Goal: Information Seeking & Learning: Learn about a topic

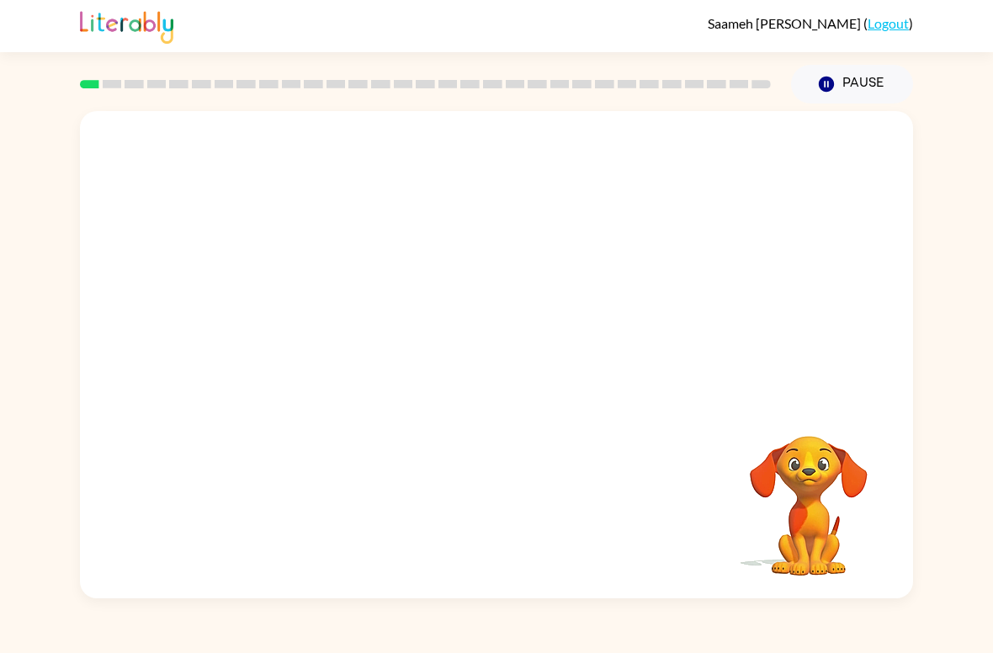
click at [444, 305] on video "Your browser must support playing .mp4 files to use Literably. Please try using…" at bounding box center [496, 255] width 833 height 289
click at [473, 382] on button "button" at bounding box center [497, 362] width 108 height 61
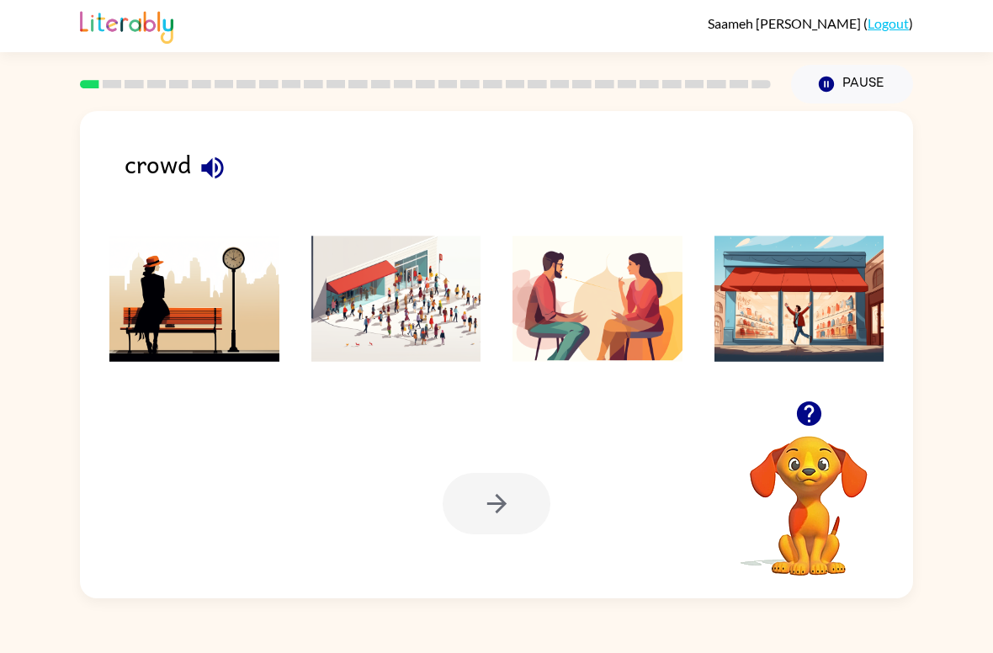
click at [416, 310] on img at bounding box center [396, 299] width 170 height 126
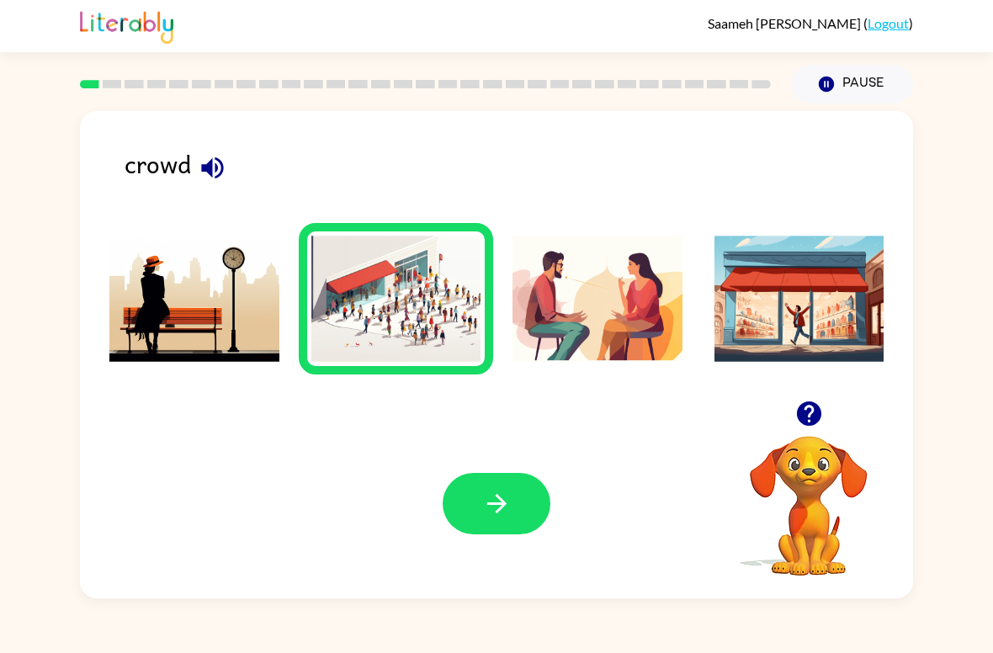
click at [474, 505] on button "button" at bounding box center [497, 503] width 108 height 61
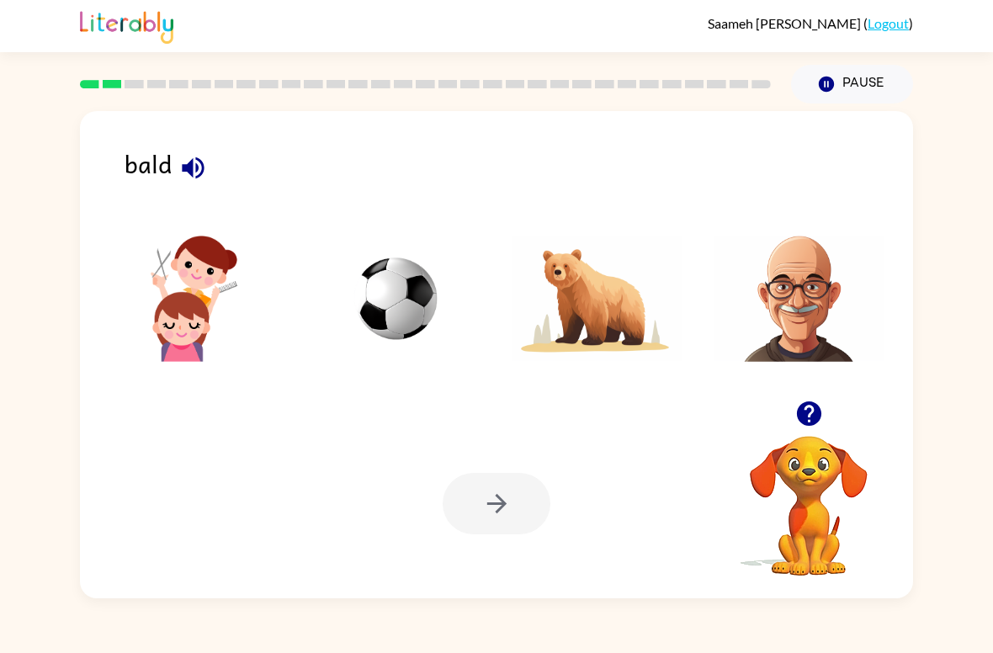
click at [794, 287] on img at bounding box center [799, 299] width 170 height 126
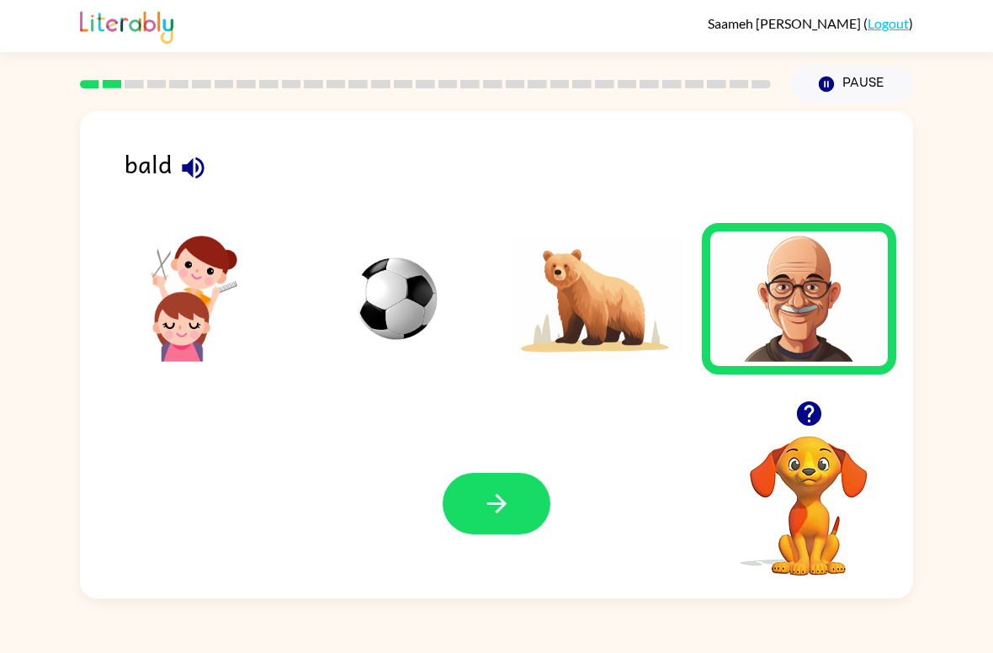
click at [506, 501] on icon "button" at bounding box center [496, 503] width 29 height 29
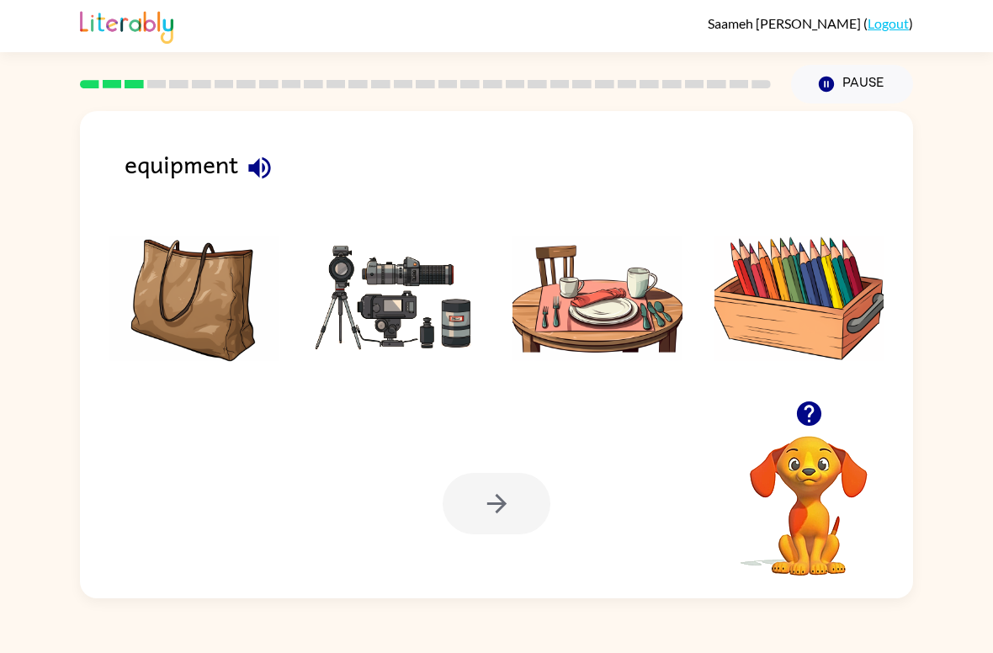
click at [355, 309] on img at bounding box center [396, 299] width 170 height 126
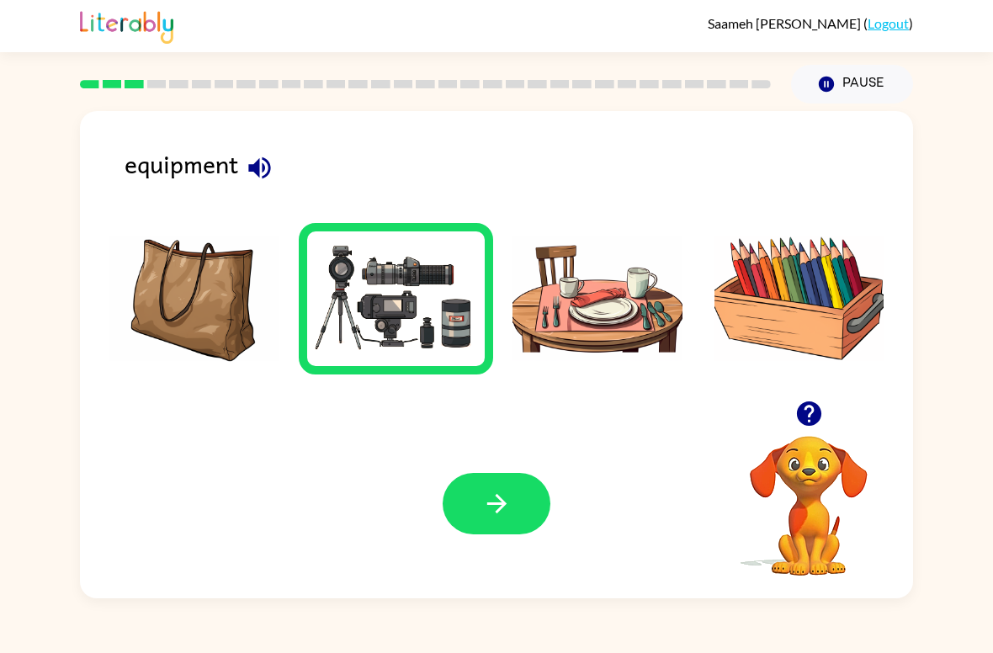
click at [496, 510] on icon "button" at bounding box center [496, 503] width 29 height 29
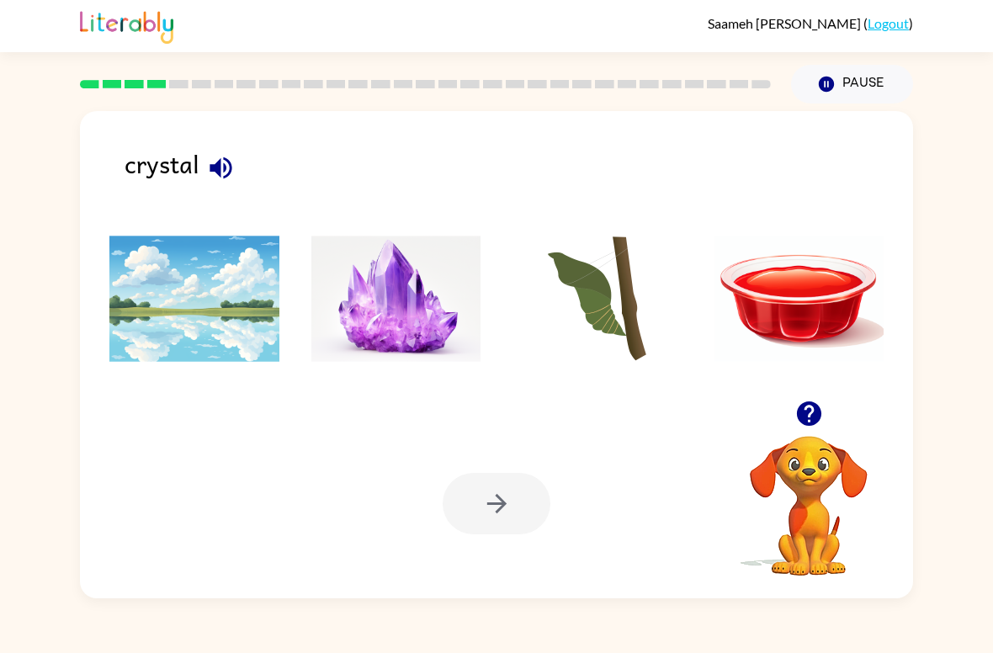
click at [404, 275] on img at bounding box center [396, 299] width 170 height 126
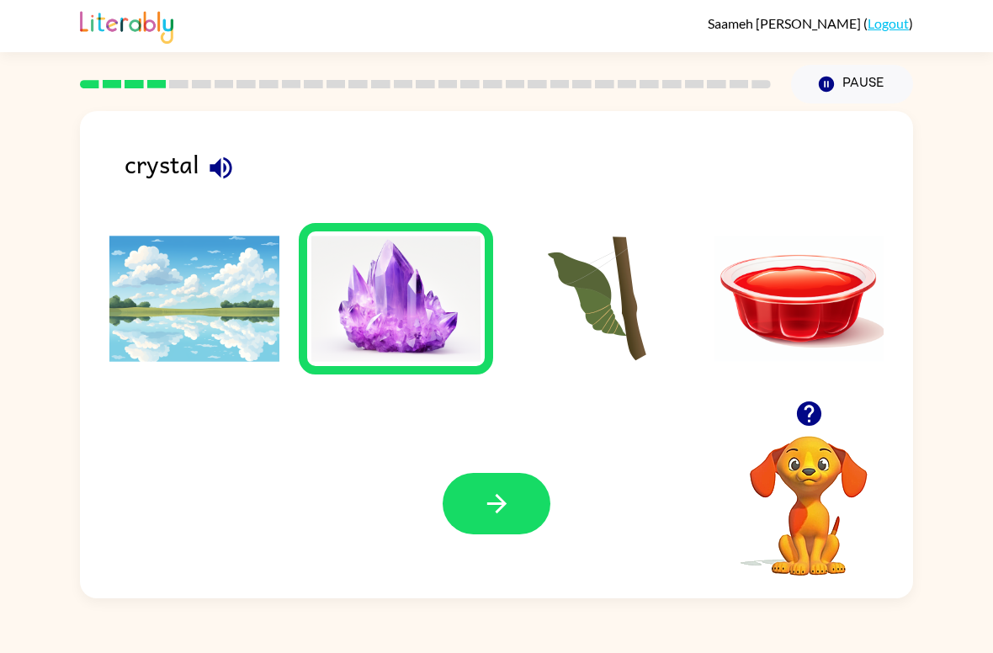
click at [502, 504] on icon "button" at bounding box center [495, 503] width 19 height 19
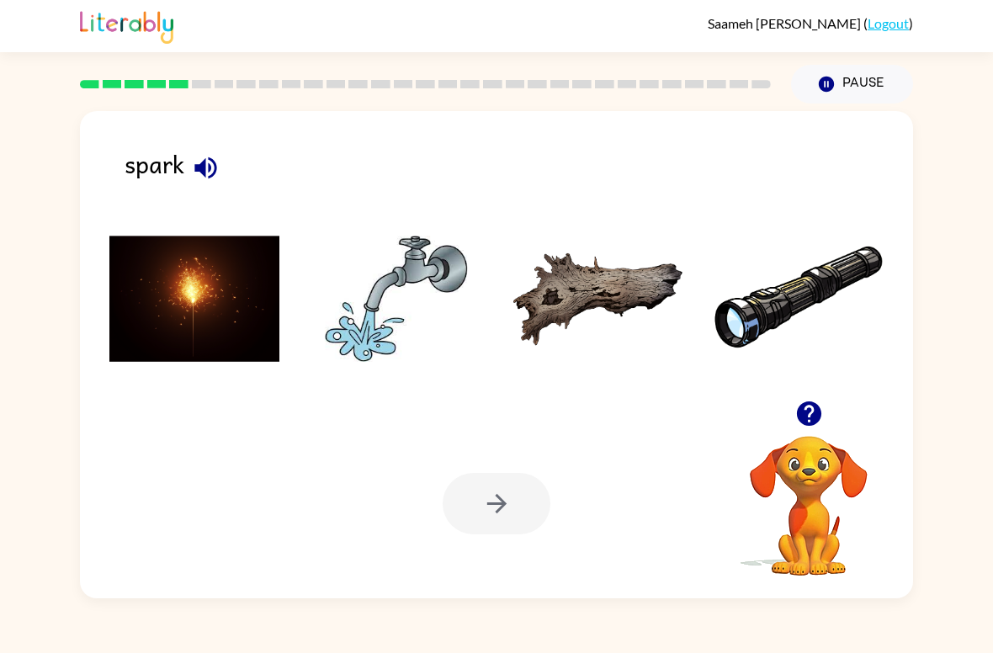
click at [170, 298] on img at bounding box center [194, 299] width 170 height 126
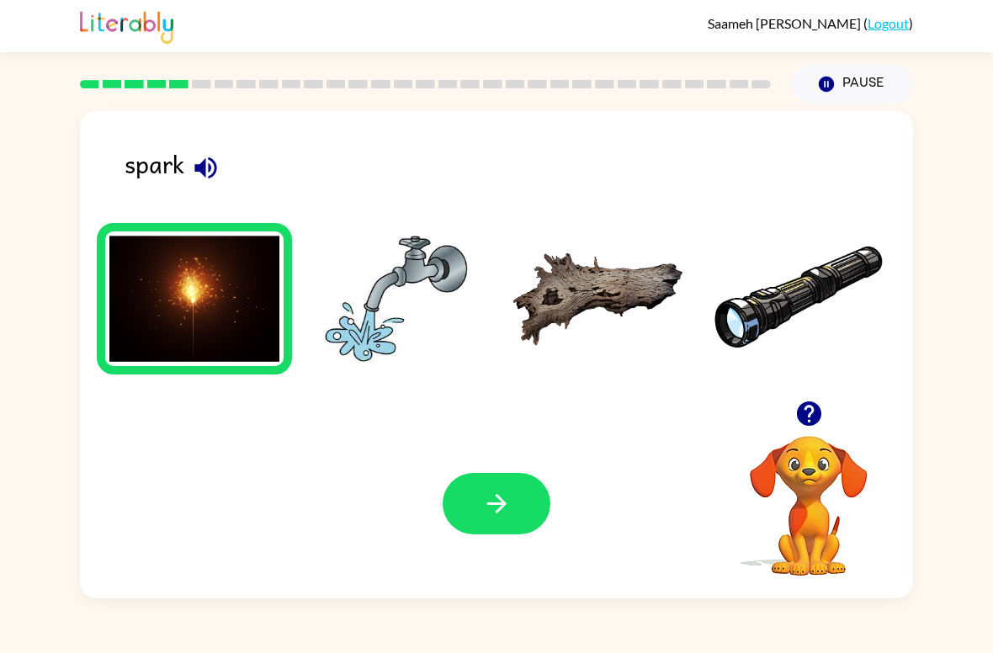
click at [501, 518] on icon "button" at bounding box center [496, 503] width 29 height 29
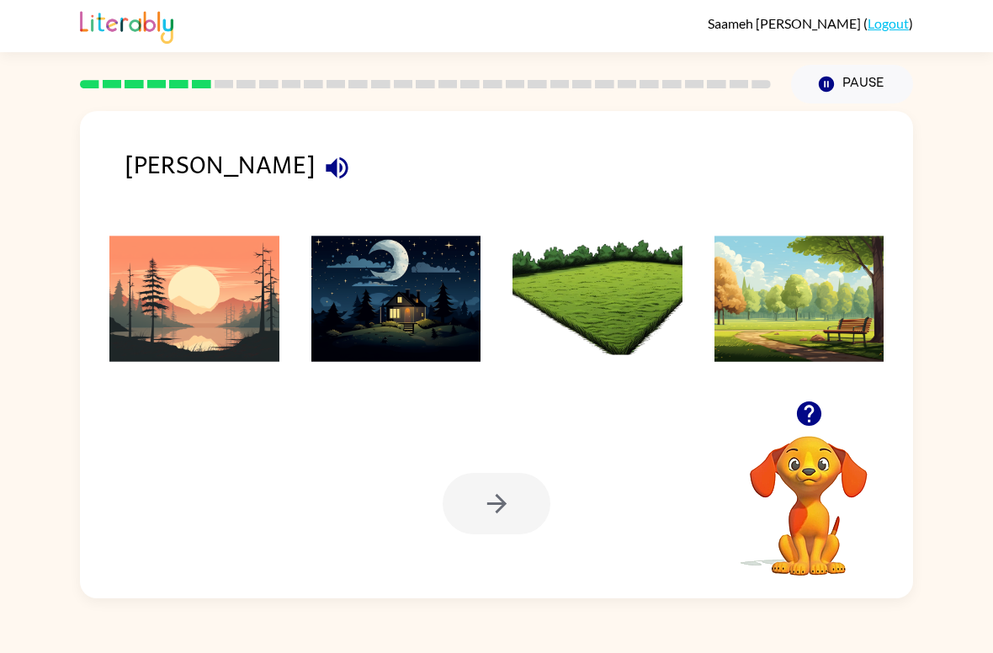
click at [177, 349] on img at bounding box center [194, 299] width 170 height 126
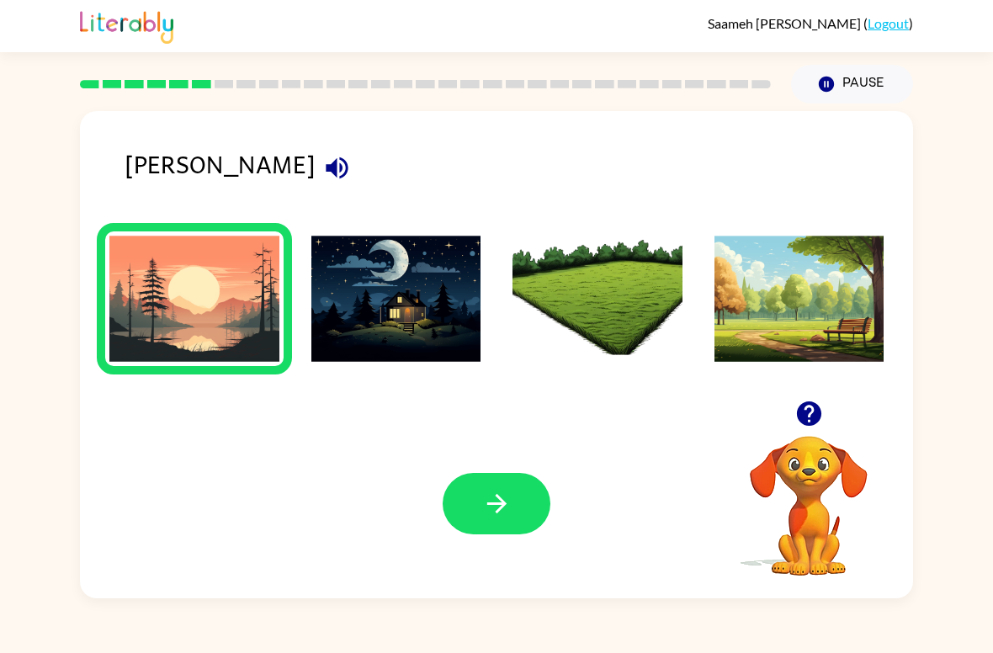
click at [521, 502] on button "button" at bounding box center [497, 503] width 108 height 61
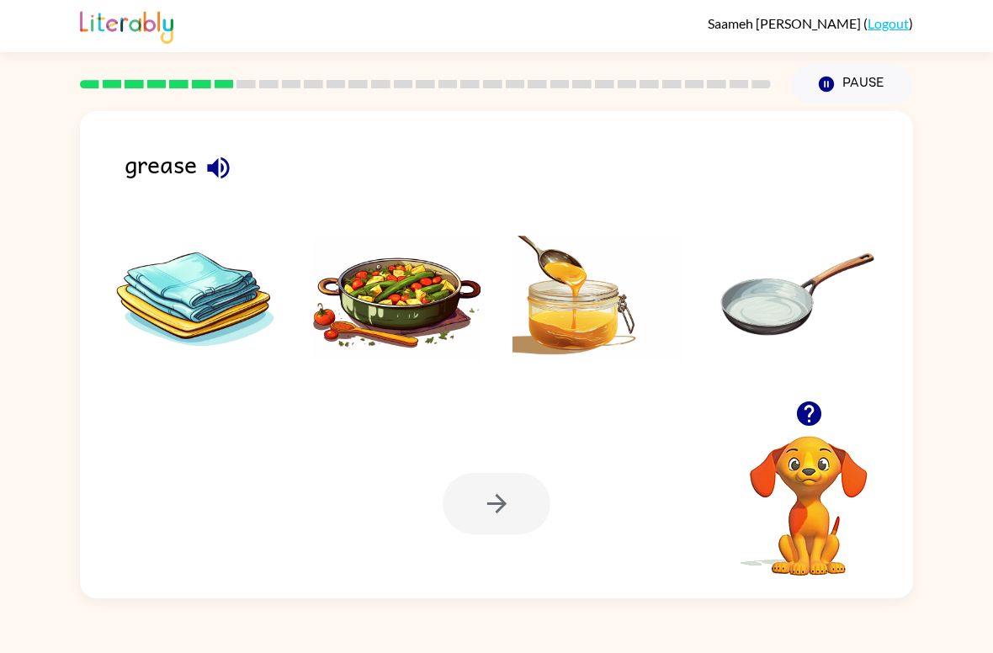
click at [766, 280] on img at bounding box center [799, 299] width 170 height 126
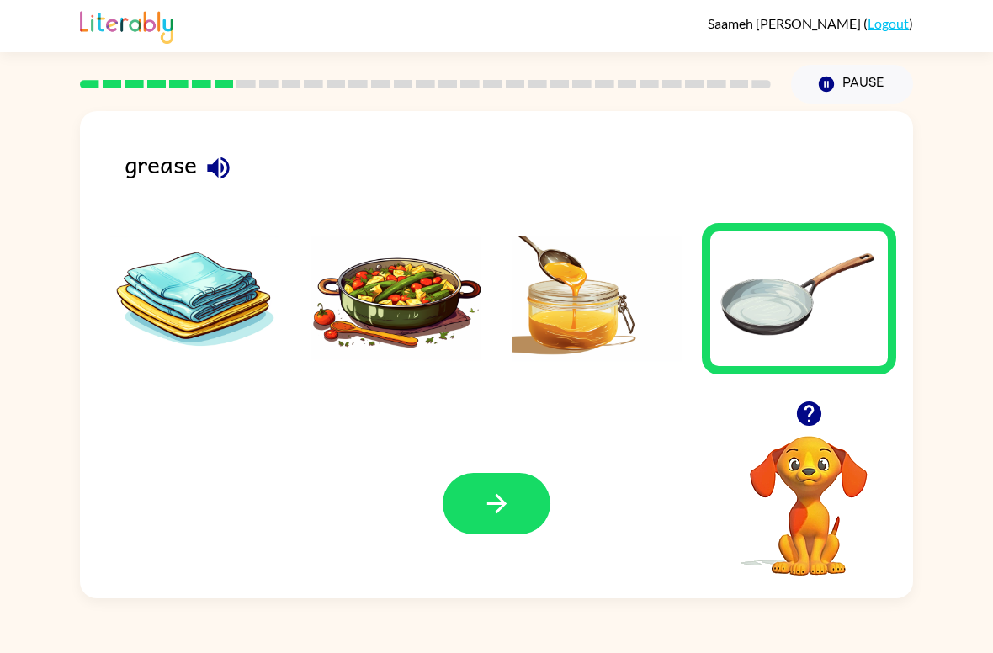
click at [480, 492] on button "button" at bounding box center [497, 503] width 108 height 61
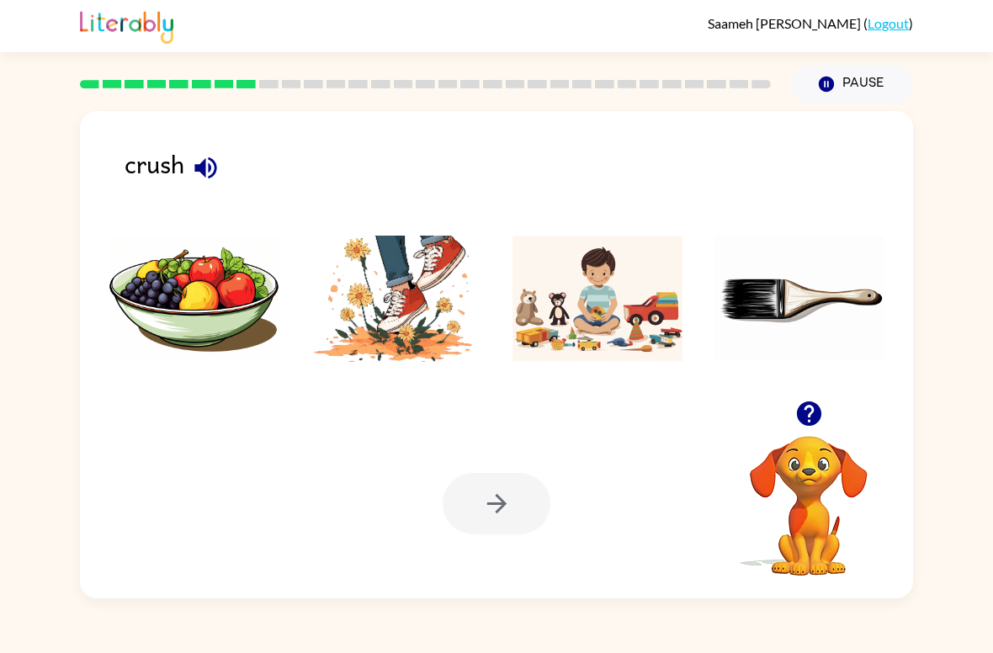
click at [385, 339] on img at bounding box center [396, 299] width 170 height 126
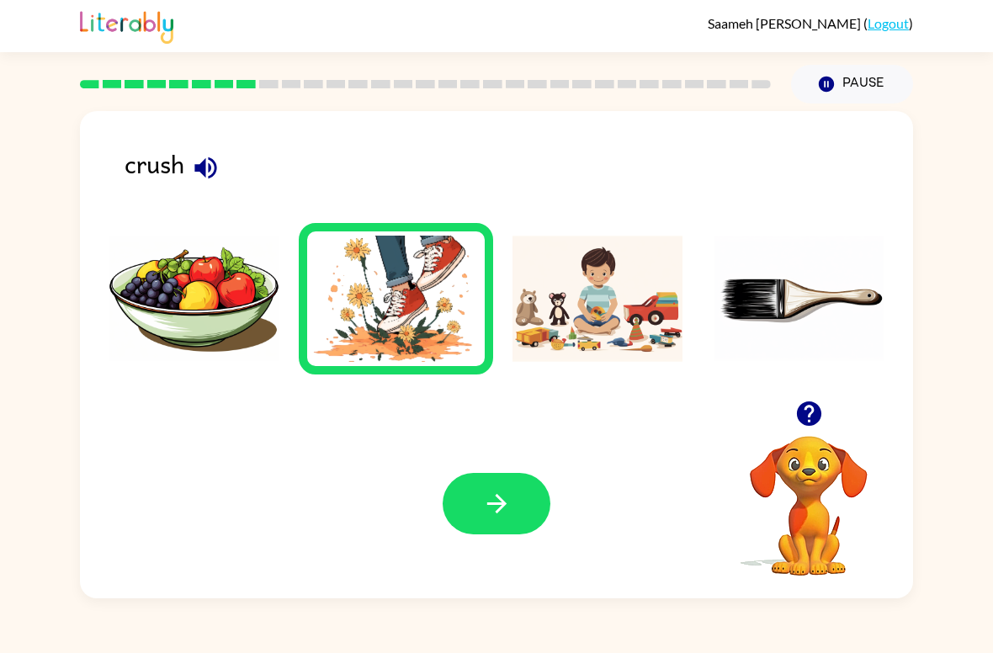
click at [493, 508] on icon "button" at bounding box center [496, 503] width 29 height 29
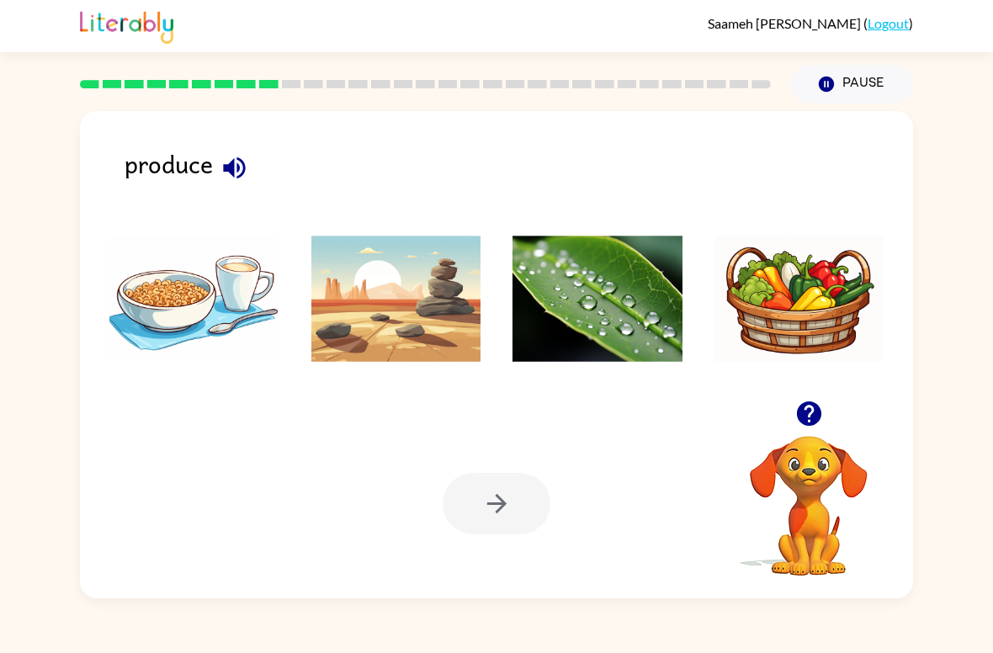
click at [787, 291] on img at bounding box center [799, 299] width 170 height 126
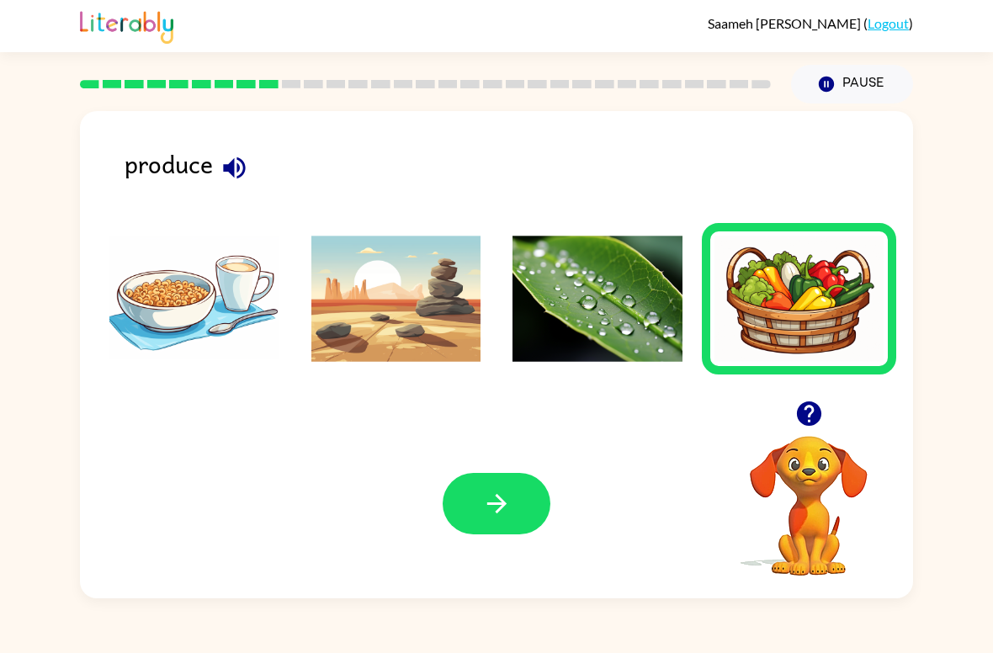
click at [490, 504] on icon "button" at bounding box center [495, 503] width 19 height 19
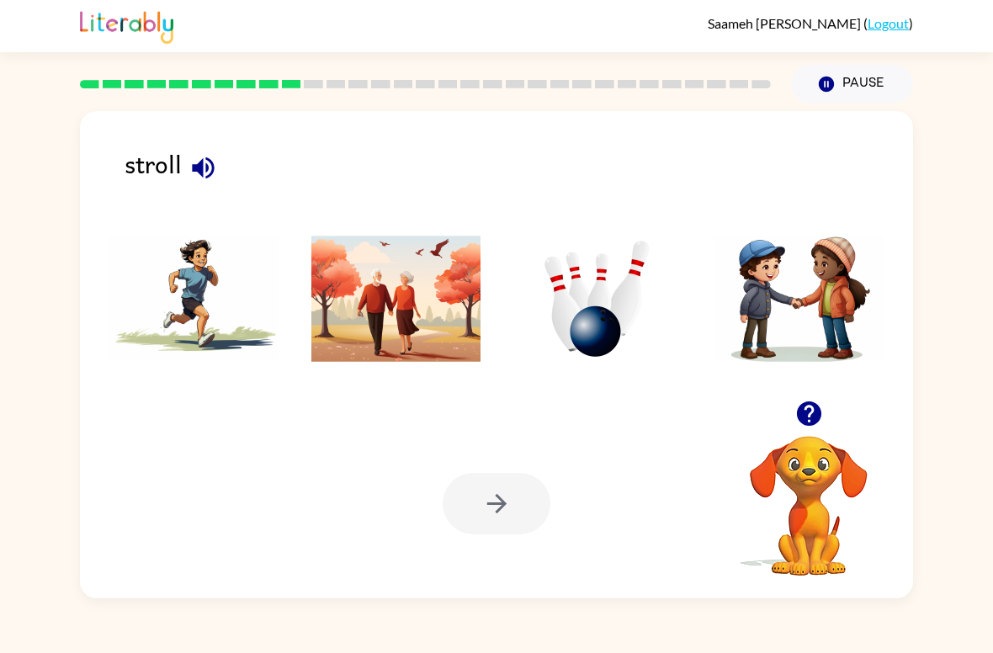
click at [383, 308] on img at bounding box center [396, 299] width 170 height 126
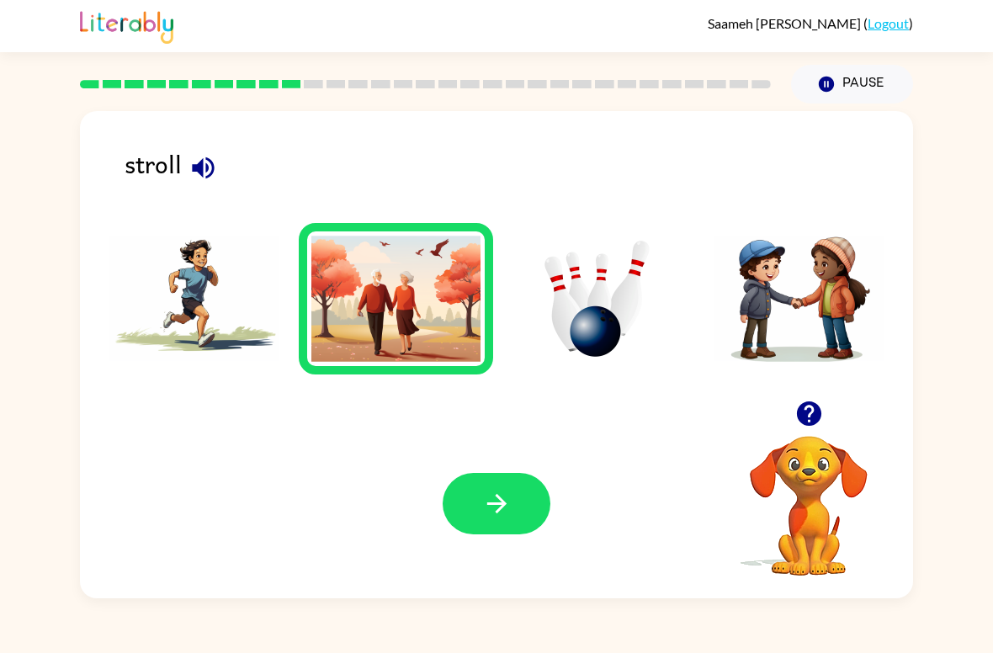
click at [490, 508] on icon "button" at bounding box center [496, 503] width 29 height 29
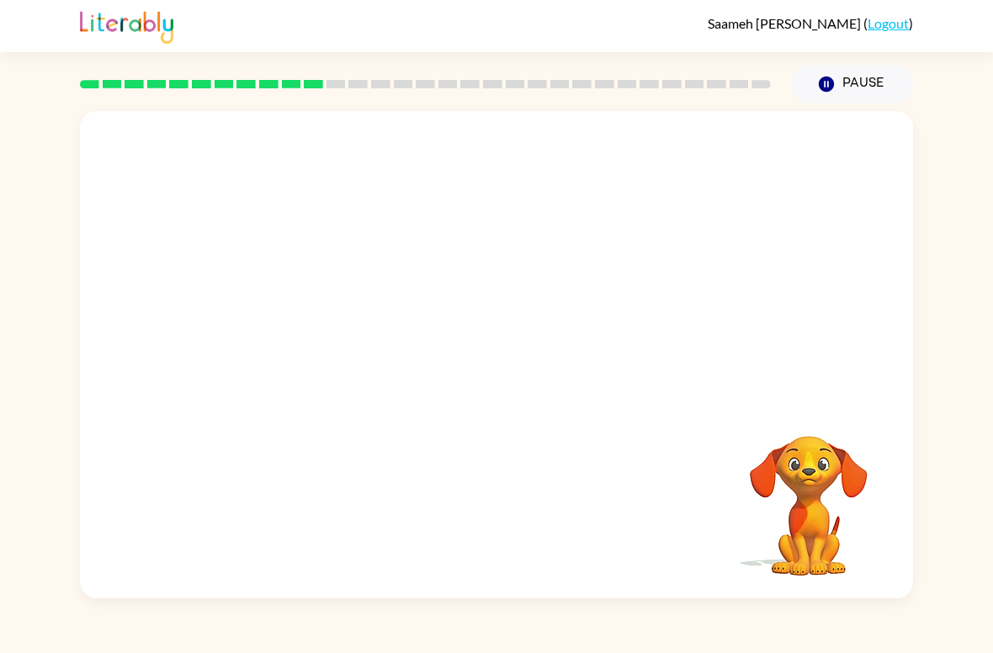
click at [301, 345] on video "Your browser must support playing .mp4 files to use Literably. Please try using…" at bounding box center [496, 255] width 833 height 289
click at [499, 365] on icon "button" at bounding box center [496, 362] width 29 height 29
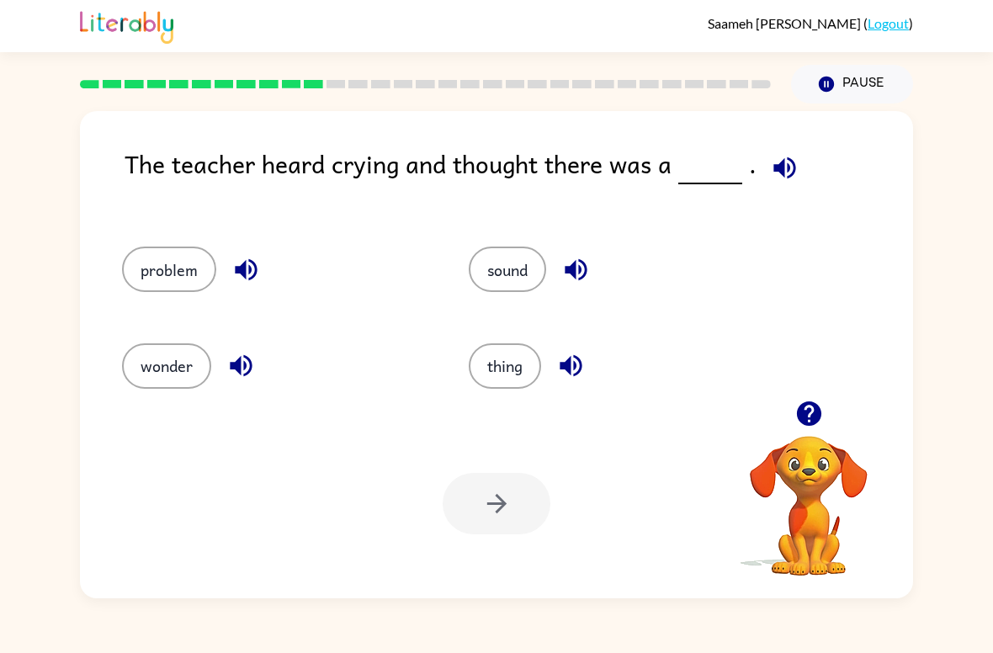
click at [778, 169] on icon "button" at bounding box center [784, 167] width 22 height 22
click at [170, 272] on button "problem" at bounding box center [169, 268] width 94 height 45
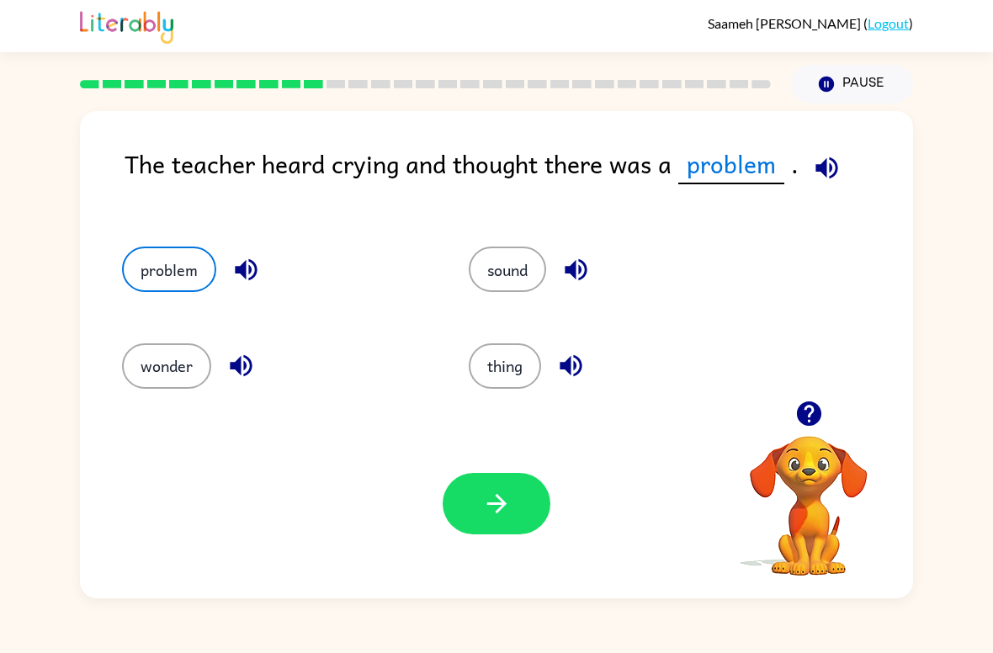
click at [490, 496] on icon "button" at bounding box center [496, 503] width 29 height 29
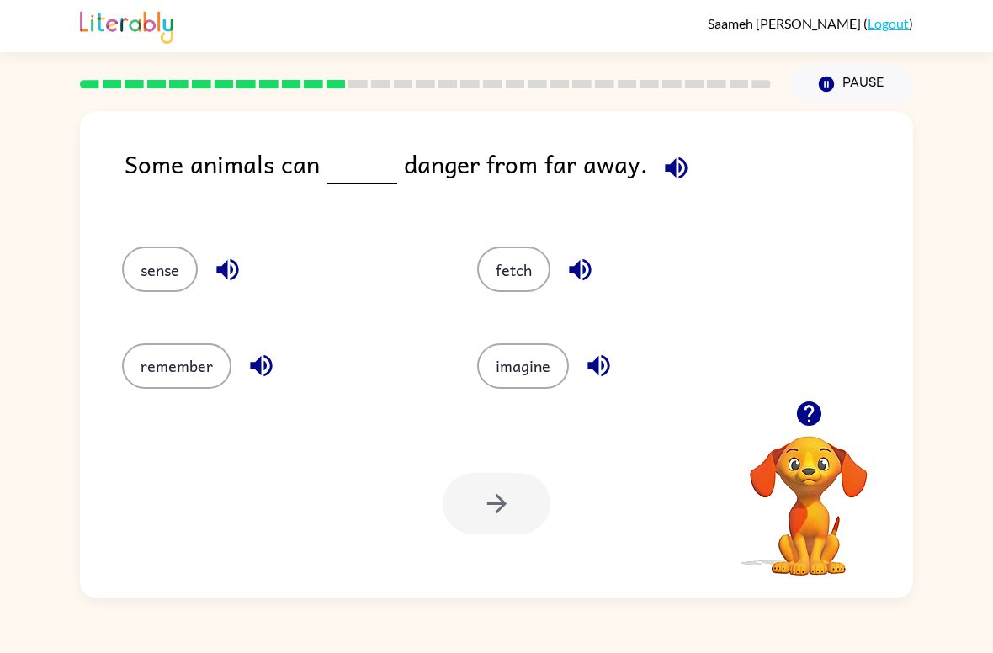
click at [144, 265] on button "sense" at bounding box center [160, 268] width 76 height 45
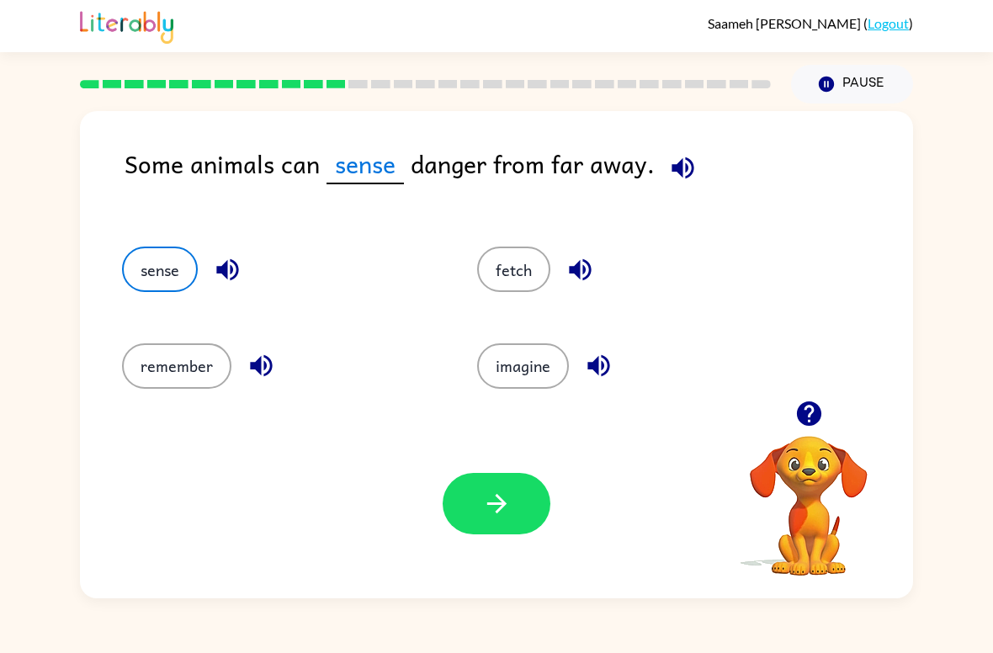
click at [476, 500] on button "button" at bounding box center [497, 503] width 108 height 61
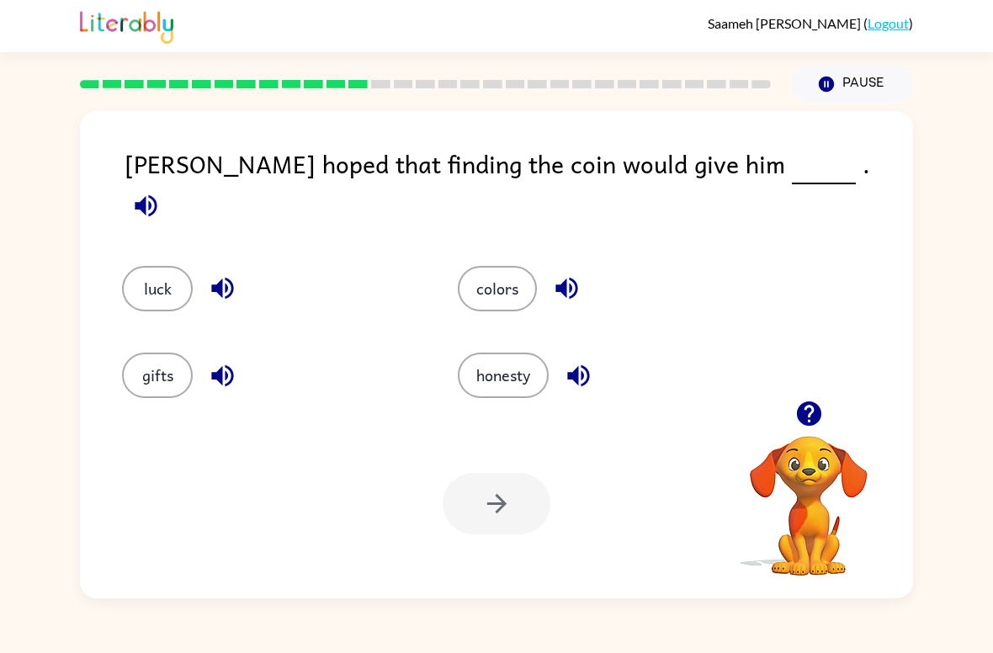
click at [157, 269] on button "luck" at bounding box center [157, 288] width 71 height 45
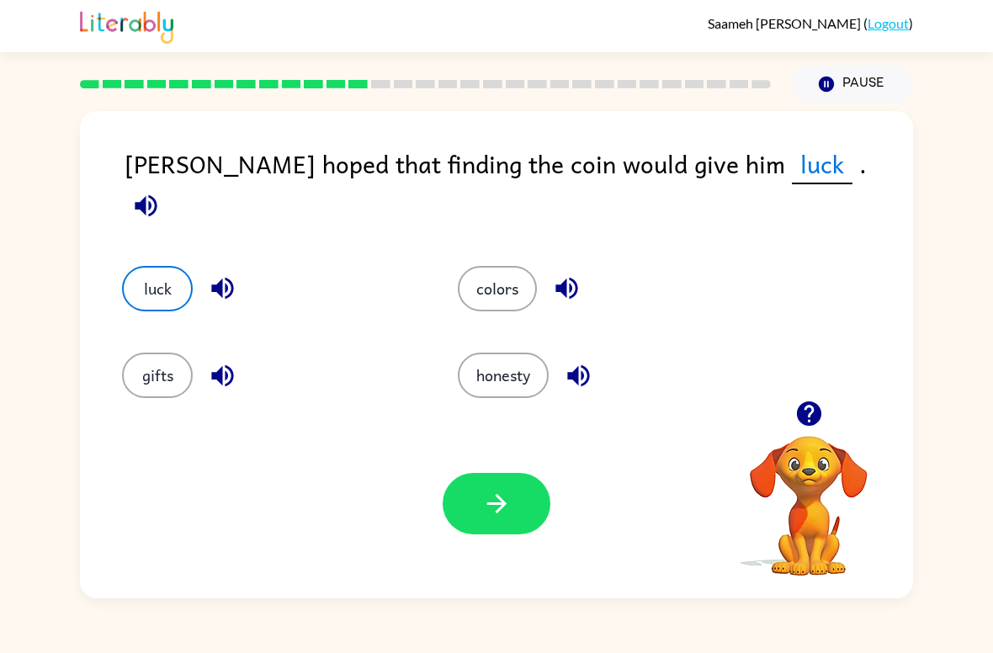
click at [494, 490] on icon "button" at bounding box center [496, 503] width 29 height 29
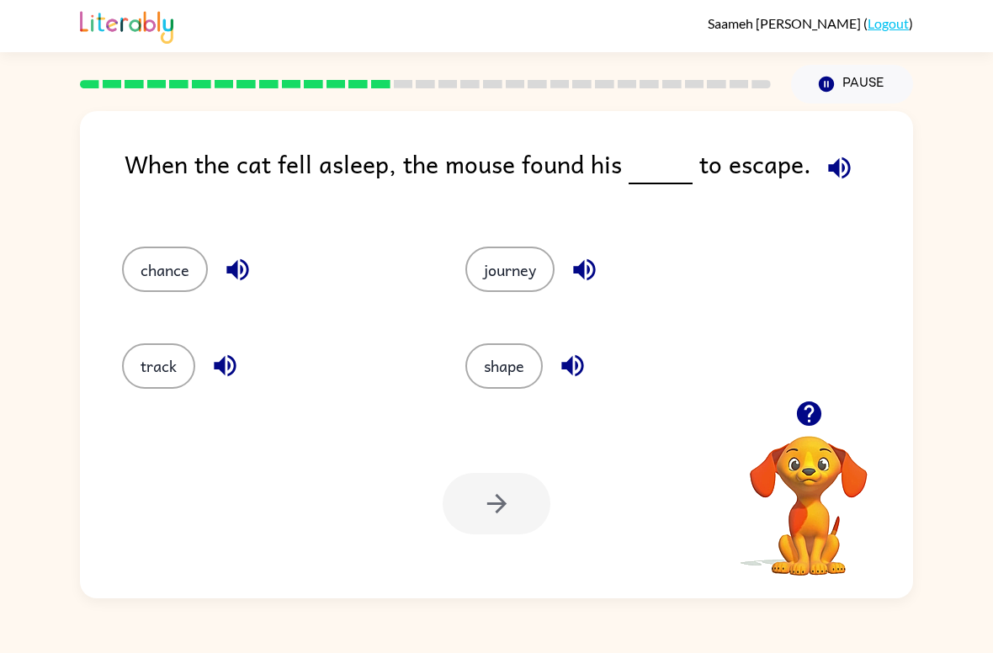
click at [163, 266] on button "chance" at bounding box center [165, 268] width 86 height 45
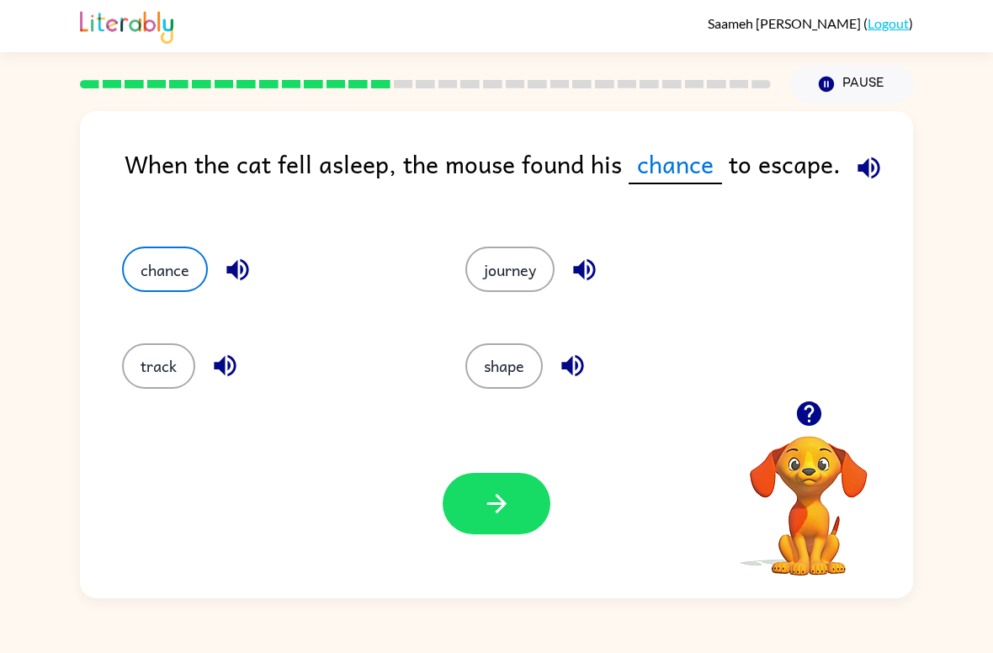
click at [479, 508] on button "button" at bounding box center [497, 503] width 108 height 61
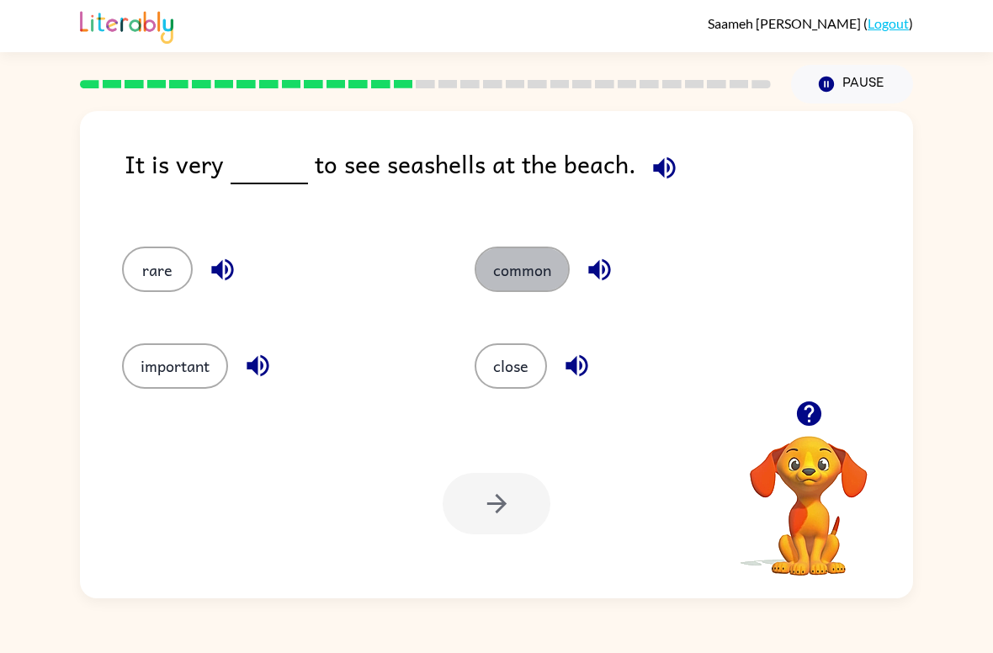
click at [521, 268] on button "common" at bounding box center [521, 268] width 95 height 45
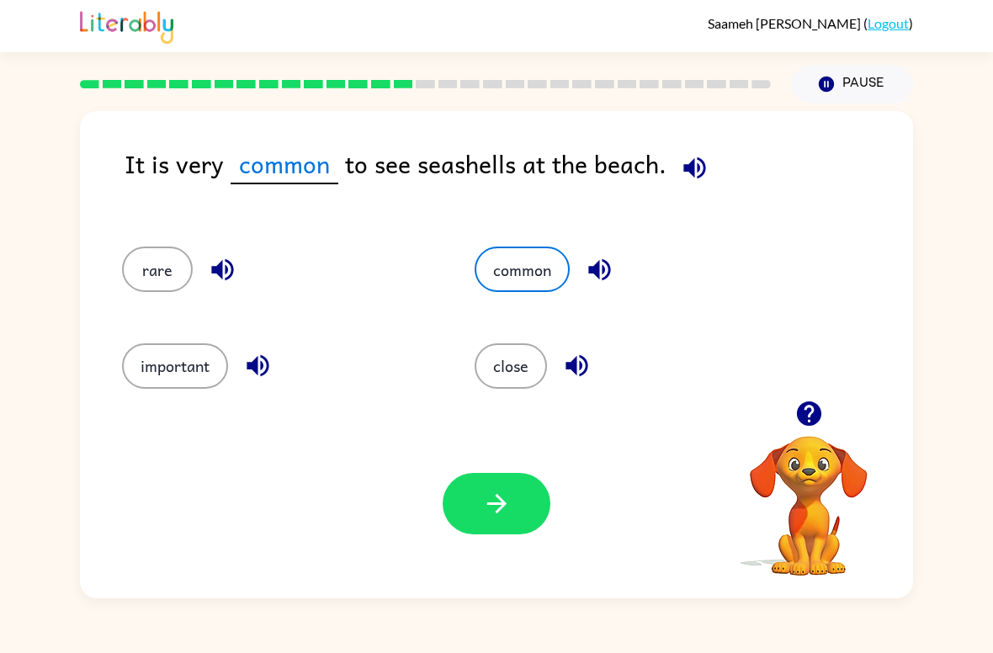
click at [473, 501] on button "button" at bounding box center [497, 503] width 108 height 61
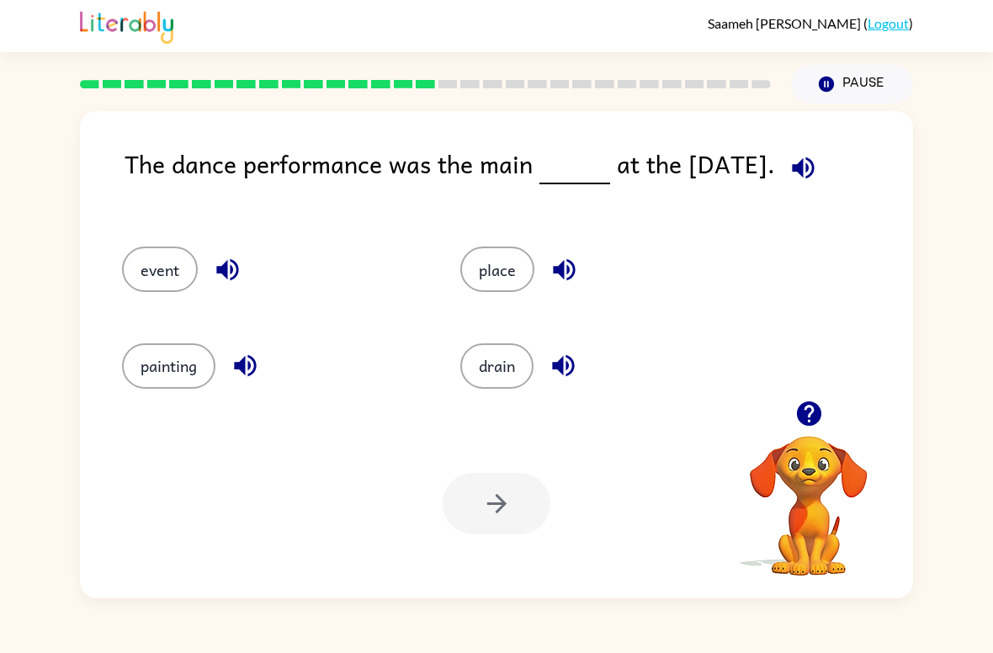
click at [150, 284] on button "event" at bounding box center [160, 268] width 76 height 45
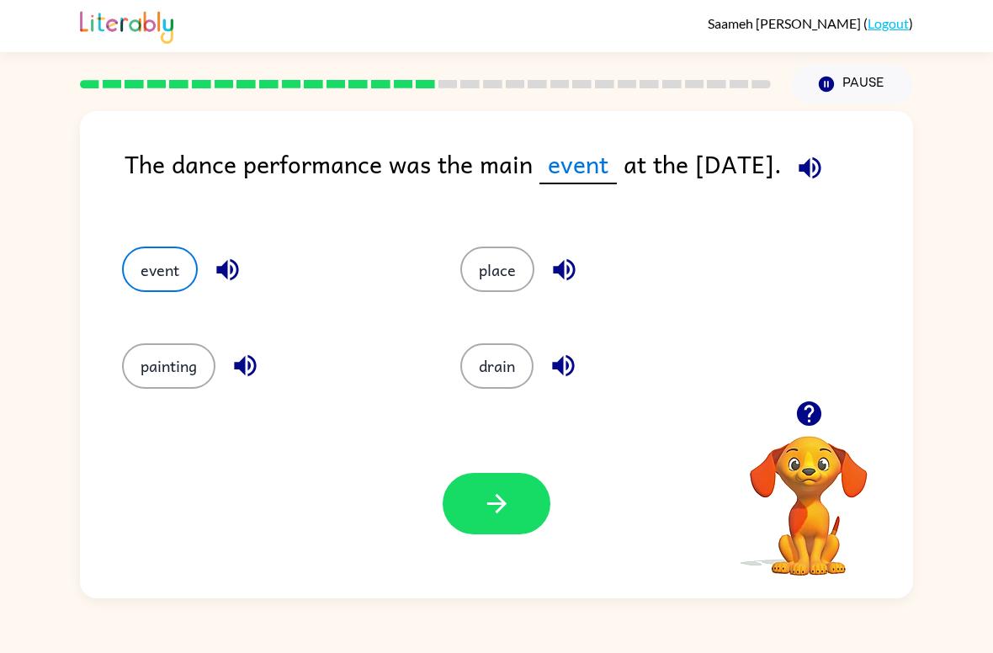
click at [814, 168] on icon "button" at bounding box center [809, 167] width 22 height 22
click at [491, 499] on icon "button" at bounding box center [496, 503] width 29 height 29
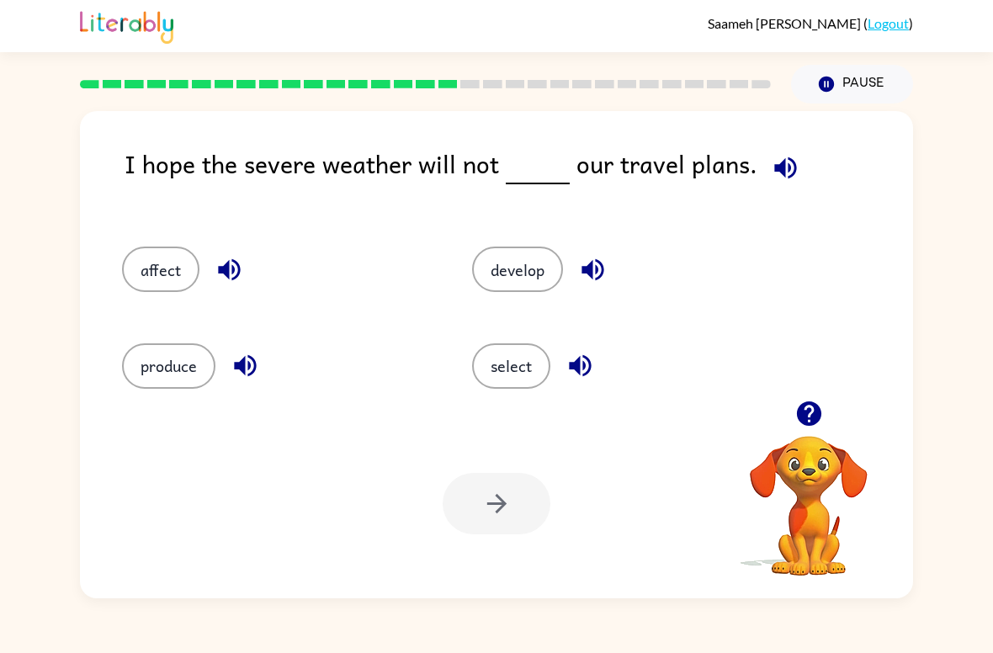
click at [773, 178] on icon "button" at bounding box center [785, 167] width 29 height 29
click at [140, 275] on button "affect" at bounding box center [160, 268] width 77 height 45
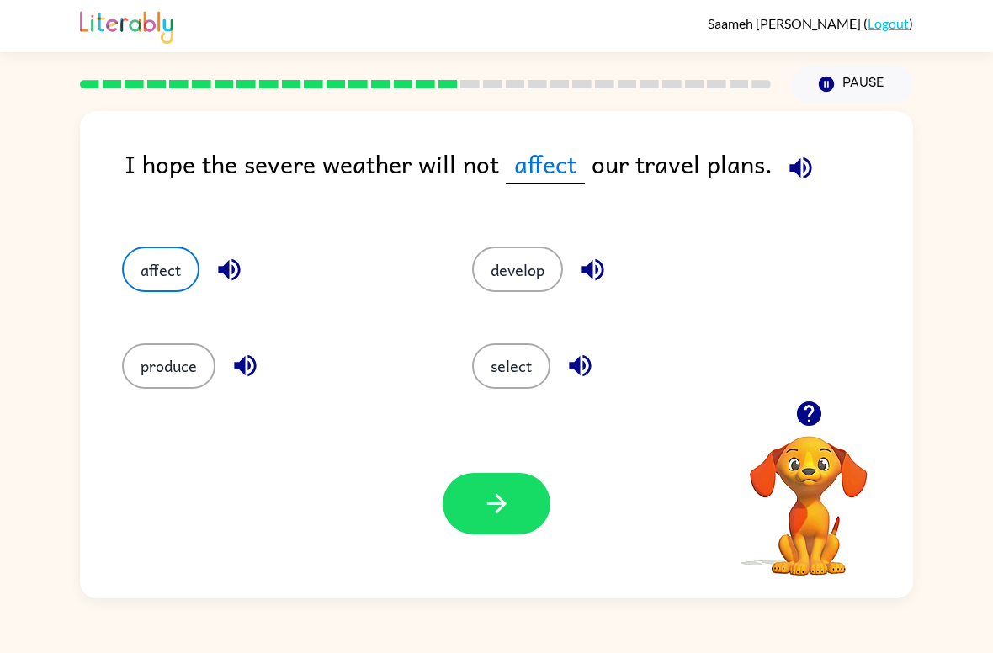
click at [505, 508] on icon "button" at bounding box center [496, 503] width 29 height 29
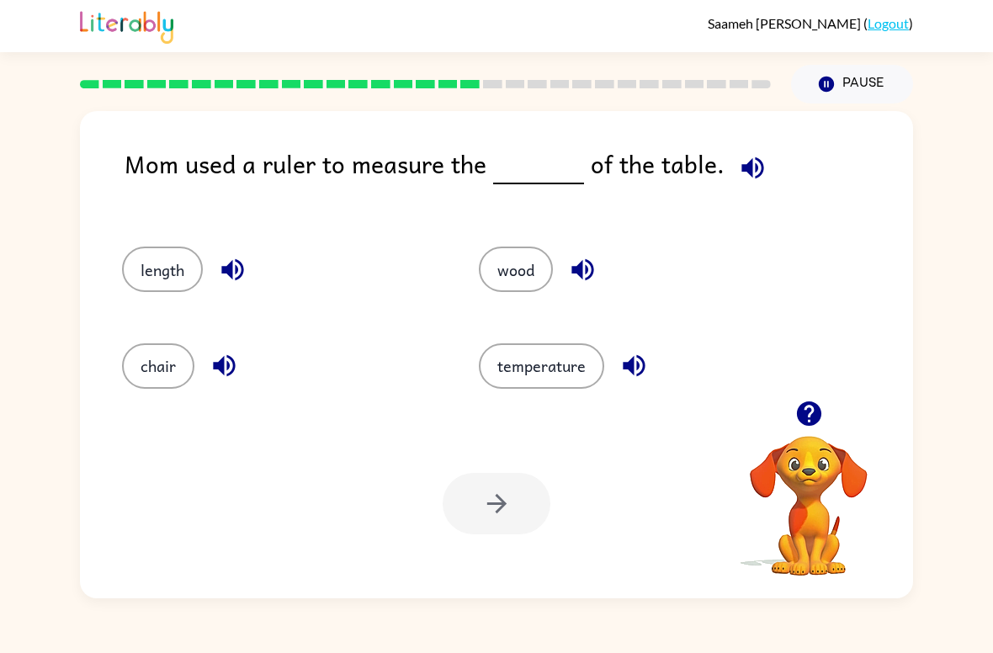
click at [138, 268] on button "length" at bounding box center [162, 268] width 81 height 45
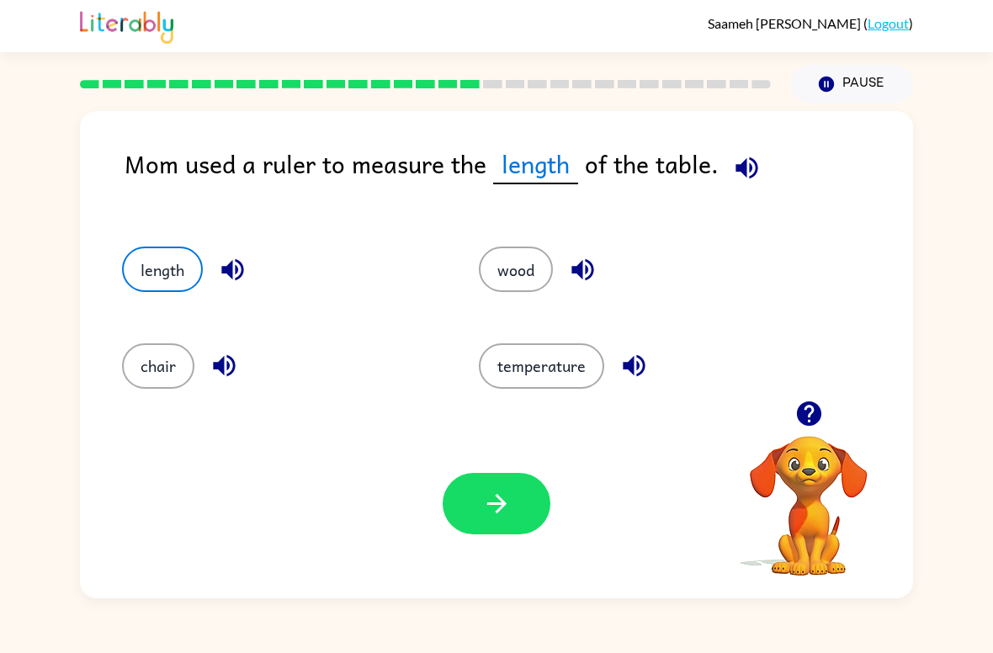
click at [488, 498] on icon "button" at bounding box center [496, 503] width 29 height 29
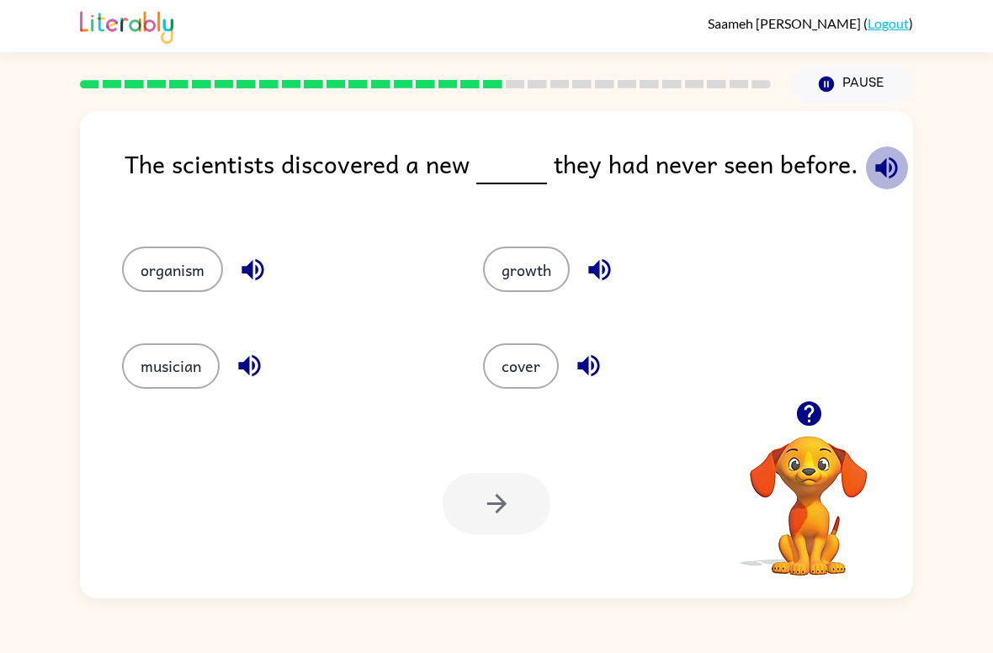
click at [872, 156] on icon "button" at bounding box center [886, 167] width 29 height 29
click at [257, 266] on icon "button" at bounding box center [252, 269] width 29 height 29
click at [252, 369] on icon "button" at bounding box center [249, 365] width 29 height 29
click at [593, 262] on icon "button" at bounding box center [599, 269] width 29 height 29
click at [588, 365] on icon "button" at bounding box center [588, 366] width 22 height 22
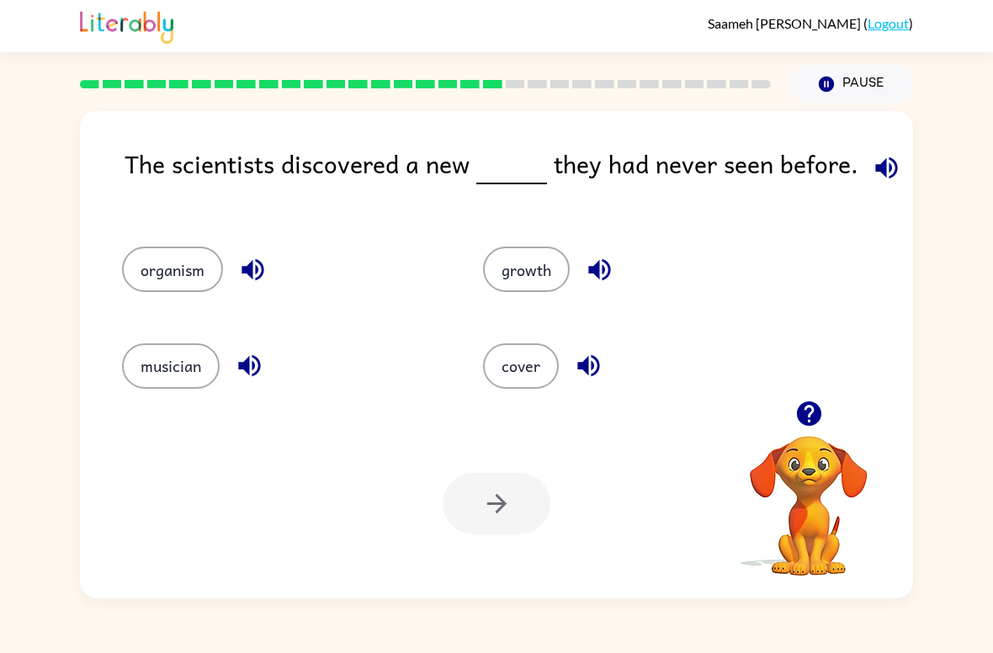
click at [526, 261] on button "growth" at bounding box center [526, 268] width 87 height 45
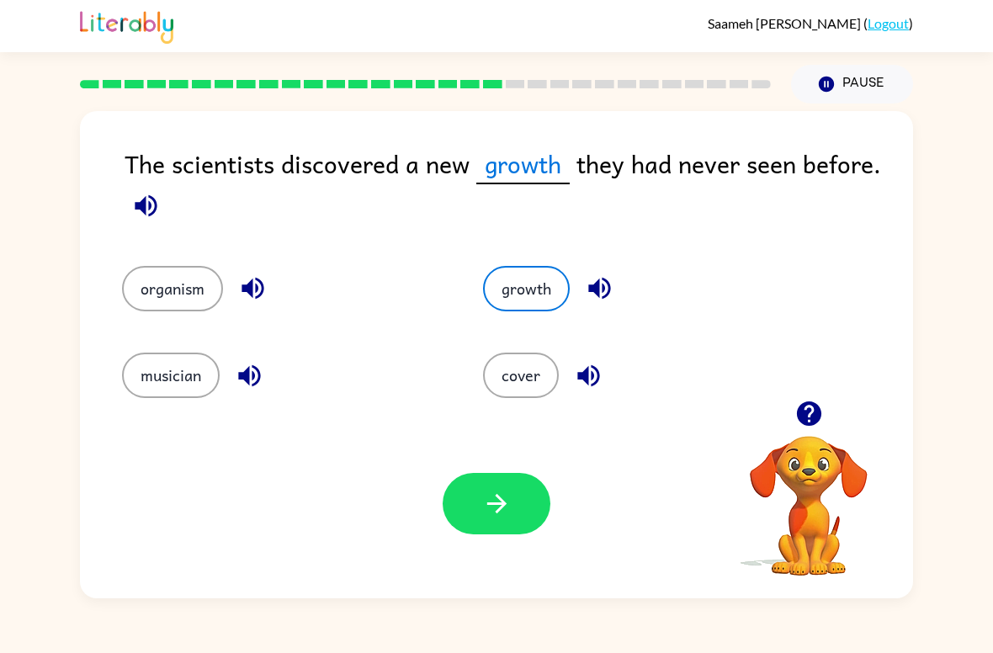
click at [504, 522] on button "button" at bounding box center [497, 503] width 108 height 61
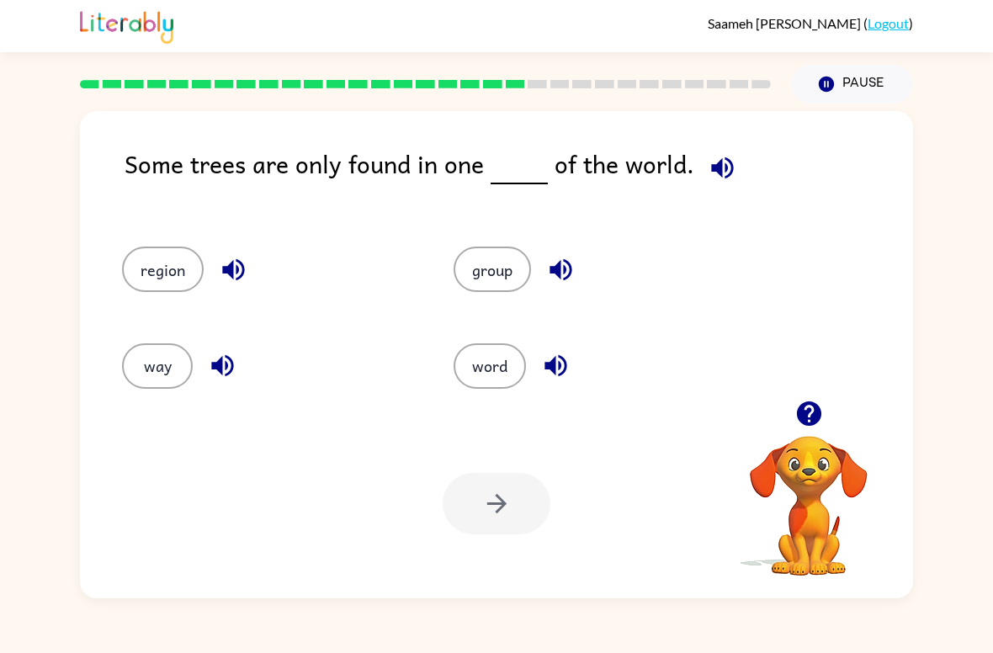
click at [701, 169] on button "button" at bounding box center [722, 167] width 43 height 43
click at [148, 278] on button "region" at bounding box center [163, 268] width 82 height 45
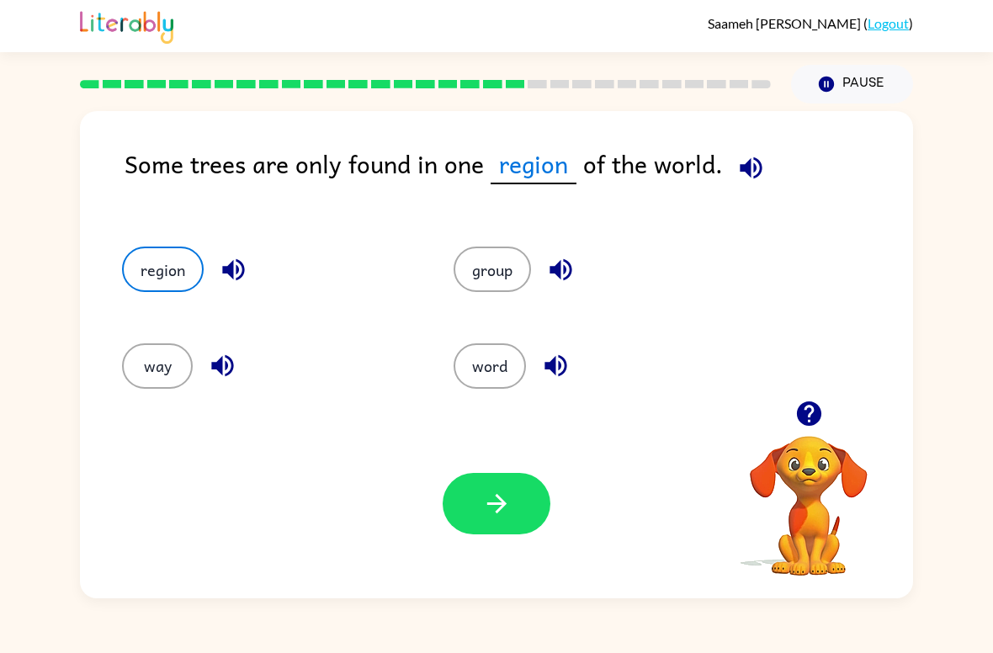
click at [486, 496] on icon "button" at bounding box center [496, 503] width 29 height 29
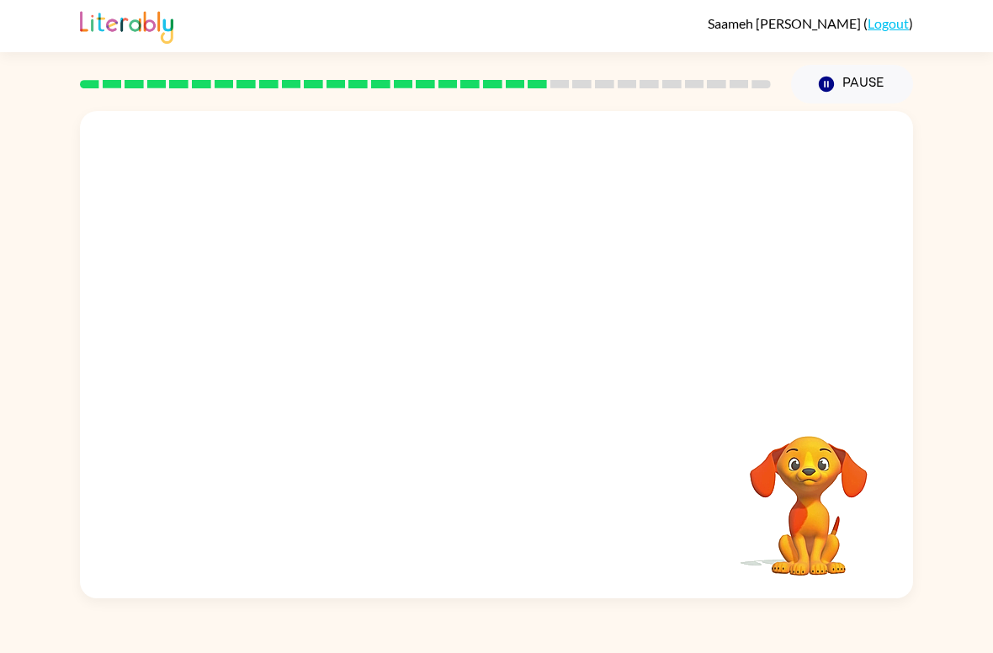
click at [347, 353] on video "Your browser must support playing .mp4 files to use Literably. Please try using…" at bounding box center [496, 255] width 833 height 289
click at [480, 378] on button "button" at bounding box center [497, 362] width 108 height 61
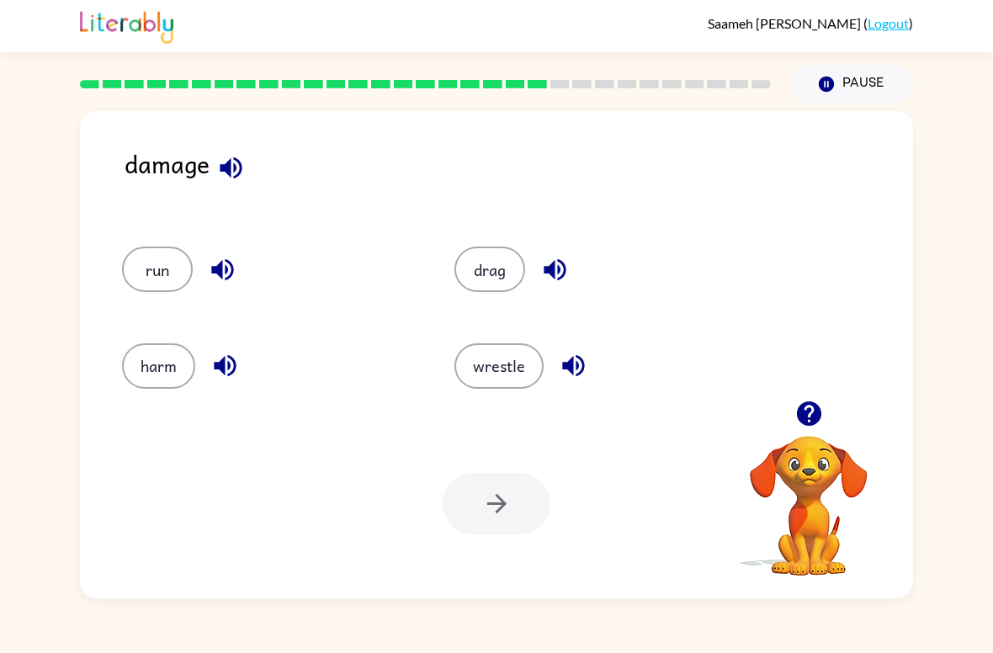
click at [152, 363] on button "harm" at bounding box center [158, 365] width 73 height 45
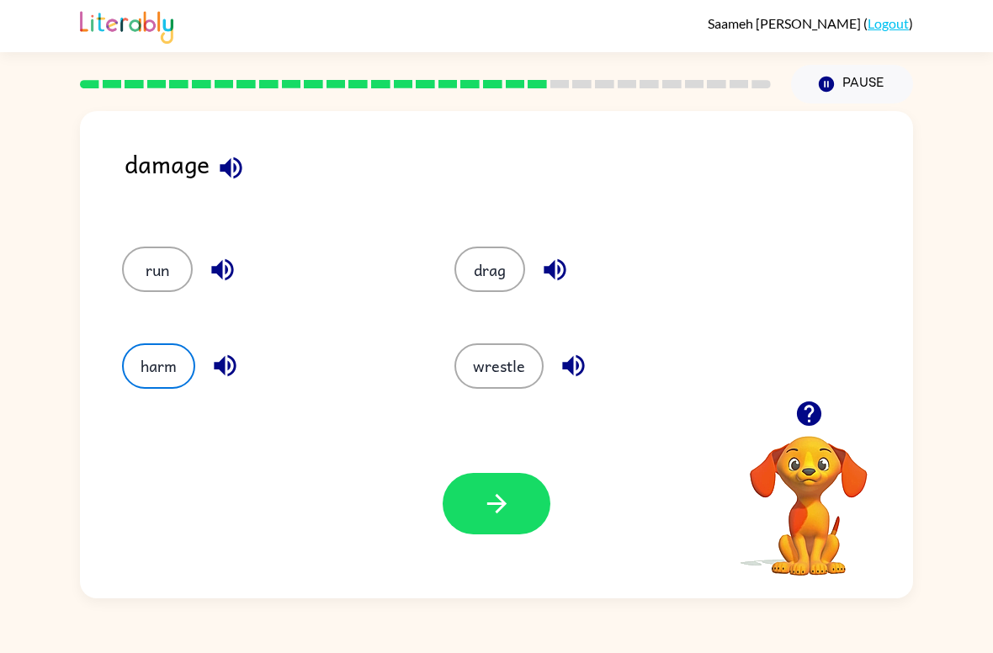
click at [501, 506] on icon "button" at bounding box center [496, 503] width 29 height 29
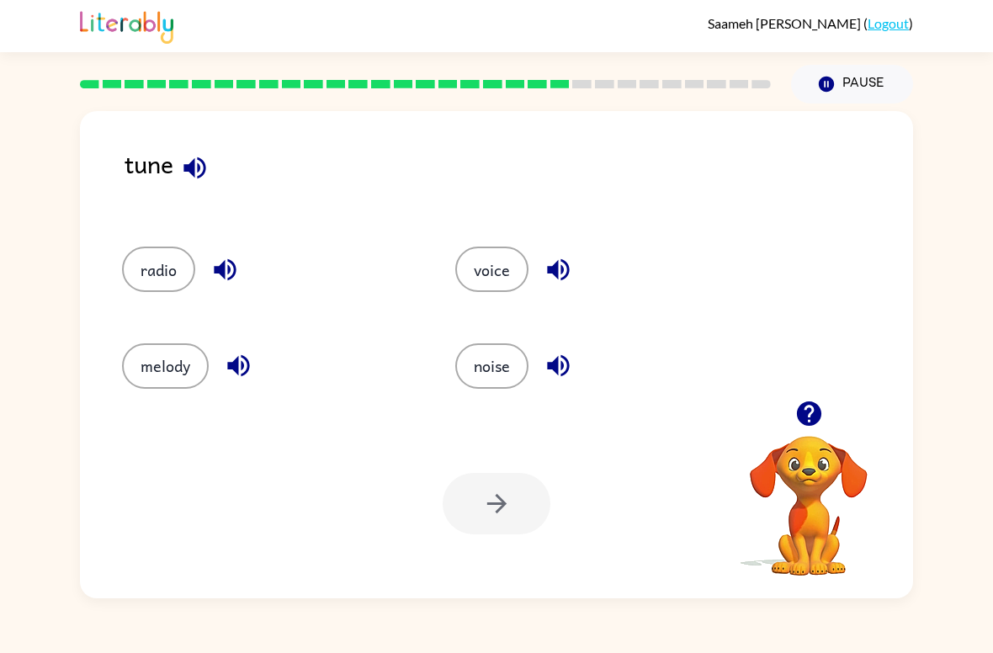
click at [162, 358] on button "melody" at bounding box center [165, 365] width 87 height 45
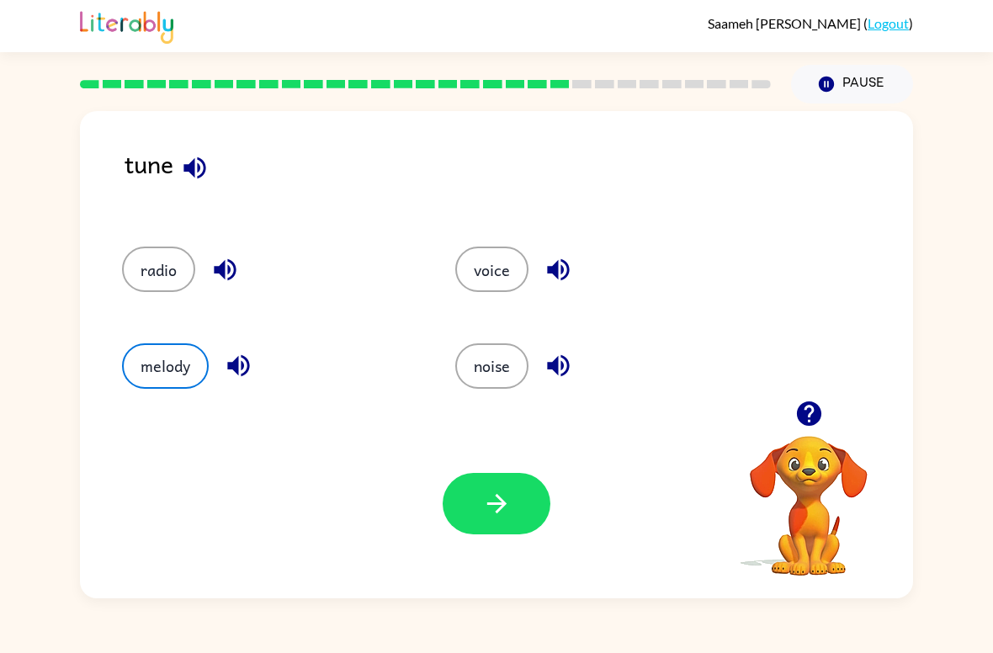
click at [499, 517] on icon "button" at bounding box center [496, 503] width 29 height 29
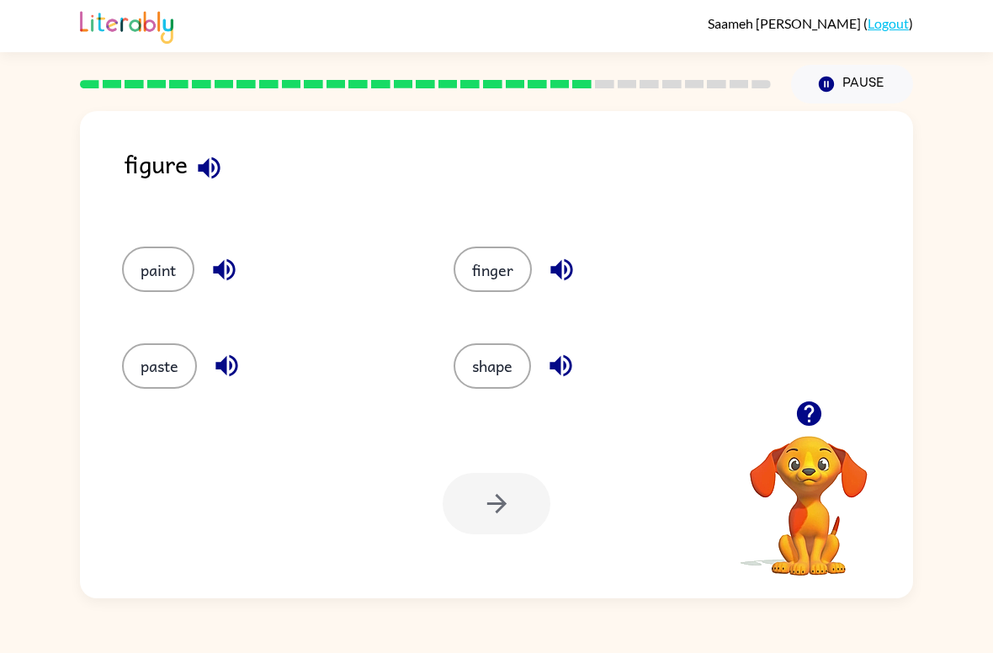
click at [501, 506] on div at bounding box center [497, 503] width 108 height 61
click at [503, 349] on button "shape" at bounding box center [491, 365] width 77 height 45
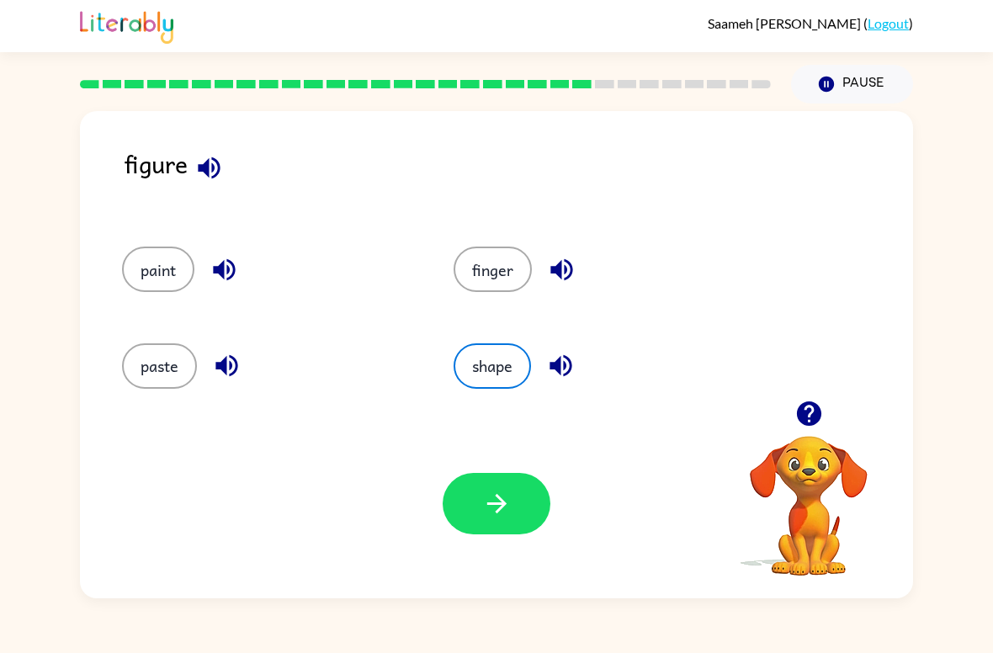
click at [503, 506] on icon "button" at bounding box center [495, 503] width 19 height 19
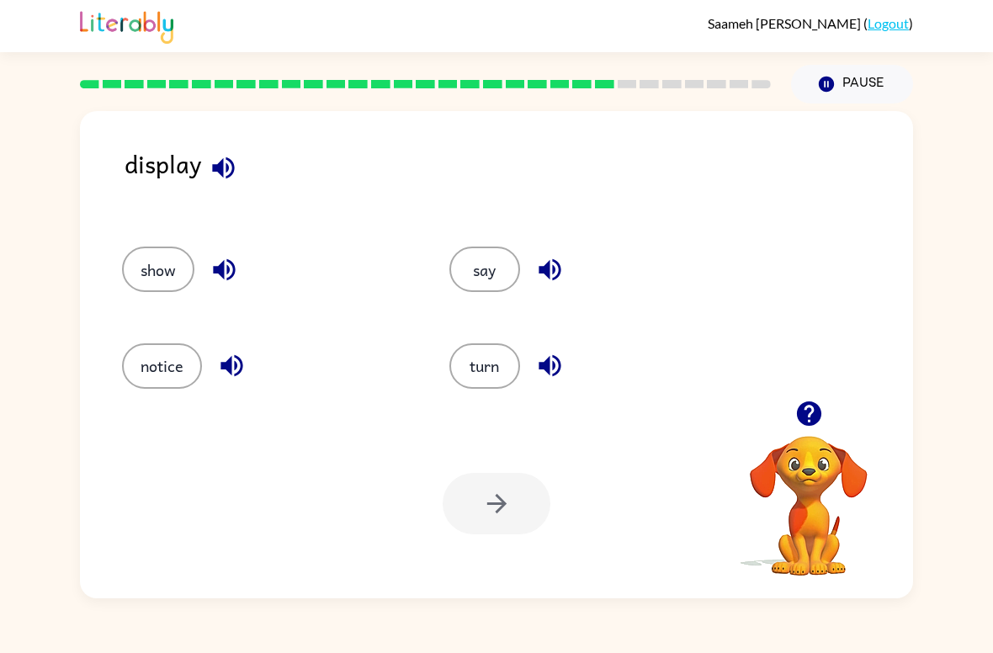
click at [154, 273] on button "show" at bounding box center [158, 268] width 72 height 45
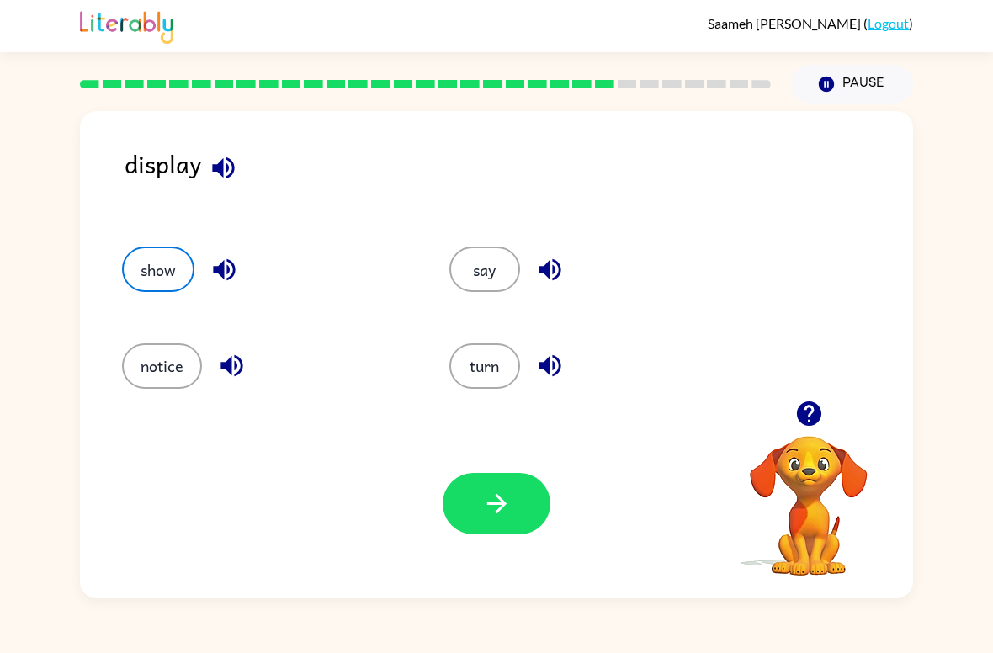
click at [480, 507] on button "button" at bounding box center [497, 503] width 108 height 61
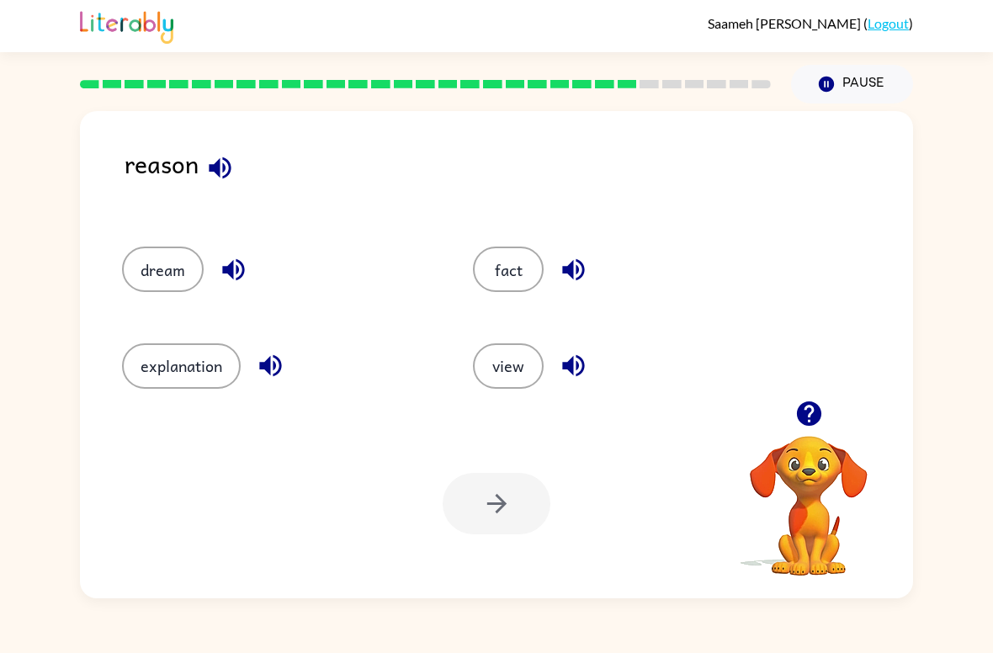
click at [156, 343] on button "explanation" at bounding box center [181, 365] width 119 height 45
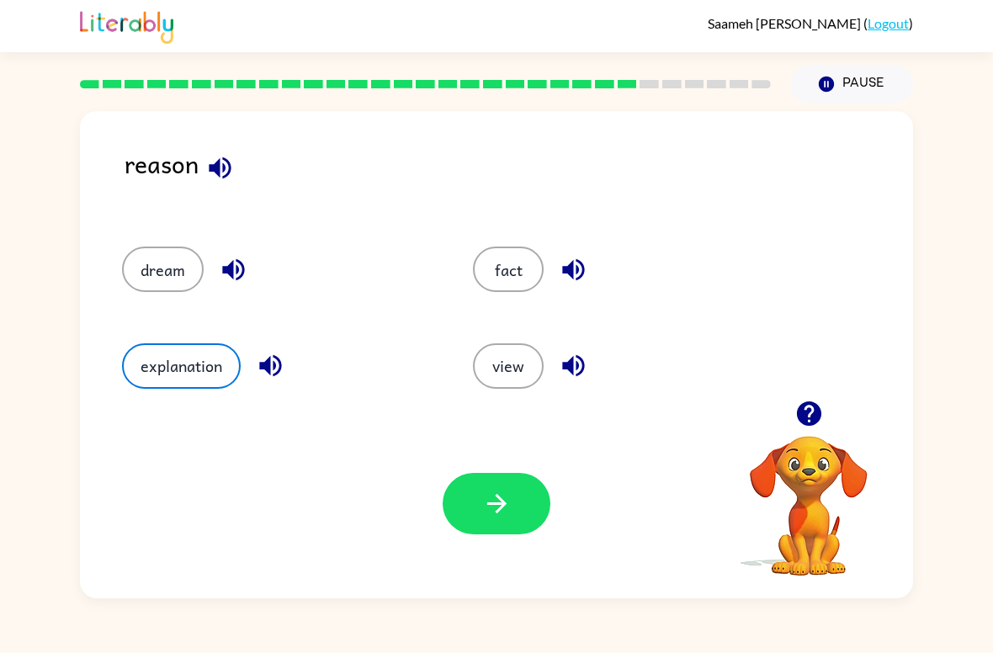
click at [490, 513] on icon "button" at bounding box center [496, 503] width 29 height 29
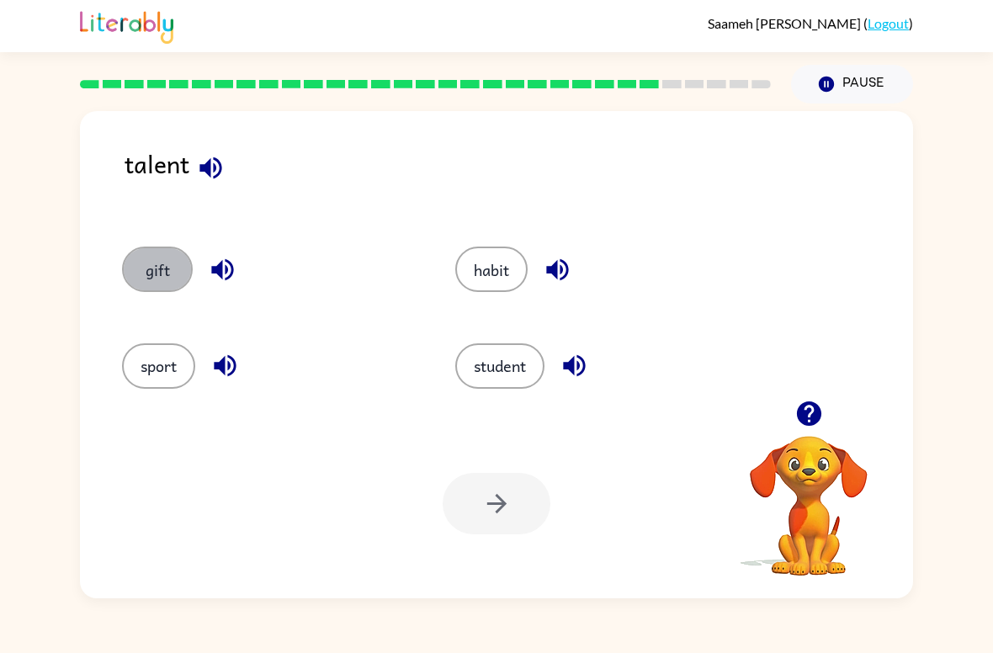
click at [140, 251] on button "gift" at bounding box center [157, 268] width 71 height 45
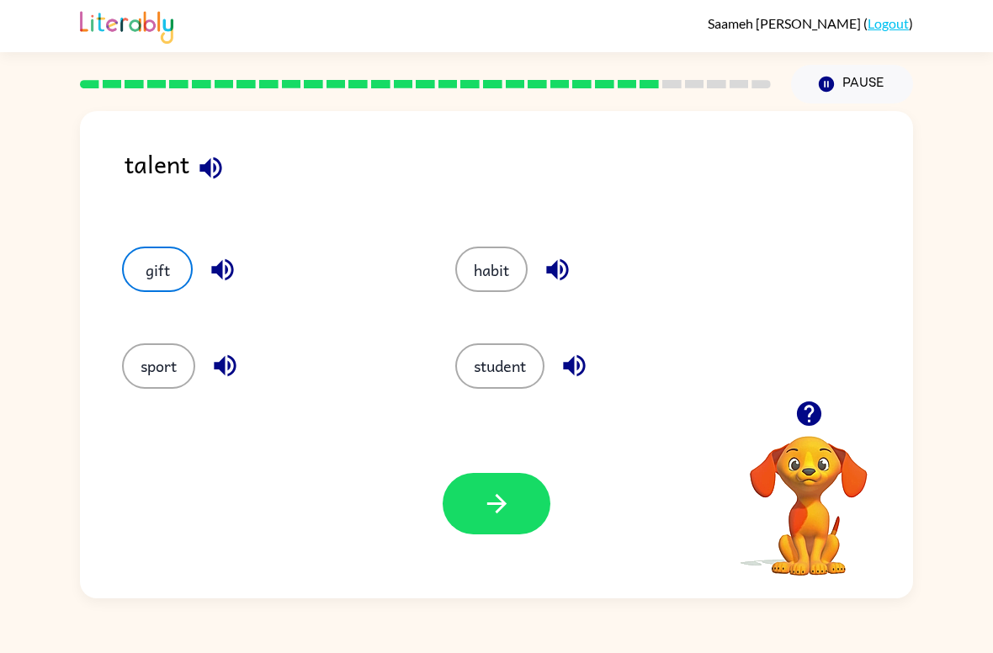
click at [485, 498] on icon "button" at bounding box center [496, 503] width 29 height 29
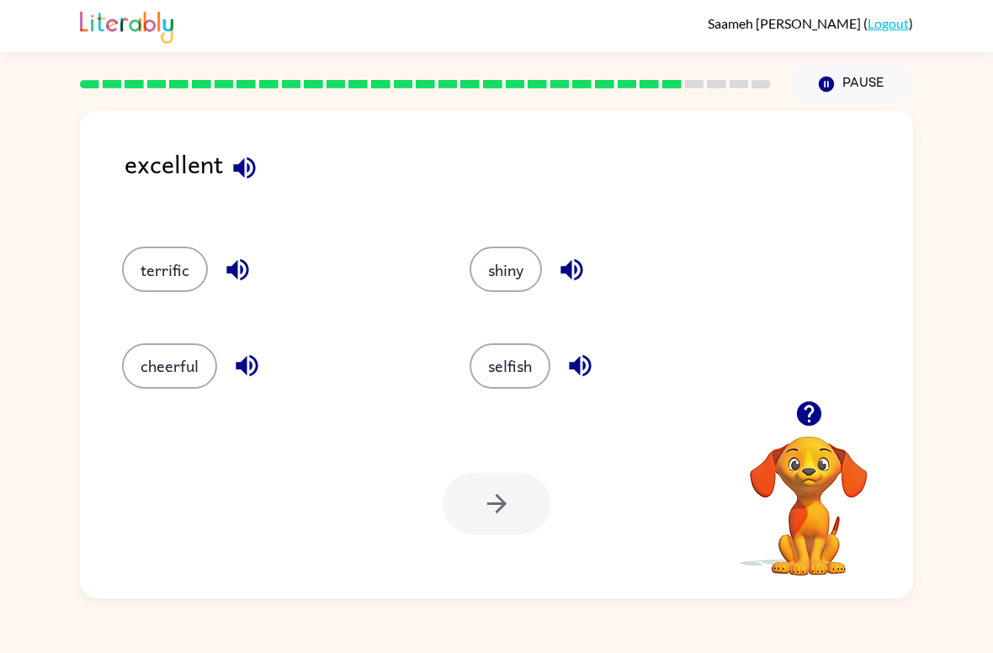
click at [177, 291] on button "terrific" at bounding box center [165, 268] width 86 height 45
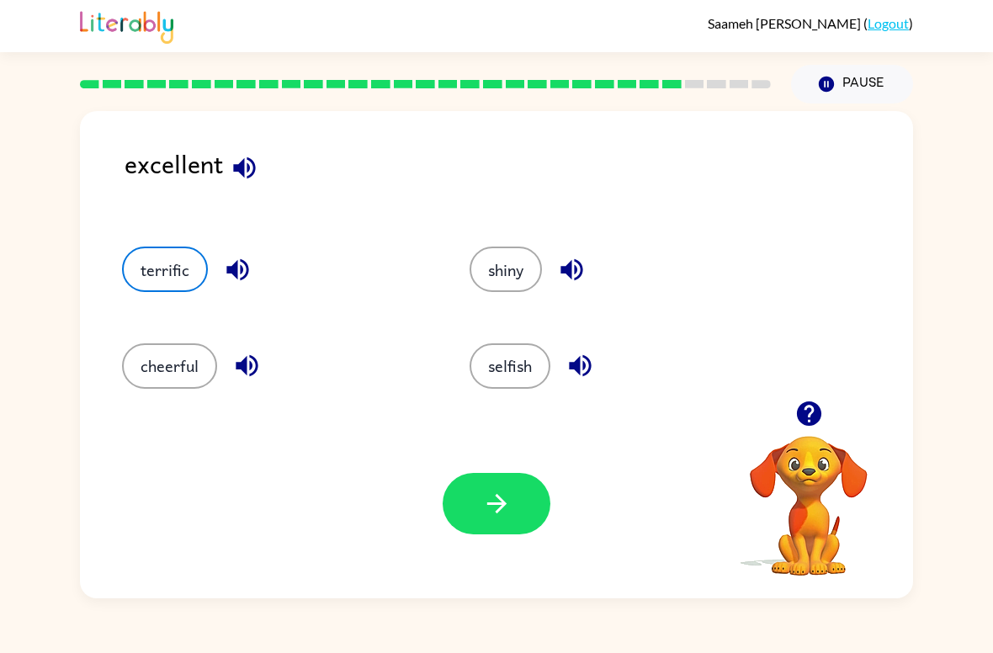
click at [494, 502] on icon "button" at bounding box center [496, 503] width 29 height 29
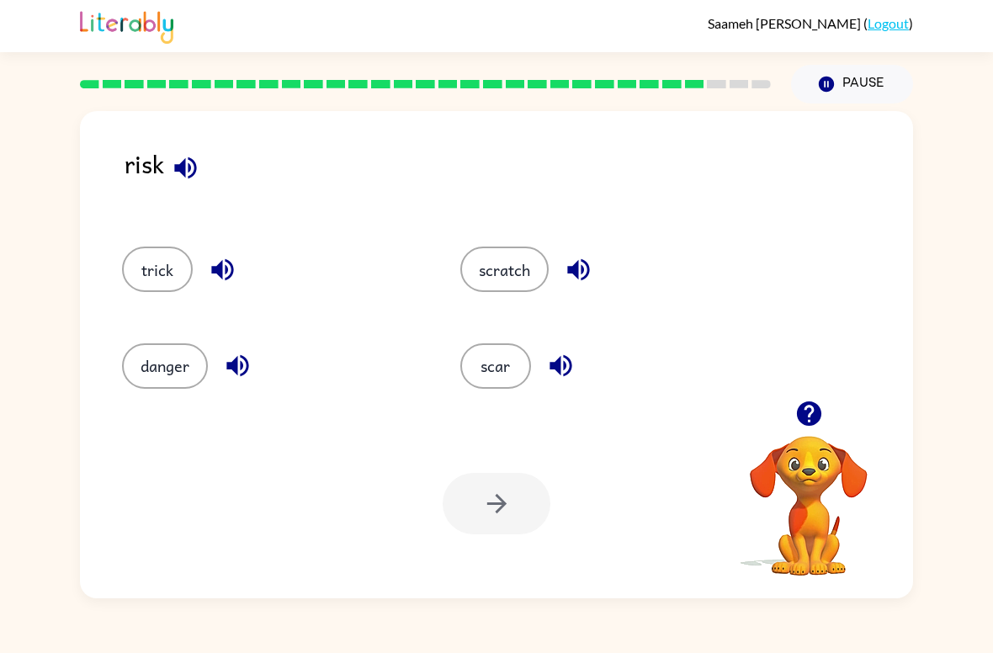
click at [161, 352] on button "danger" at bounding box center [165, 365] width 86 height 45
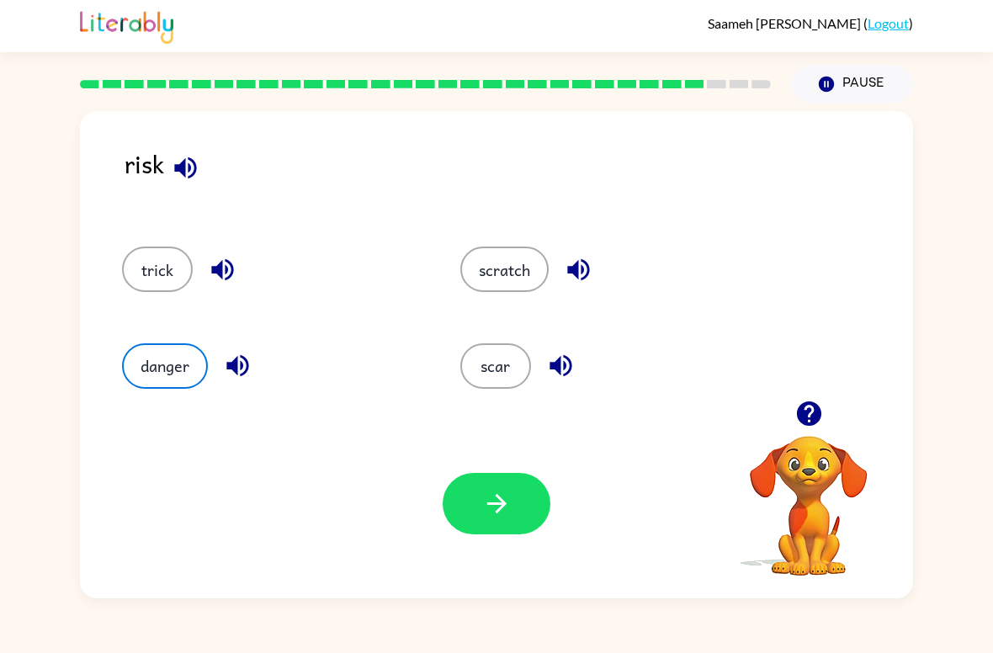
click at [485, 510] on icon "button" at bounding box center [496, 503] width 29 height 29
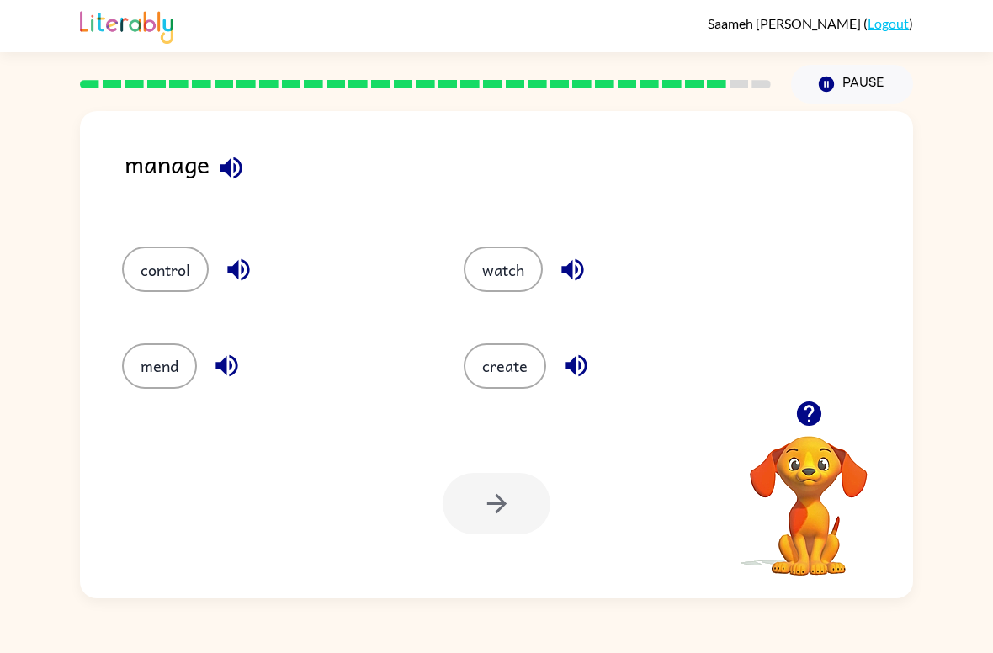
click at [140, 273] on button "control" at bounding box center [165, 268] width 87 height 45
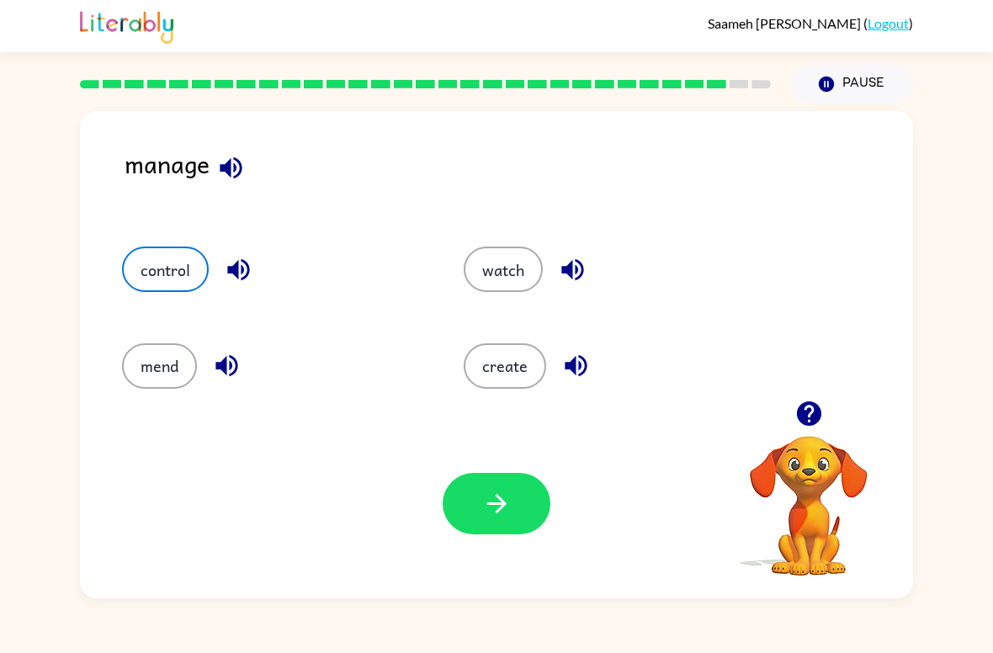
click at [280, 469] on div "Your browser must support playing .mp4 files to use Literably. Please try using…" at bounding box center [496, 503] width 833 height 189
click at [483, 509] on icon "button" at bounding box center [496, 503] width 29 height 29
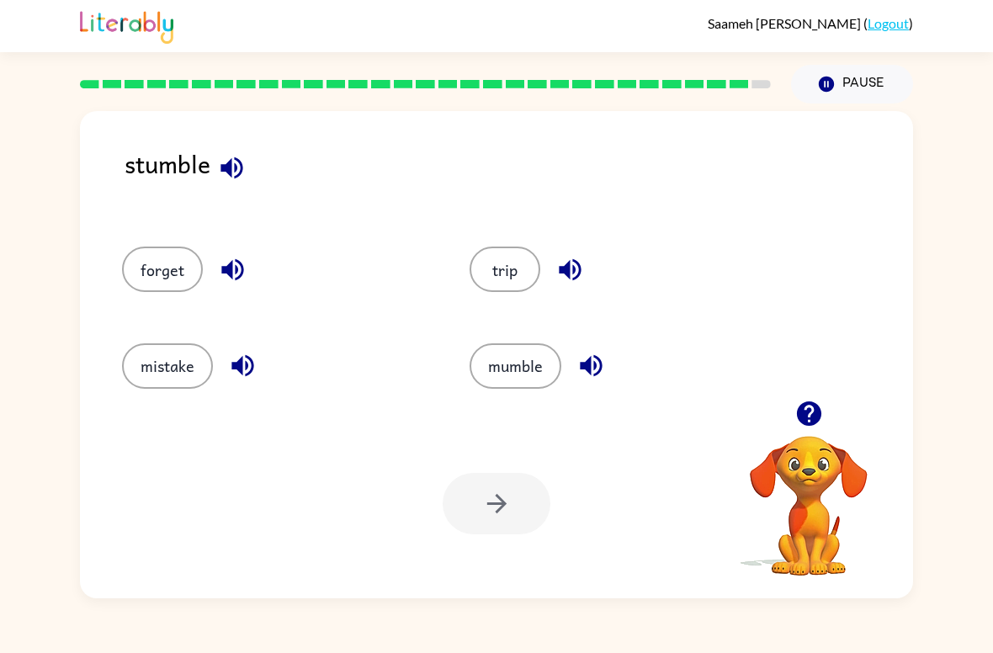
click at [493, 511] on div at bounding box center [497, 503] width 108 height 61
click at [199, 378] on button "mistake" at bounding box center [167, 365] width 91 height 45
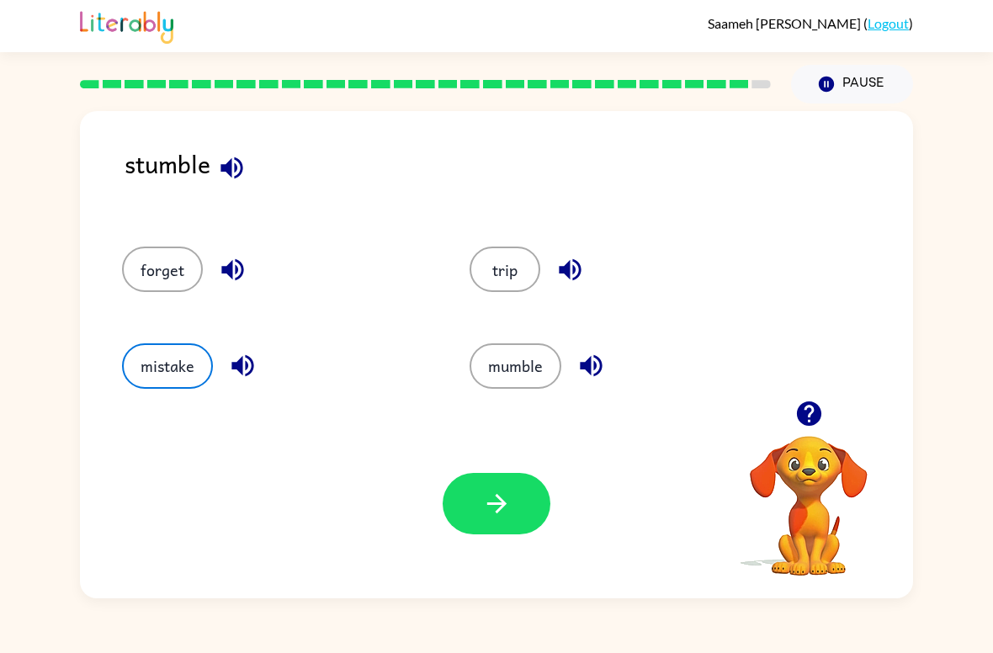
click at [485, 491] on icon "button" at bounding box center [496, 503] width 29 height 29
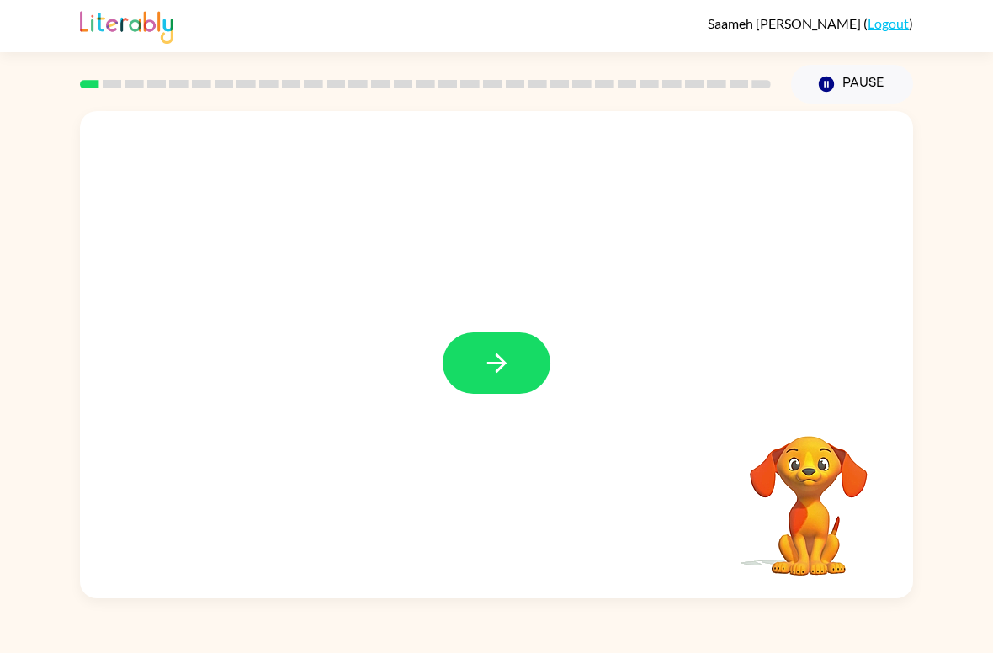
click at [502, 358] on icon "button" at bounding box center [496, 362] width 29 height 29
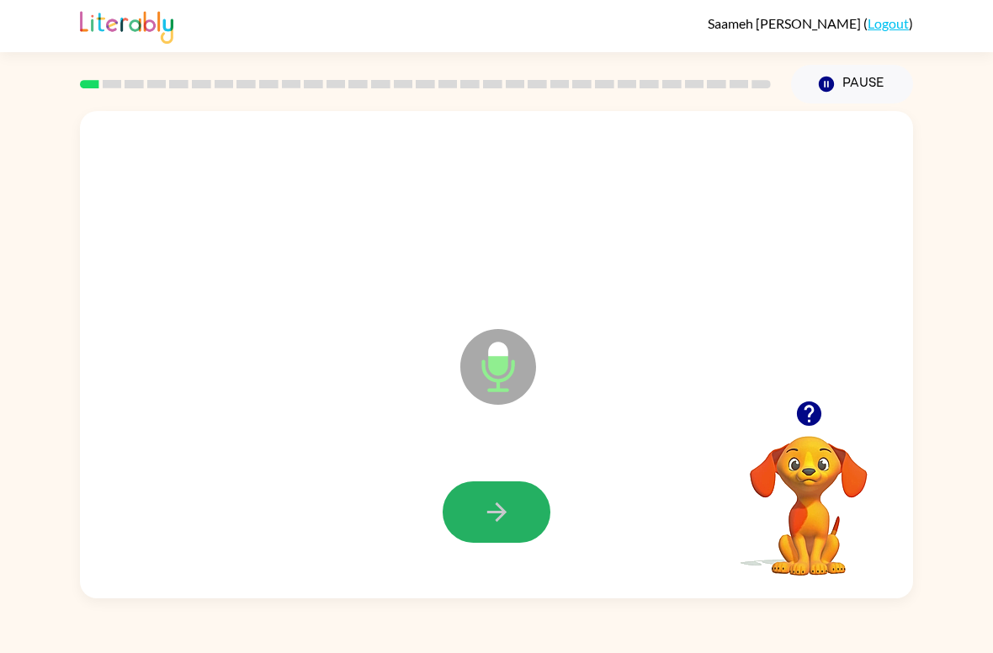
click at [489, 504] on icon "button" at bounding box center [496, 511] width 29 height 29
click at [501, 508] on icon "button" at bounding box center [495, 510] width 19 height 19
click at [496, 502] on icon "button" at bounding box center [496, 511] width 29 height 29
click at [517, 522] on button "button" at bounding box center [497, 511] width 108 height 61
click at [486, 515] on icon "button" at bounding box center [496, 511] width 29 height 29
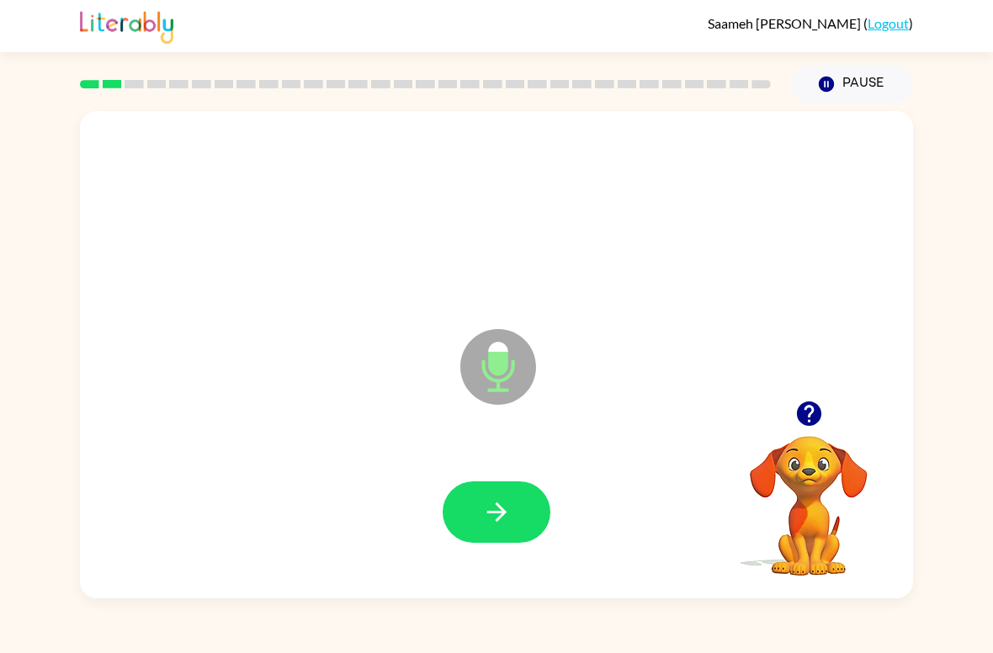
click at [527, 523] on button "button" at bounding box center [497, 511] width 108 height 61
click at [492, 508] on icon "button" at bounding box center [496, 511] width 29 height 29
click at [475, 523] on button "button" at bounding box center [497, 511] width 108 height 61
click at [504, 493] on button "button" at bounding box center [497, 511] width 108 height 61
click at [502, 505] on icon "button" at bounding box center [496, 511] width 29 height 29
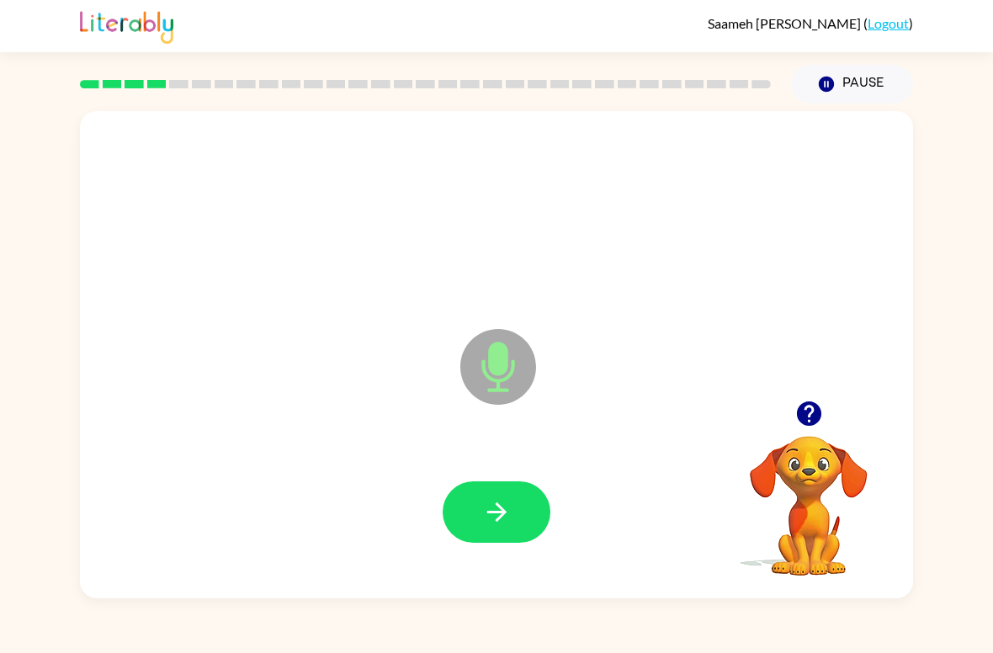
click at [502, 505] on icon "button" at bounding box center [496, 511] width 29 height 29
click at [502, 522] on icon "button" at bounding box center [496, 511] width 29 height 29
click at [517, 522] on button "button" at bounding box center [497, 511] width 108 height 61
click at [502, 495] on button "button" at bounding box center [497, 511] width 108 height 61
click at [504, 531] on button "button" at bounding box center [497, 511] width 108 height 61
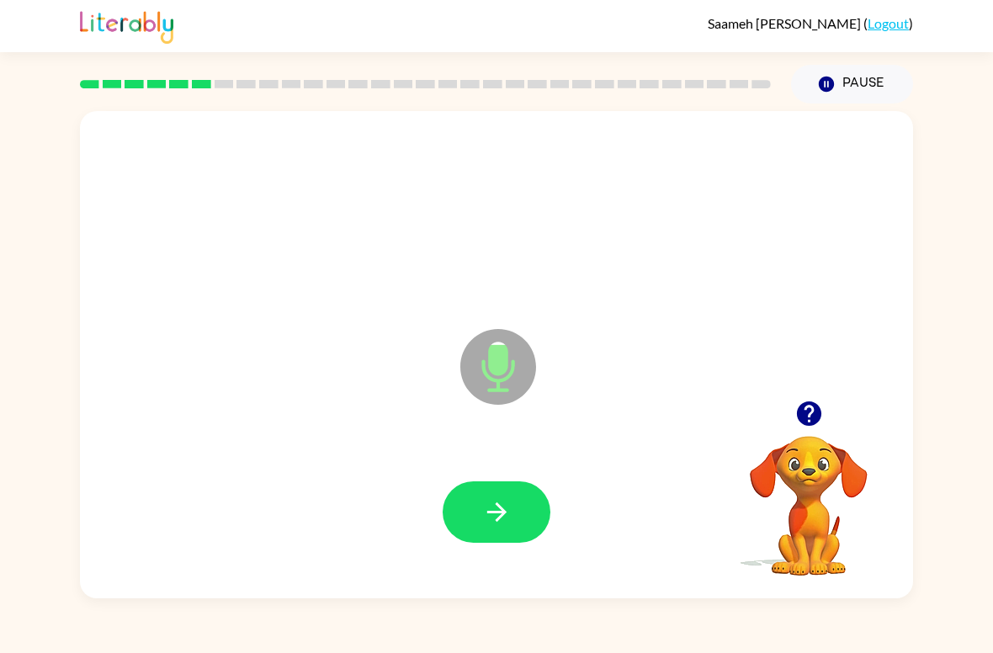
click at [496, 527] on icon "button" at bounding box center [496, 511] width 29 height 29
click at [488, 514] on icon "button" at bounding box center [496, 511] width 29 height 29
click at [482, 505] on icon "button" at bounding box center [496, 511] width 29 height 29
click at [506, 508] on icon "button" at bounding box center [496, 511] width 29 height 29
click at [484, 506] on icon "button" at bounding box center [496, 511] width 29 height 29
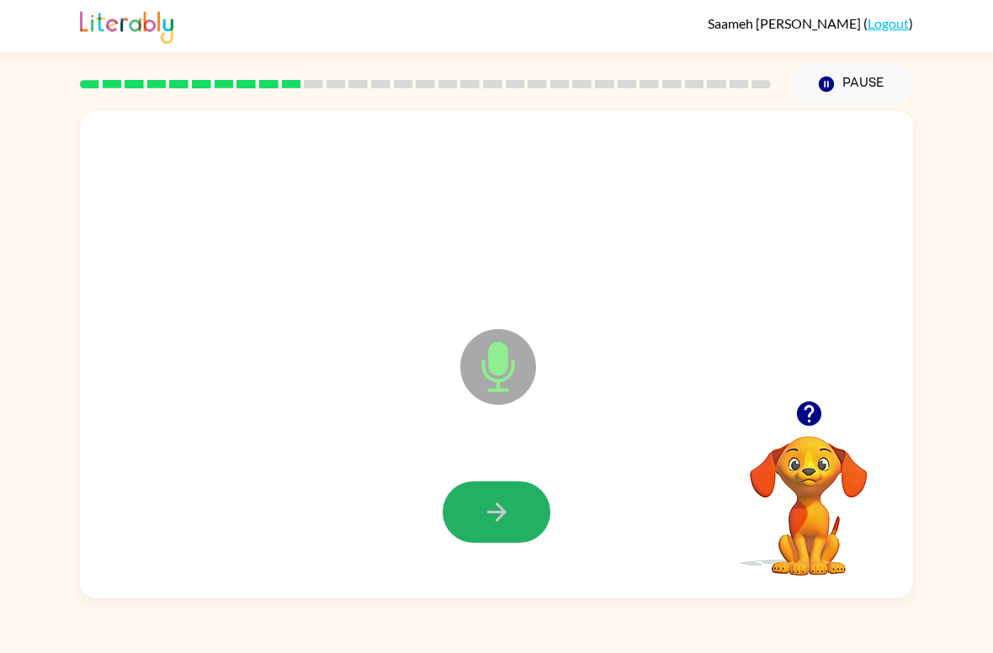
click at [490, 511] on icon "button" at bounding box center [495, 510] width 19 height 19
click at [508, 515] on icon "button" at bounding box center [496, 511] width 29 height 29
click at [493, 507] on icon "button" at bounding box center [496, 511] width 29 height 29
click at [492, 519] on icon "button" at bounding box center [496, 511] width 29 height 29
click at [500, 495] on button "button" at bounding box center [497, 511] width 108 height 61
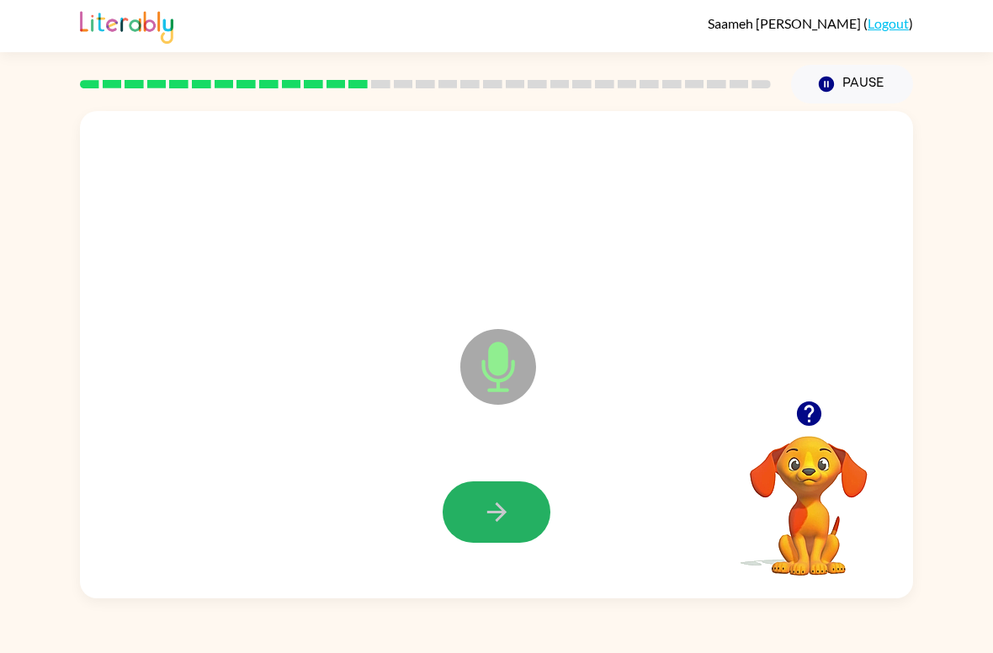
click at [474, 511] on button "button" at bounding box center [497, 511] width 108 height 61
click at [499, 508] on icon "button" at bounding box center [496, 511] width 29 height 29
click at [488, 501] on icon "button" at bounding box center [496, 511] width 29 height 29
click at [498, 512] on icon "button" at bounding box center [495, 510] width 19 height 19
click at [489, 506] on icon "button" at bounding box center [496, 511] width 29 height 29
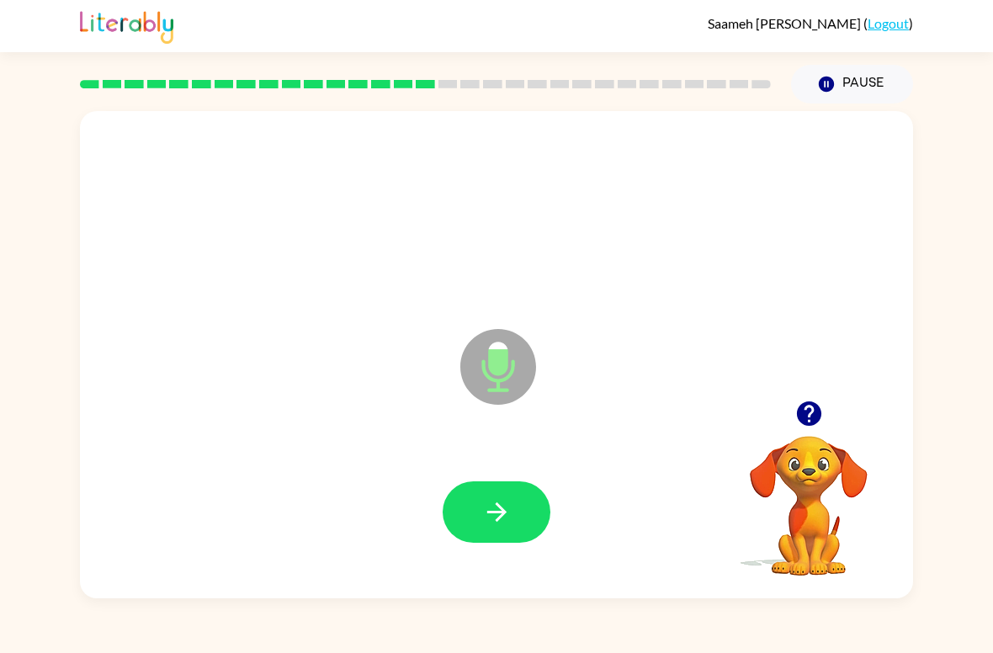
click at [482, 520] on icon "button" at bounding box center [496, 511] width 29 height 29
click at [485, 500] on icon "button" at bounding box center [496, 511] width 29 height 29
click at [478, 498] on button "button" at bounding box center [497, 511] width 108 height 61
click at [475, 502] on button "button" at bounding box center [497, 511] width 108 height 61
click at [486, 522] on icon "button" at bounding box center [496, 511] width 29 height 29
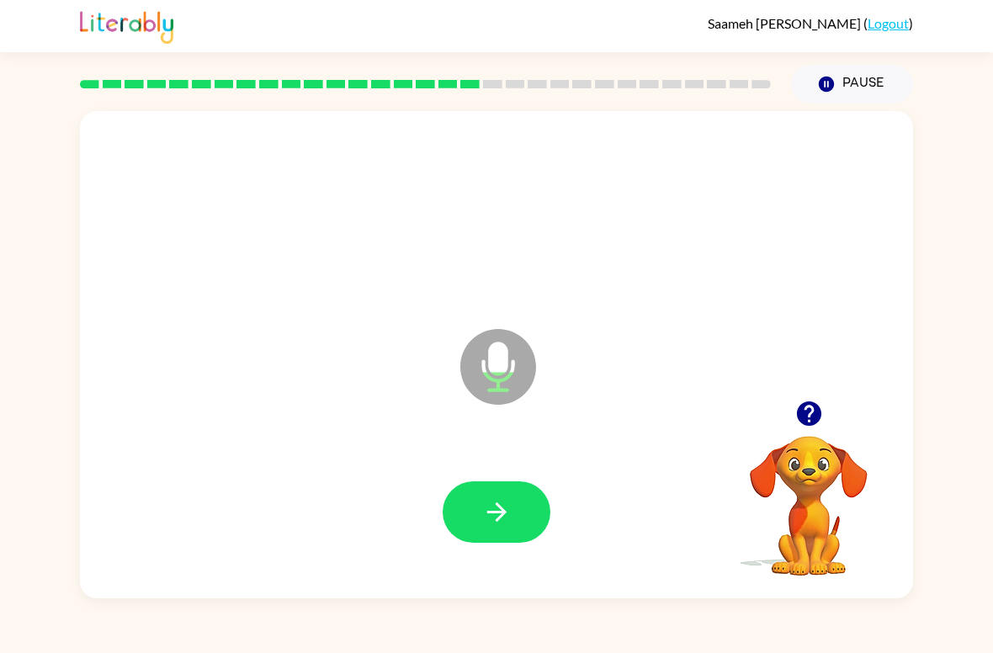
click at [485, 510] on icon "button" at bounding box center [496, 511] width 29 height 29
click at [491, 517] on icon "button" at bounding box center [496, 511] width 29 height 29
click at [513, 501] on button "button" at bounding box center [497, 511] width 108 height 61
click at [495, 509] on icon "button" at bounding box center [496, 511] width 29 height 29
click at [489, 517] on icon "button" at bounding box center [496, 511] width 29 height 29
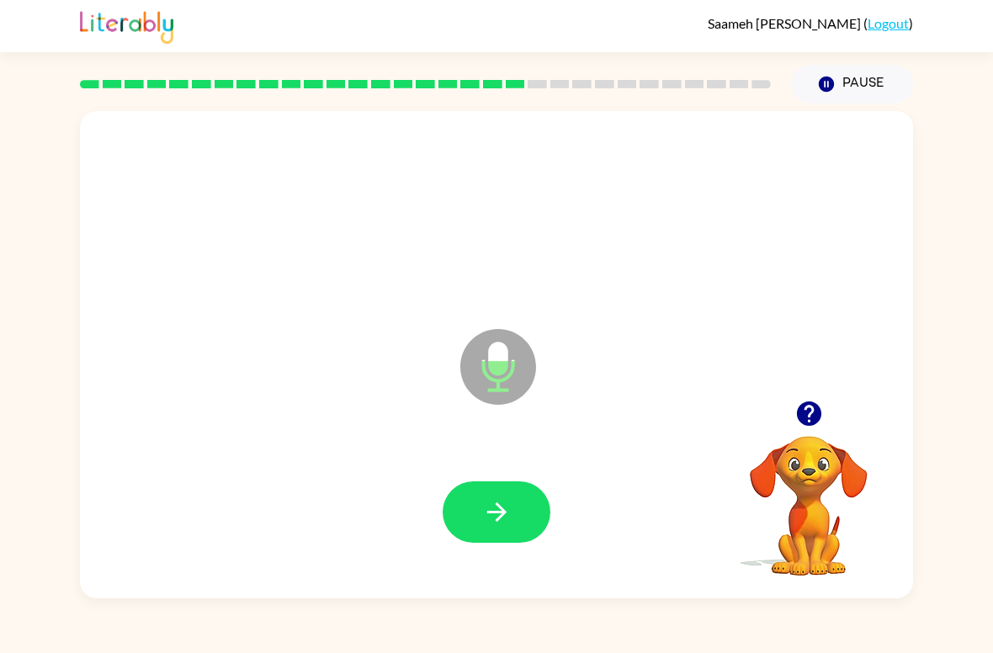
click at [485, 499] on icon "button" at bounding box center [496, 511] width 29 height 29
click at [492, 525] on icon "button" at bounding box center [496, 511] width 29 height 29
click at [484, 515] on icon "button" at bounding box center [496, 511] width 29 height 29
click at [486, 521] on icon "button" at bounding box center [496, 511] width 29 height 29
click at [485, 524] on icon "button" at bounding box center [496, 511] width 29 height 29
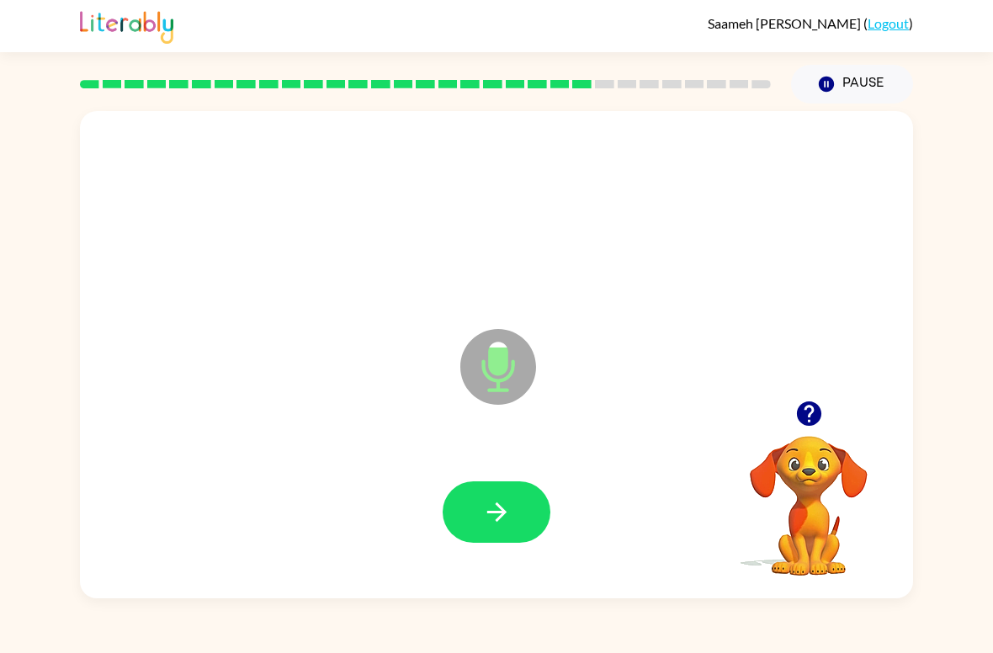
click at [509, 514] on icon "button" at bounding box center [496, 511] width 29 height 29
click at [501, 496] on button "button" at bounding box center [497, 511] width 108 height 61
click at [499, 502] on icon "button" at bounding box center [496, 511] width 29 height 29
click at [496, 536] on button "button" at bounding box center [497, 511] width 108 height 61
click at [501, 534] on button "button" at bounding box center [497, 511] width 108 height 61
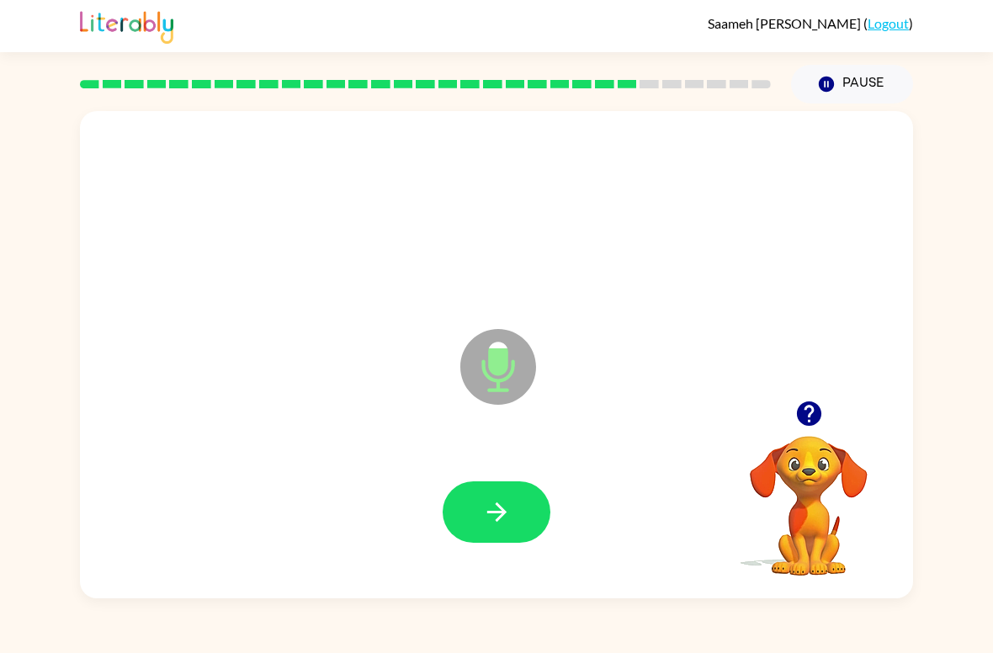
click at [491, 523] on icon "button" at bounding box center [496, 511] width 29 height 29
click at [507, 498] on icon "button" at bounding box center [496, 511] width 29 height 29
click at [486, 506] on icon "button" at bounding box center [496, 511] width 29 height 29
click at [483, 514] on icon "button" at bounding box center [496, 511] width 29 height 29
click at [480, 525] on button "button" at bounding box center [497, 511] width 108 height 61
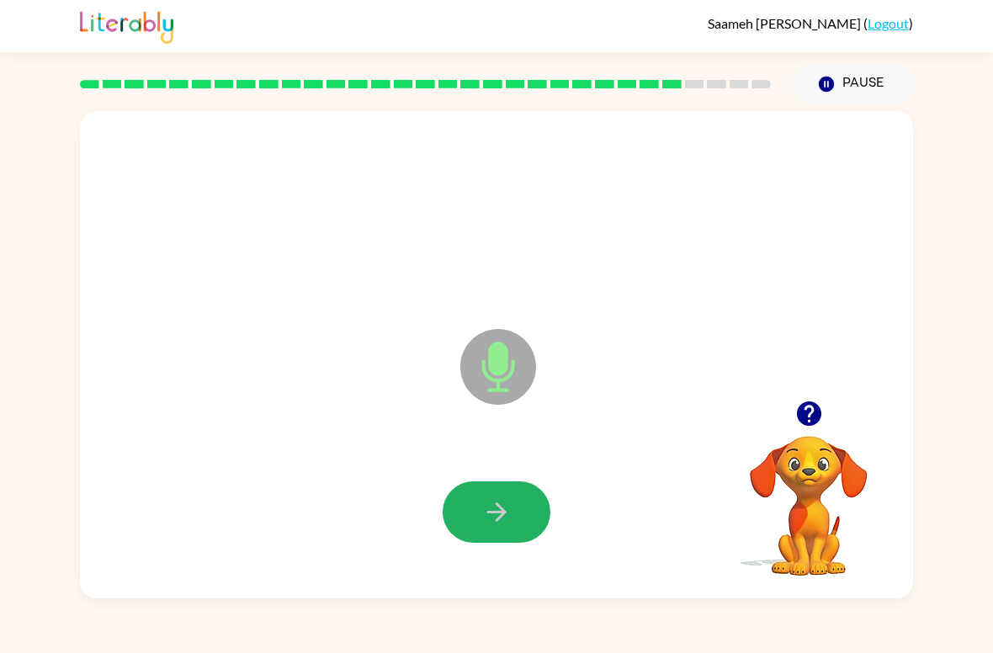
click at [495, 523] on icon "button" at bounding box center [496, 511] width 29 height 29
click at [493, 508] on icon "button" at bounding box center [496, 511] width 29 height 29
click at [497, 516] on icon "button" at bounding box center [496, 511] width 29 height 29
click at [480, 505] on button "button" at bounding box center [497, 511] width 108 height 61
click at [483, 505] on icon "button" at bounding box center [496, 511] width 29 height 29
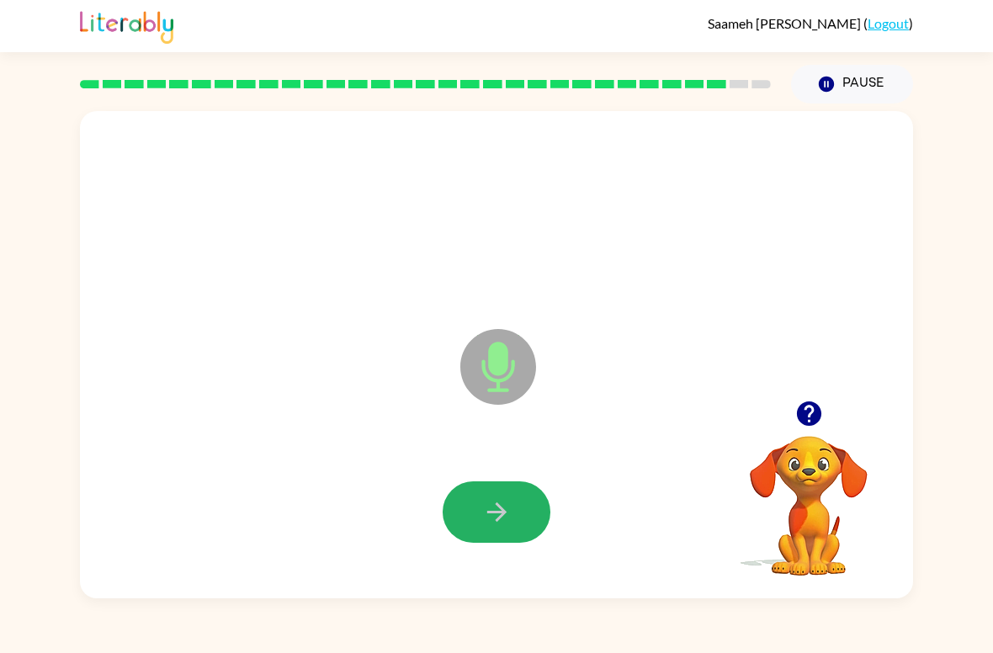
click at [480, 504] on button "button" at bounding box center [497, 511] width 108 height 61
click at [486, 502] on icon "button" at bounding box center [496, 511] width 29 height 29
click at [503, 500] on icon "button" at bounding box center [496, 511] width 29 height 29
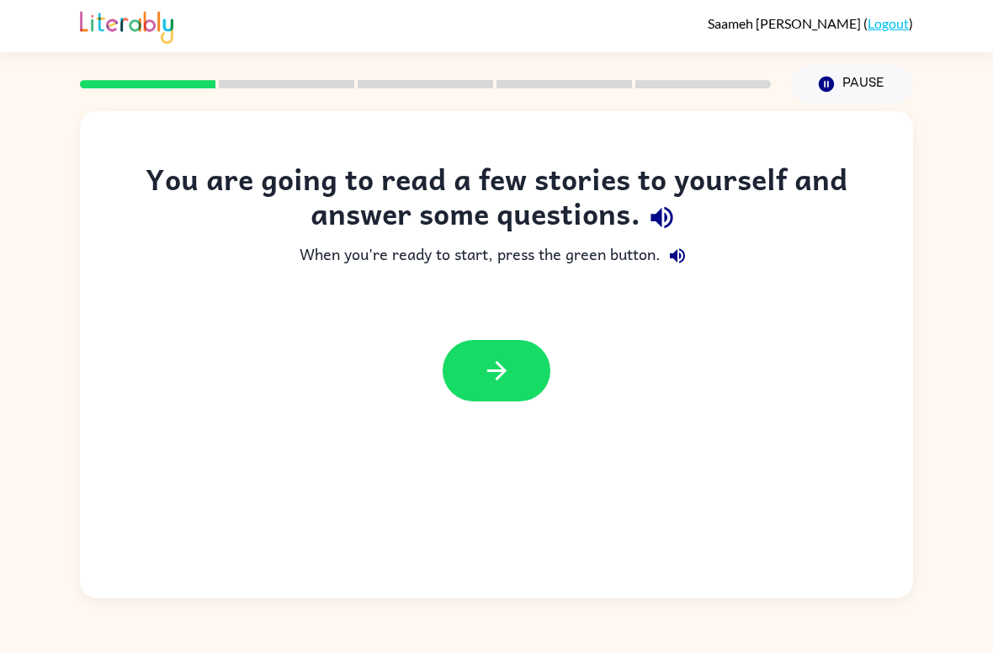
click at [501, 377] on icon "button" at bounding box center [496, 370] width 29 height 29
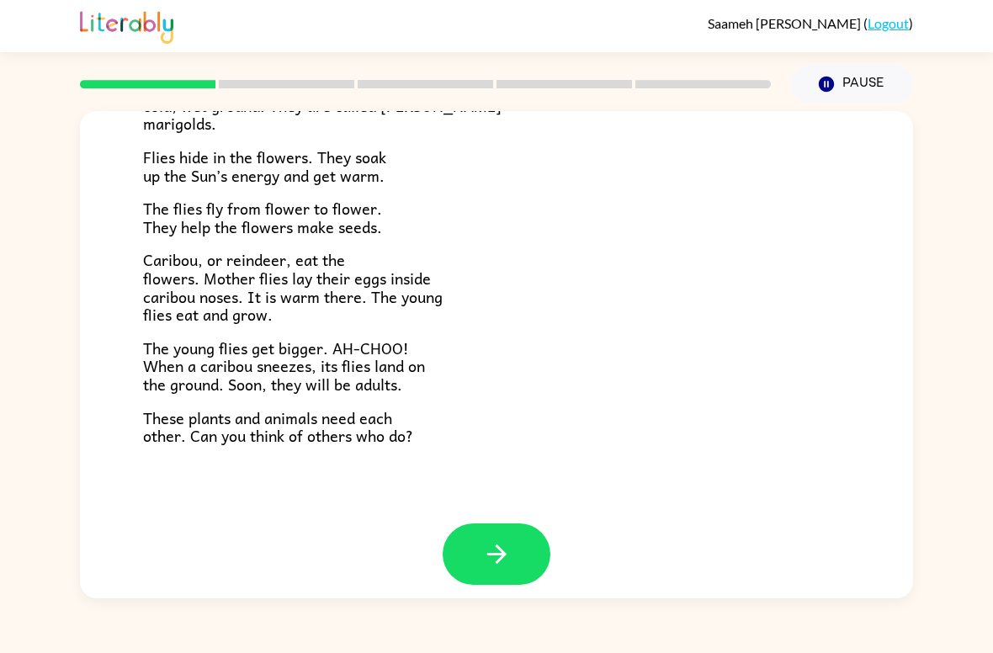
scroll to position [327, 0]
click at [483, 542] on icon "button" at bounding box center [496, 554] width 29 height 29
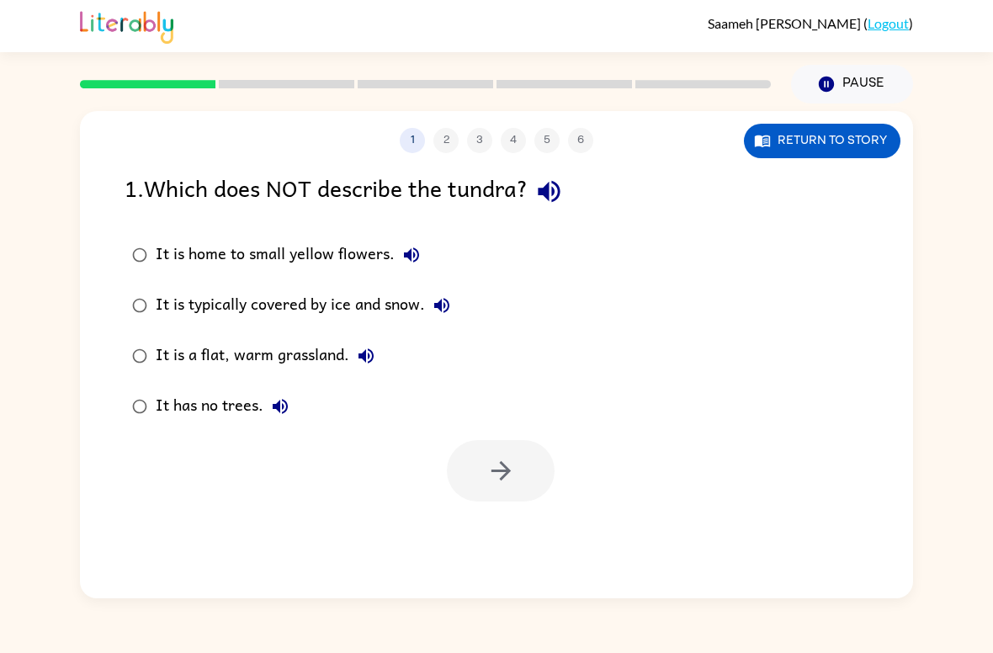
click at [235, 346] on div "It is a flat, warm grassland." at bounding box center [269, 356] width 227 height 34
click at [486, 473] on icon "button" at bounding box center [500, 470] width 29 height 29
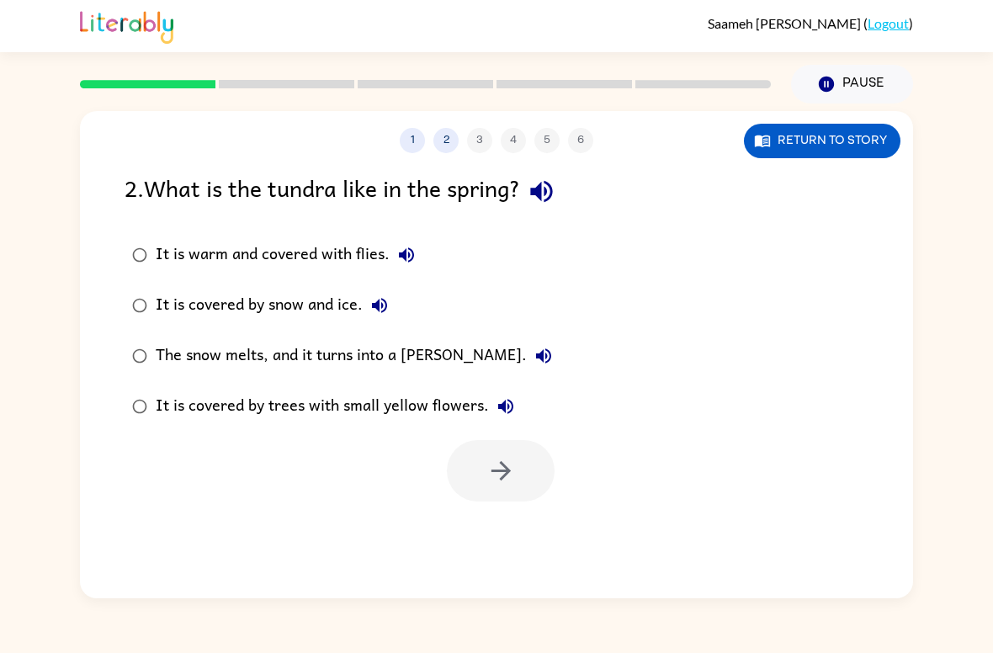
click at [168, 343] on div "The snow melts, and it turns into a marsh." at bounding box center [358, 356] width 405 height 34
click at [481, 462] on button "button" at bounding box center [501, 470] width 108 height 61
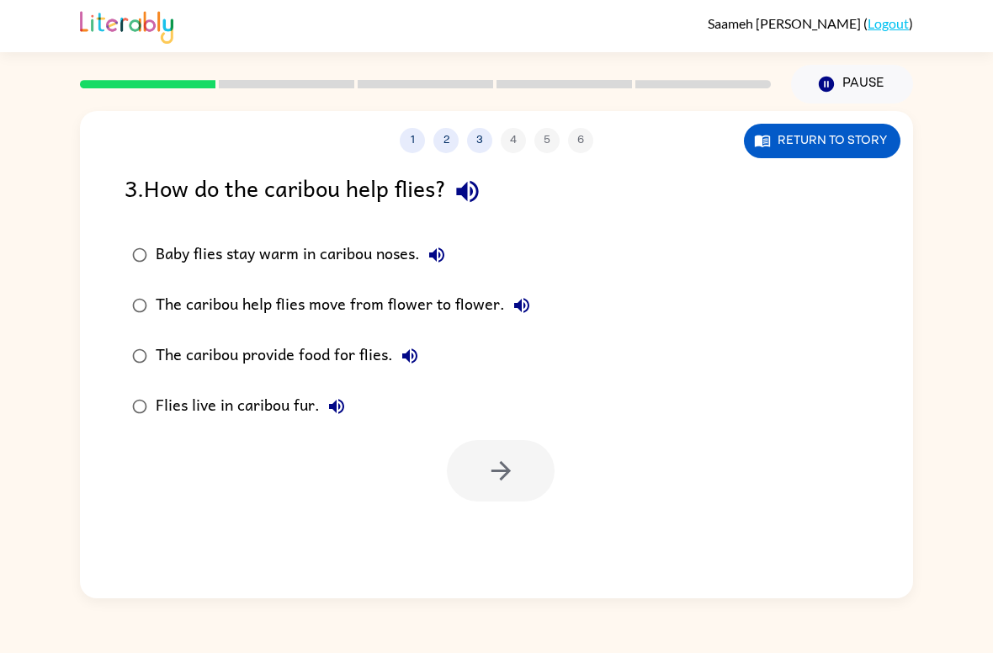
click at [183, 258] on div "Baby flies stay warm in caribou noses." at bounding box center [305, 255] width 298 height 34
click at [482, 469] on button "button" at bounding box center [501, 470] width 108 height 61
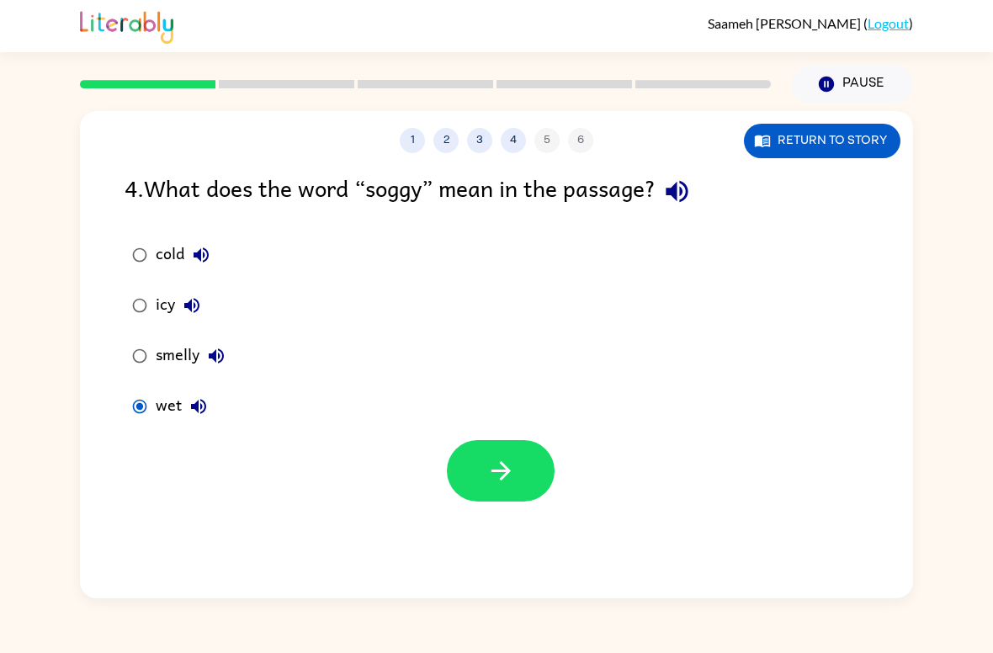
click at [487, 462] on icon "button" at bounding box center [500, 470] width 29 height 29
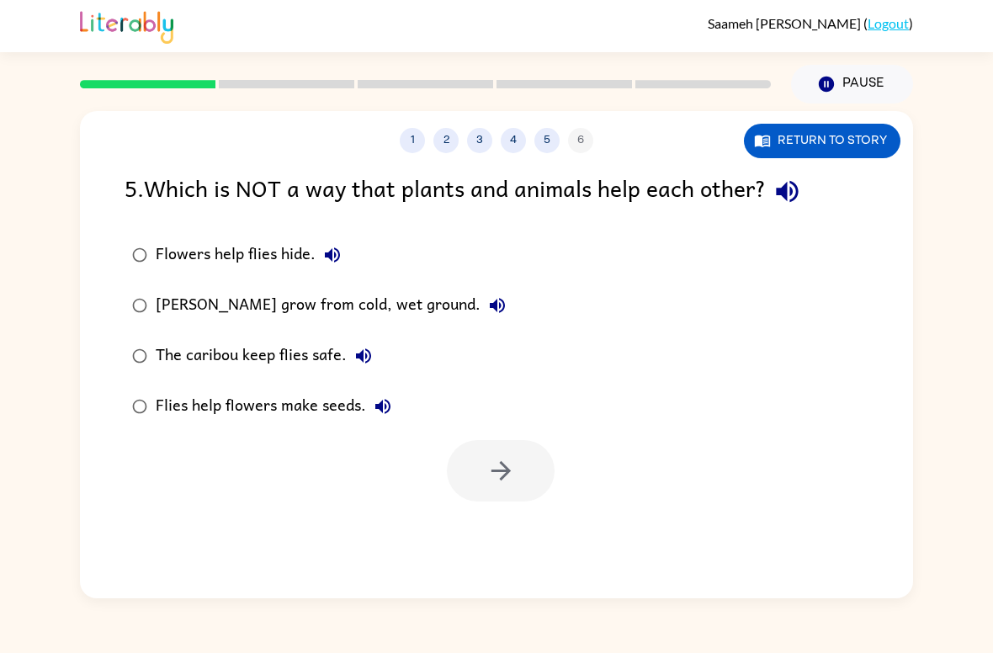
click at [167, 302] on div "Marsh marigolds grow from cold, wet ground." at bounding box center [335, 306] width 358 height 34
click at [466, 471] on button "button" at bounding box center [501, 470] width 108 height 61
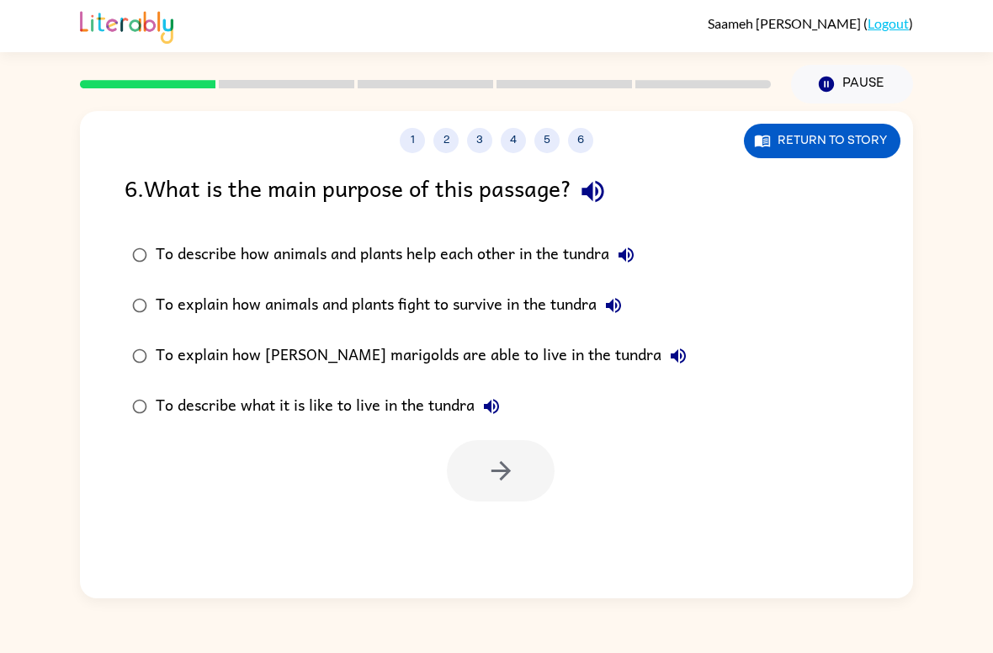
click at [289, 249] on div "To describe how animals and plants help each other in the tundra" at bounding box center [399, 255] width 487 height 34
click at [485, 456] on button "button" at bounding box center [501, 470] width 108 height 61
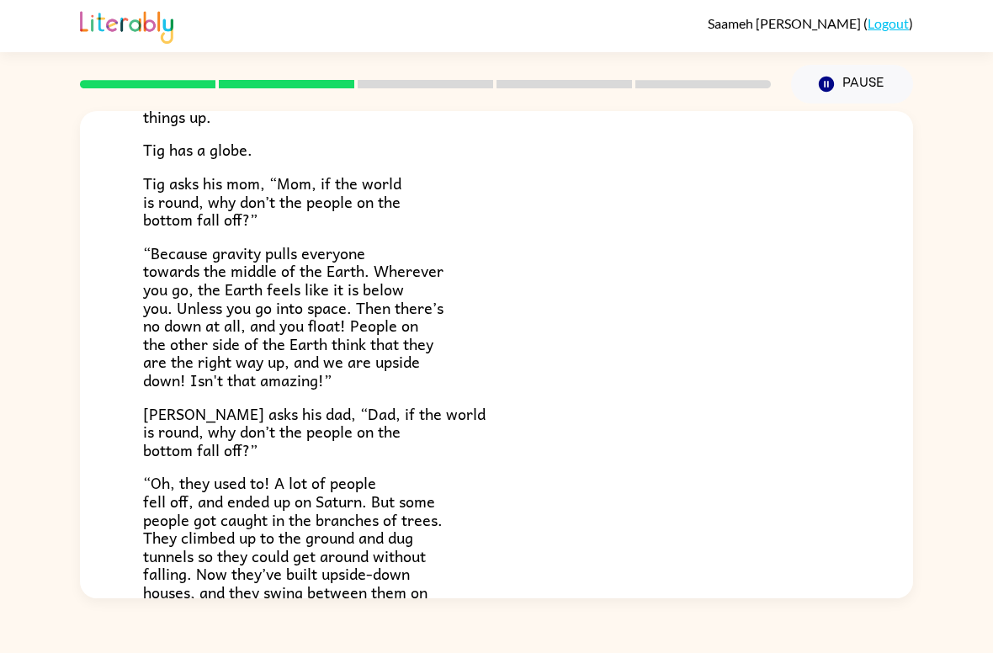
scroll to position [212, 0]
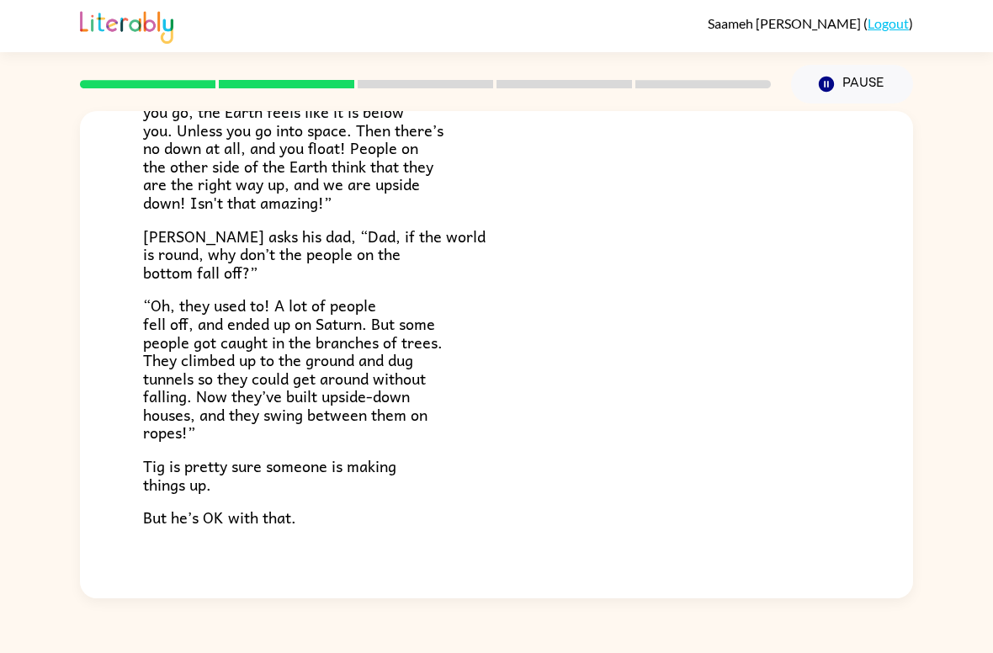
click at [213, 197] on span "“Because gravity pulls everyone towards the middle of the Earth. Wherever you g…" at bounding box center [293, 138] width 300 height 151
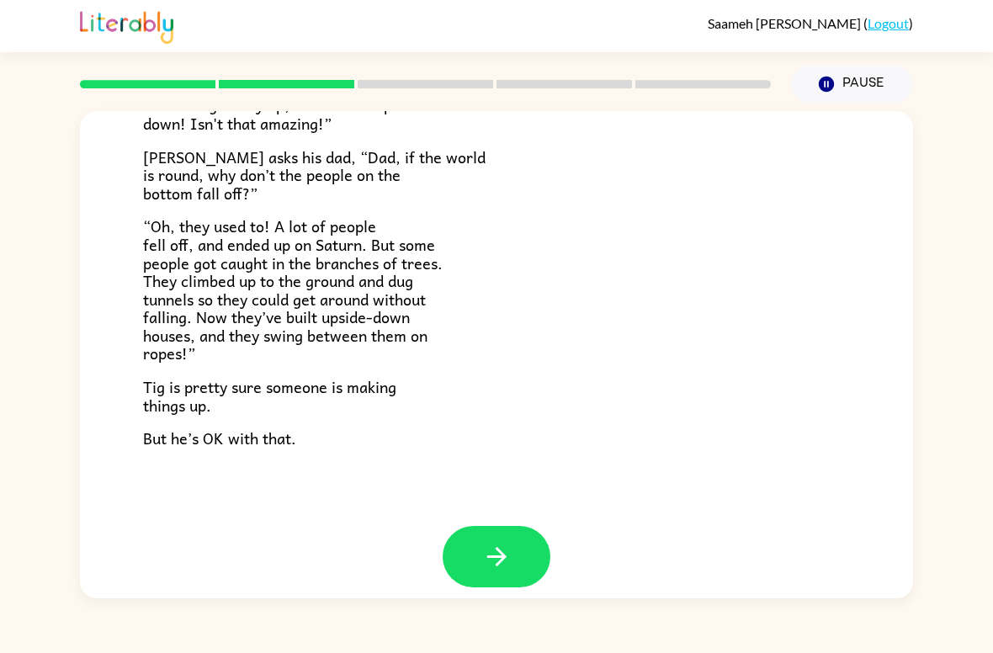
scroll to position [466, 0]
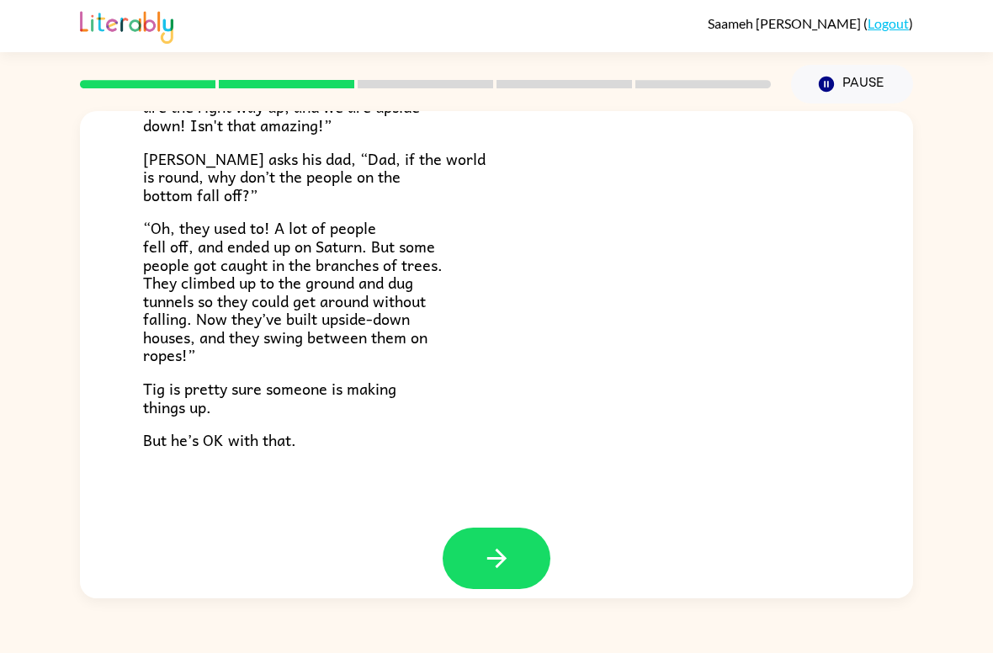
click at [482, 543] on icon "button" at bounding box center [496, 557] width 29 height 29
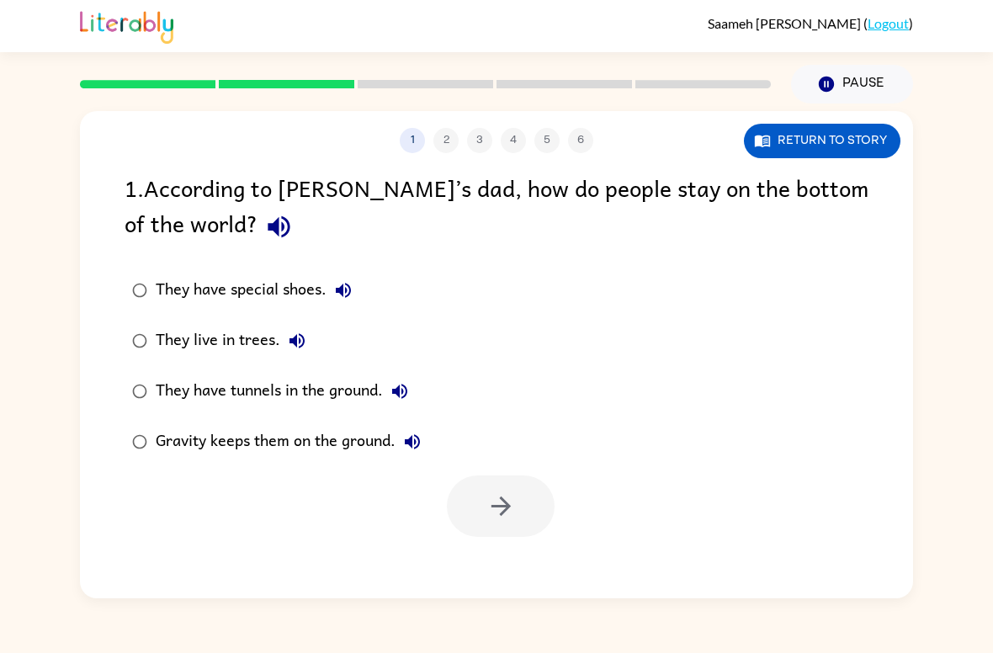
click at [191, 382] on div "They have tunnels in the ground." at bounding box center [286, 391] width 261 height 34
click at [476, 520] on button "button" at bounding box center [501, 505] width 108 height 61
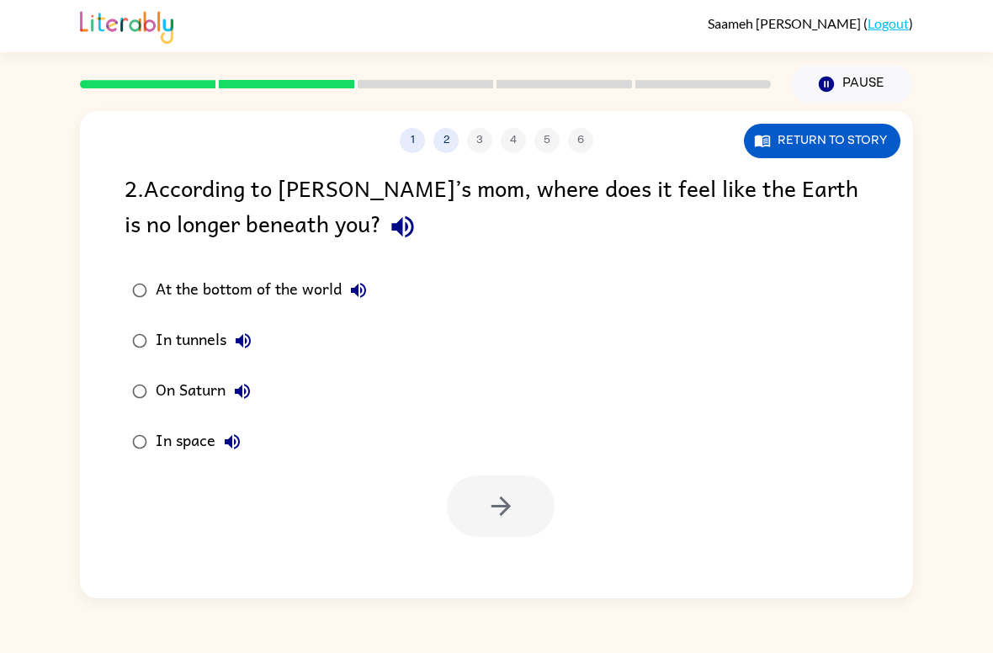
click at [182, 448] on div "In space" at bounding box center [202, 442] width 93 height 34
click at [473, 496] on button "button" at bounding box center [501, 505] width 108 height 61
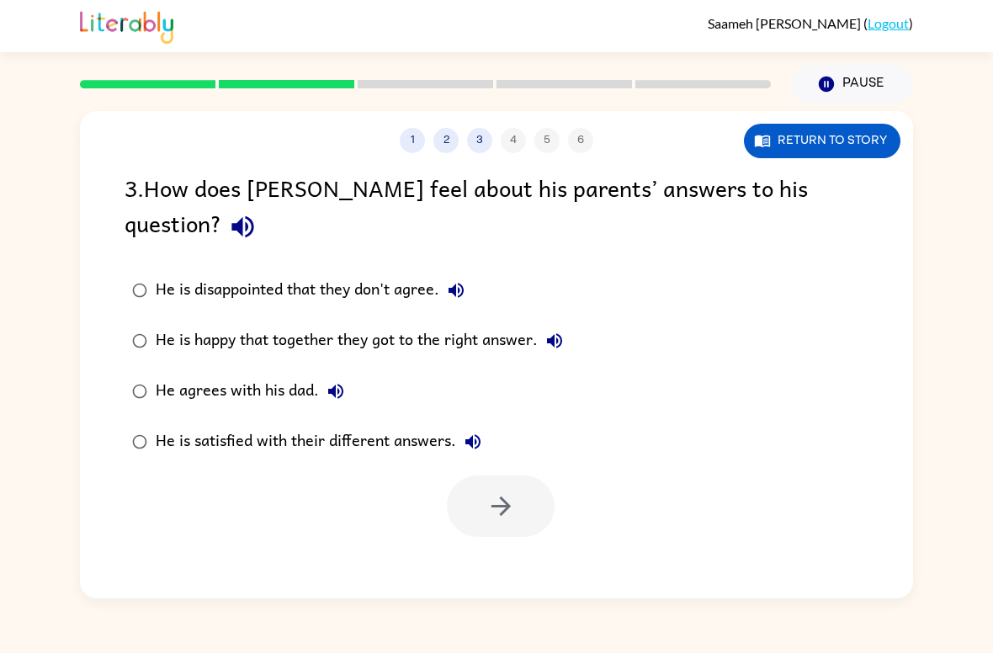
click at [397, 425] on div "He is satisfied with their different answers." at bounding box center [323, 442] width 334 height 34
click at [495, 491] on icon "button" at bounding box center [500, 505] width 29 height 29
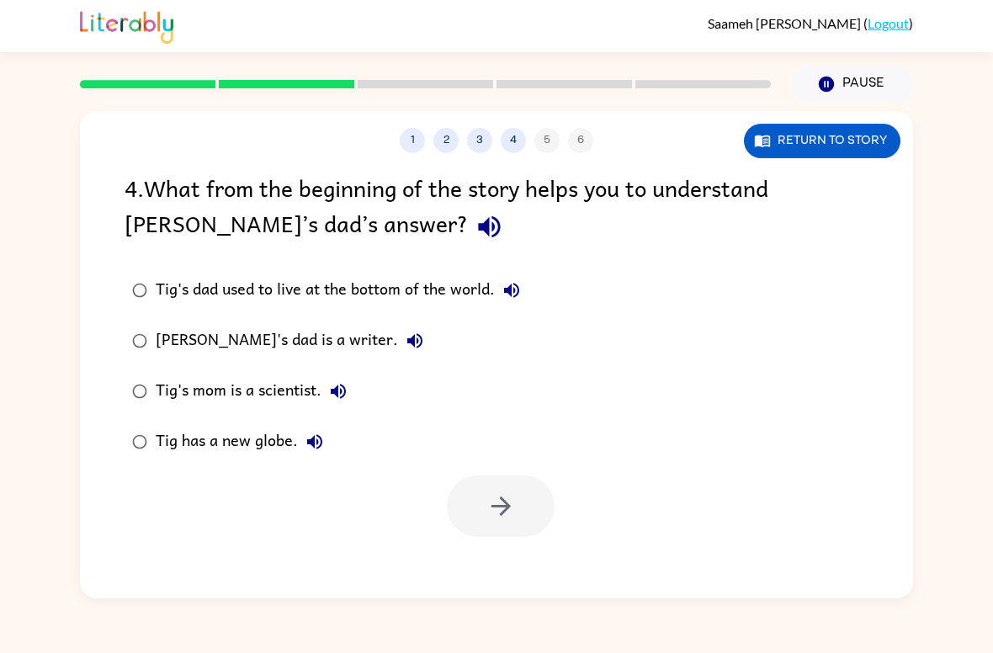
click at [166, 326] on div "Tig's dad is a writer." at bounding box center [294, 341] width 276 height 34
click at [480, 517] on button "button" at bounding box center [501, 505] width 108 height 61
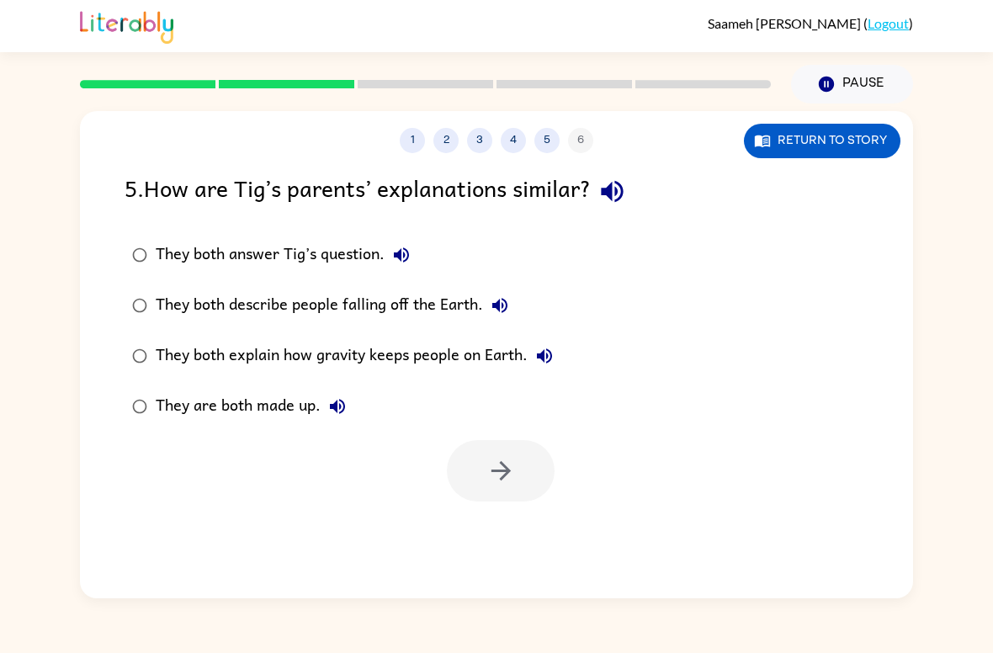
click at [155, 243] on label "They both answer Tig’s question." at bounding box center [342, 255] width 454 height 50
click at [464, 480] on button "button" at bounding box center [501, 470] width 108 height 61
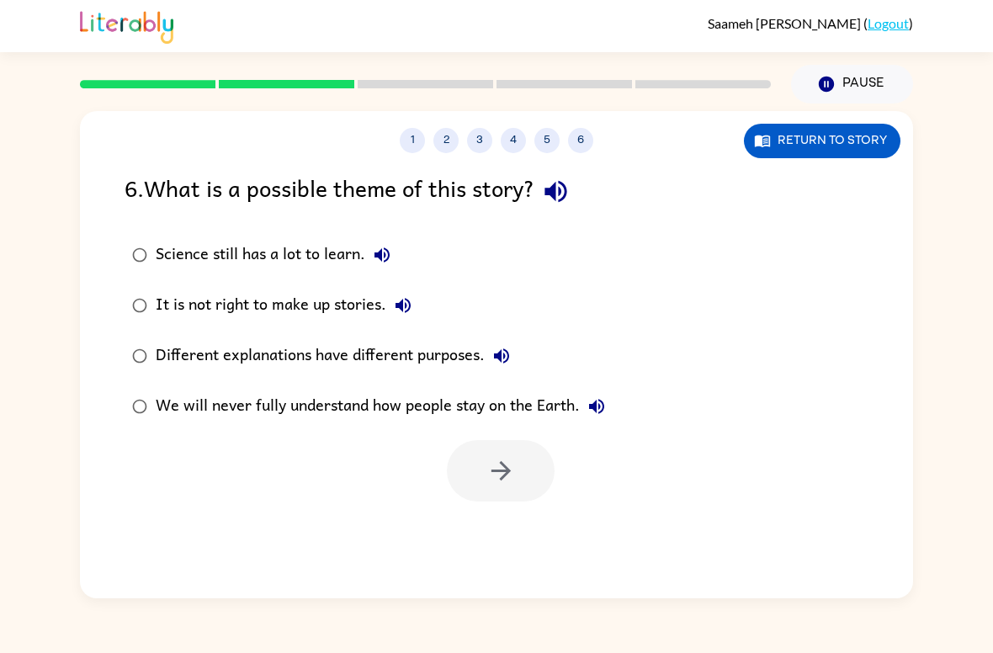
click at [203, 351] on div "Different explanations have different purposes." at bounding box center [337, 356] width 363 height 34
click at [486, 476] on icon "button" at bounding box center [500, 470] width 29 height 29
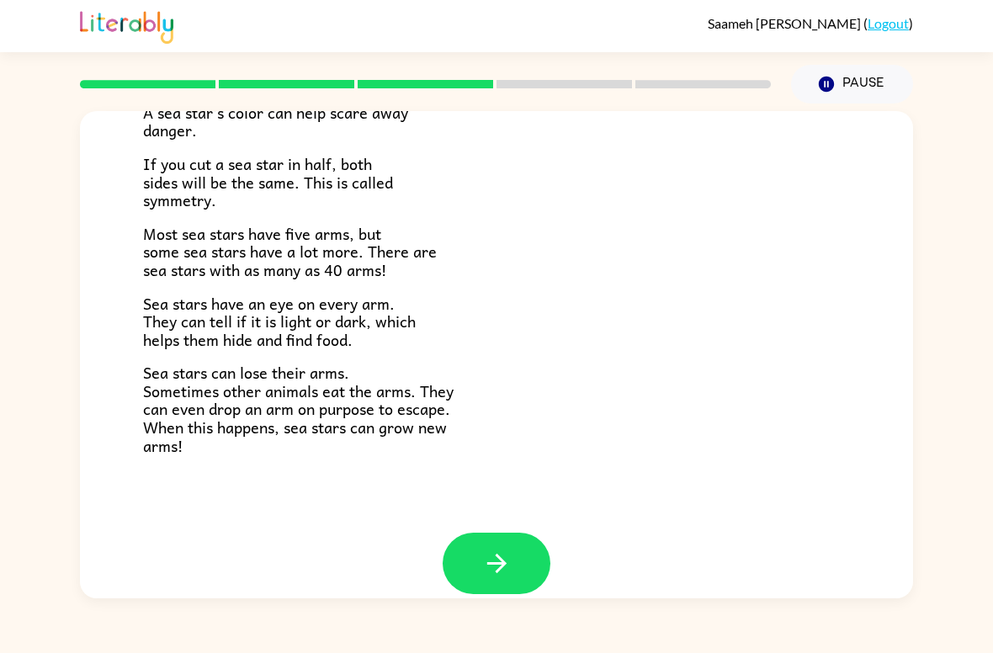
scroll to position [456, 0]
click at [499, 554] on icon "button" at bounding box center [496, 564] width 29 height 29
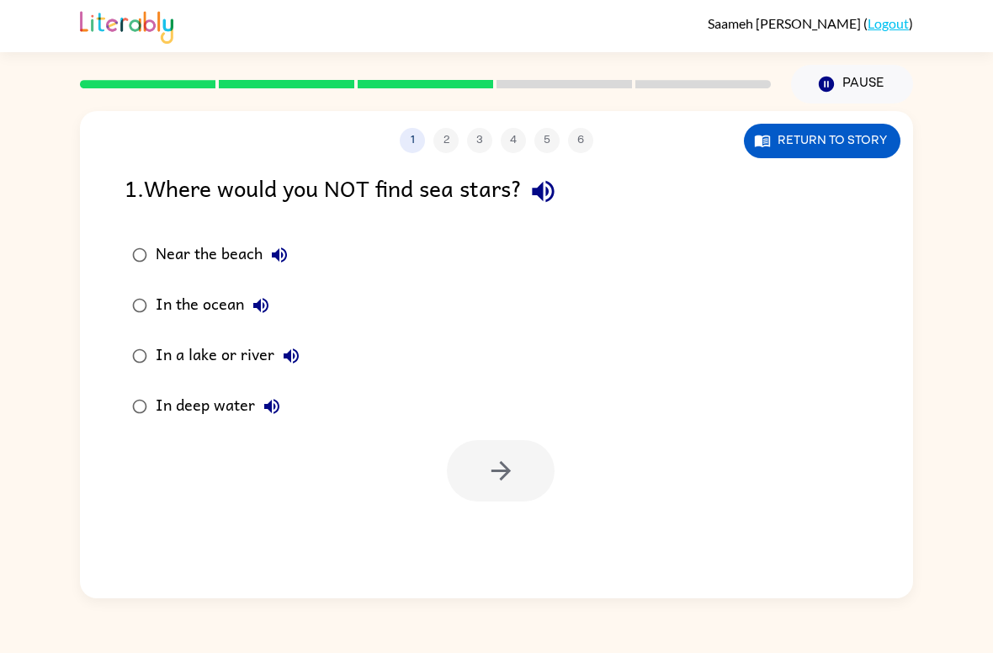
click at [167, 353] on div "In a lake or river" at bounding box center [232, 356] width 152 height 34
click at [486, 491] on button "button" at bounding box center [501, 470] width 108 height 61
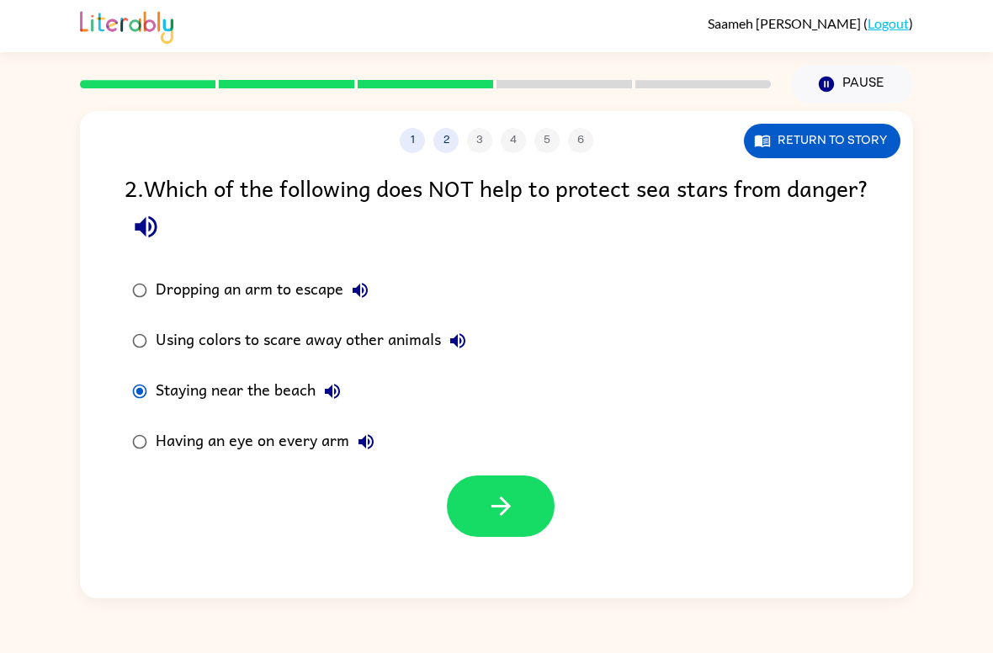
click at [480, 500] on button "button" at bounding box center [501, 505] width 108 height 61
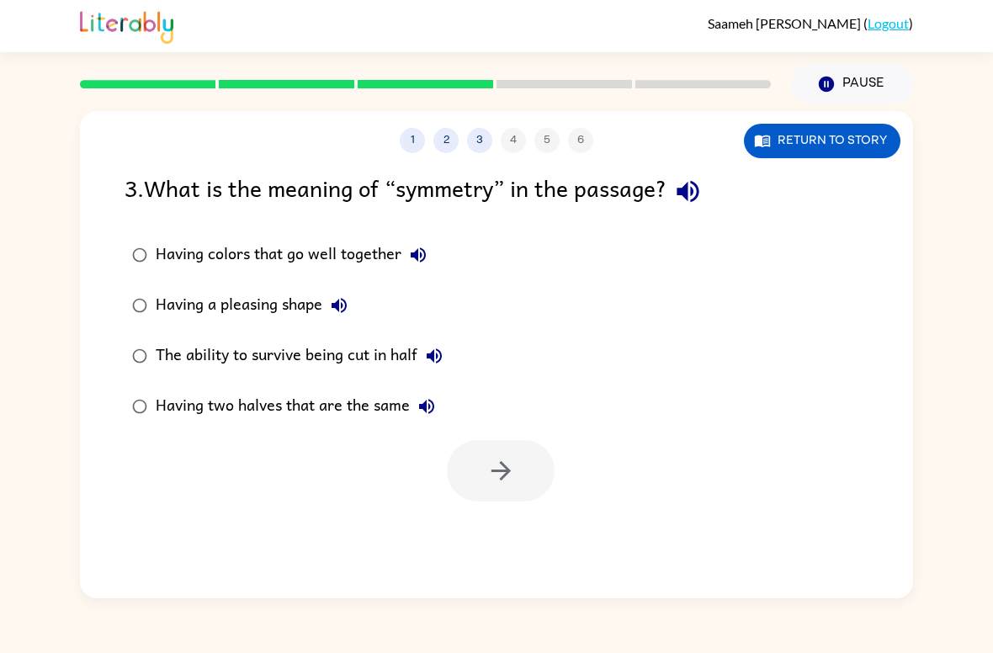
click at [240, 411] on div "Having two halves that are the same" at bounding box center [300, 407] width 288 height 34
click at [480, 480] on button "button" at bounding box center [501, 470] width 108 height 61
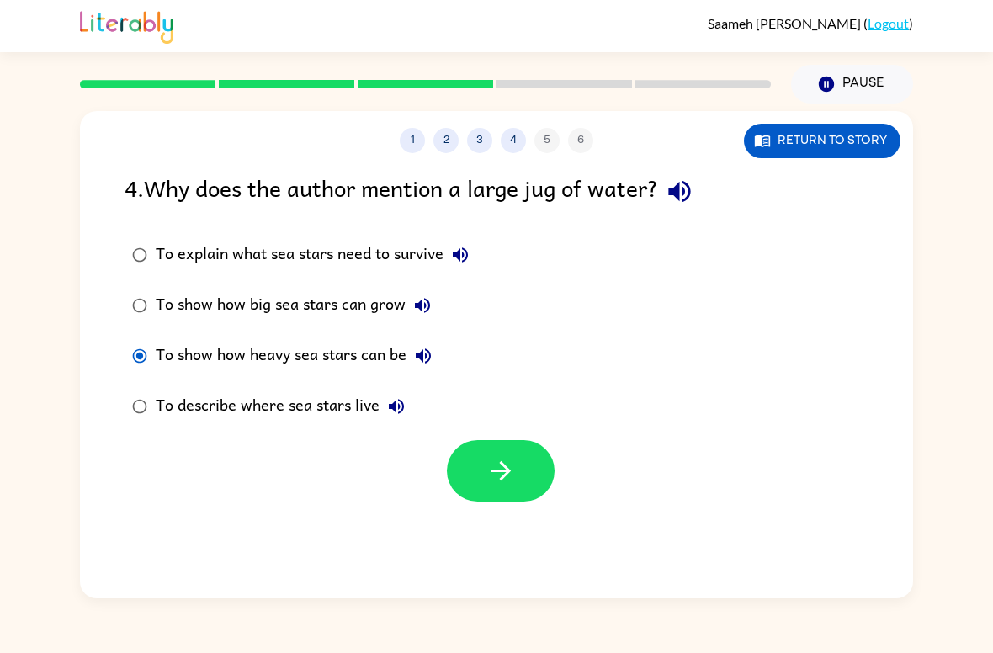
click at [482, 479] on button "button" at bounding box center [501, 470] width 108 height 61
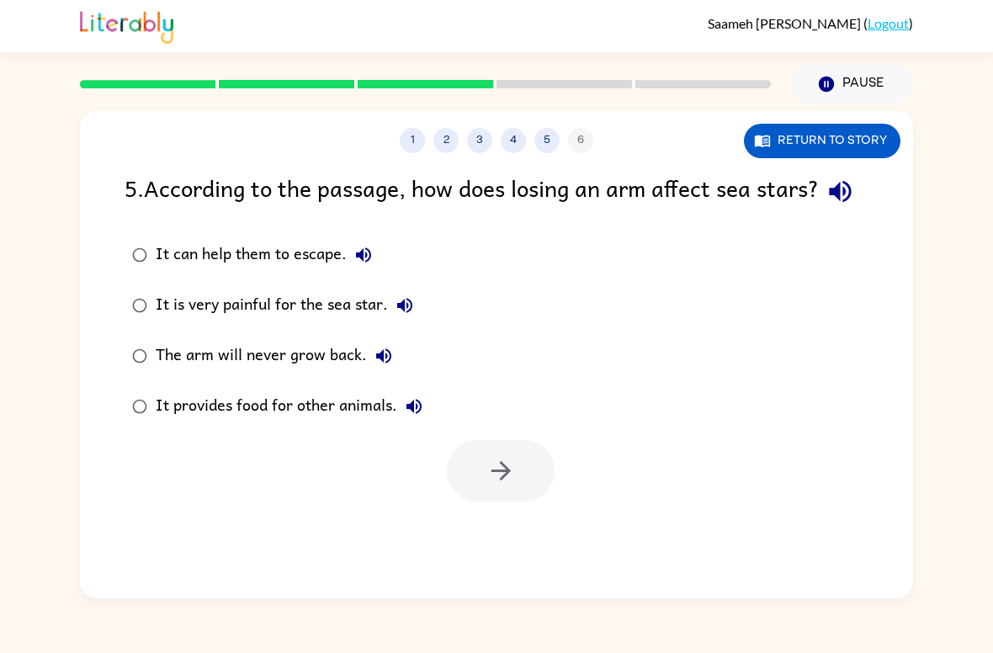
click at [167, 272] on div "It can help them to escape." at bounding box center [268, 255] width 225 height 34
click at [490, 485] on icon "button" at bounding box center [500, 470] width 29 height 29
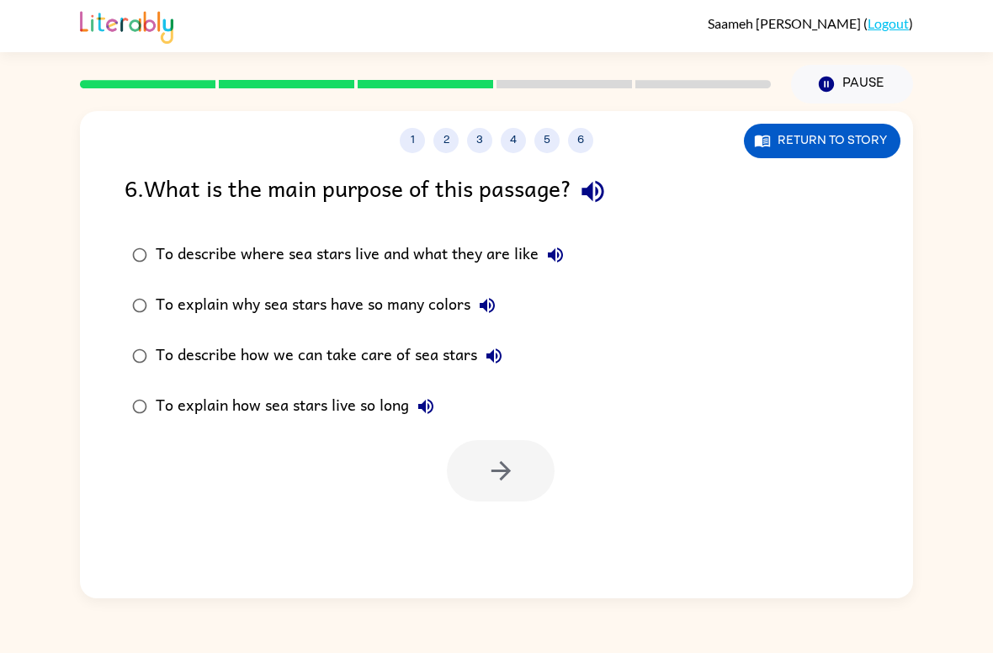
click at [204, 261] on div "To describe where sea stars live and what they are like" at bounding box center [364, 255] width 416 height 34
click at [484, 483] on button "button" at bounding box center [501, 470] width 108 height 61
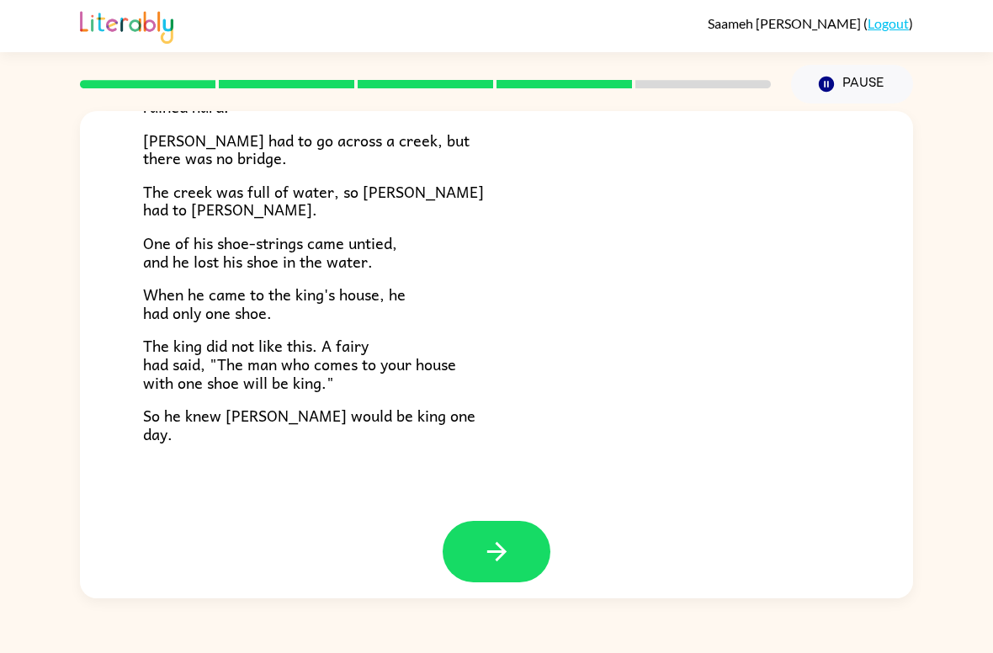
scroll to position [272, 0]
click at [501, 549] on icon "button" at bounding box center [496, 552] width 29 height 29
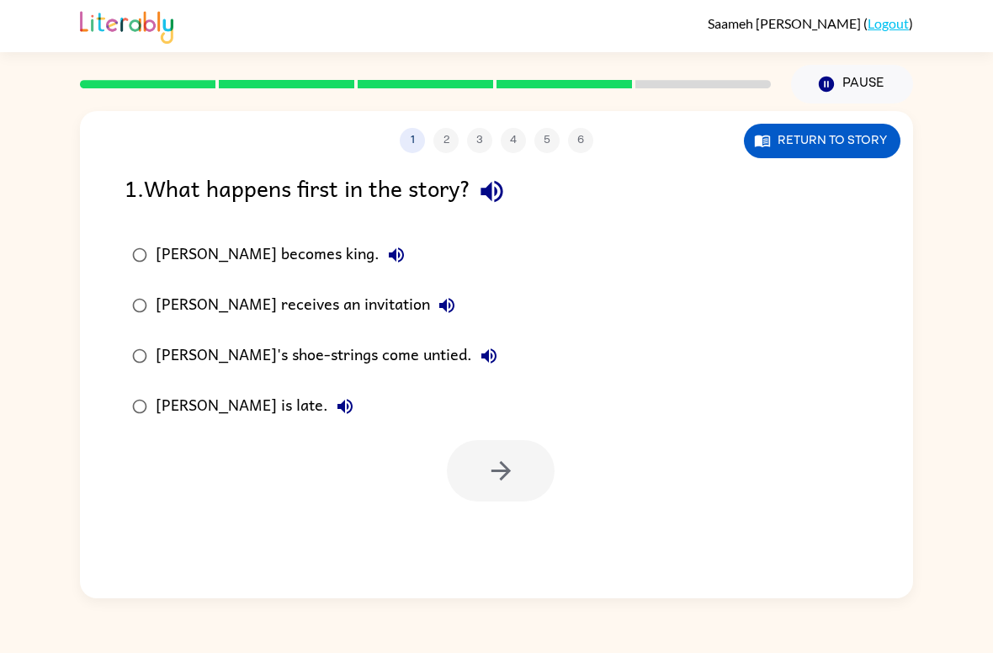
click at [177, 299] on div "Jason receives an invitation" at bounding box center [310, 306] width 308 height 34
click at [496, 482] on icon "button" at bounding box center [500, 470] width 29 height 29
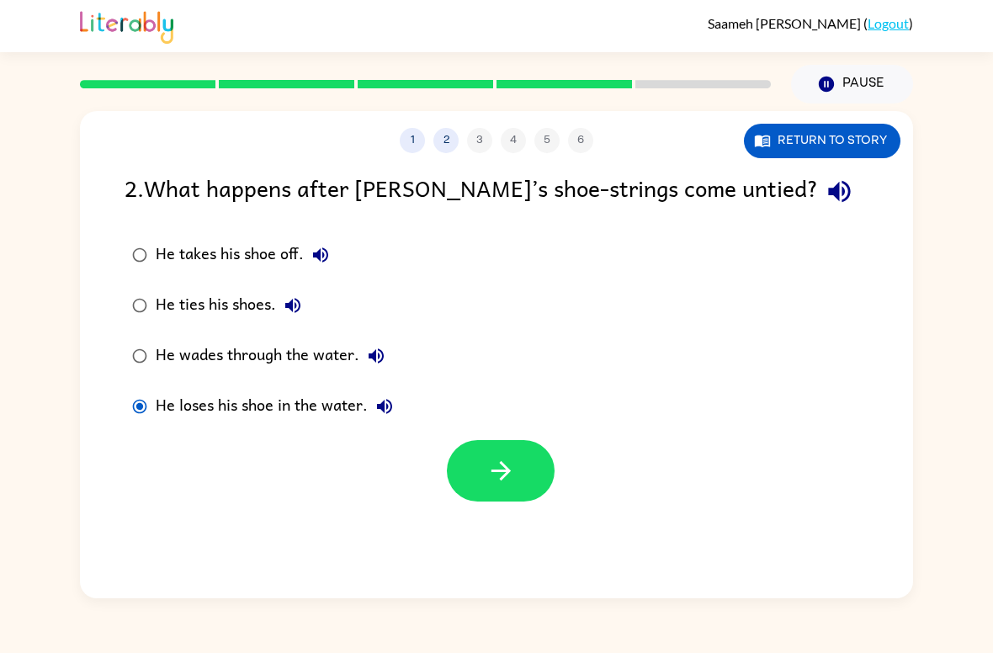
click at [500, 462] on icon "button" at bounding box center [500, 470] width 29 height 29
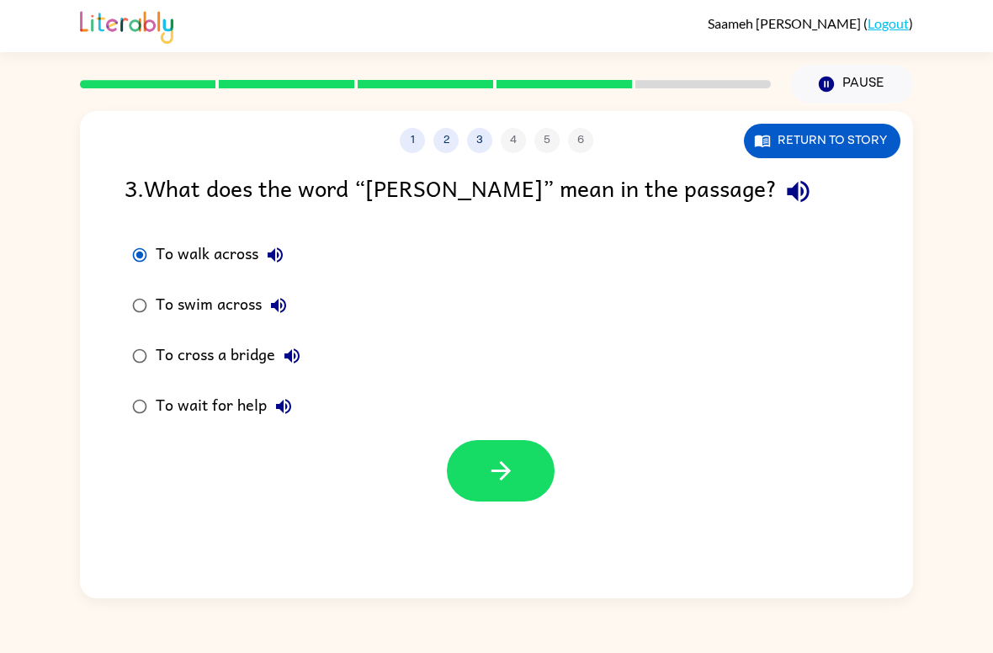
click at [479, 484] on button "button" at bounding box center [501, 470] width 108 height 61
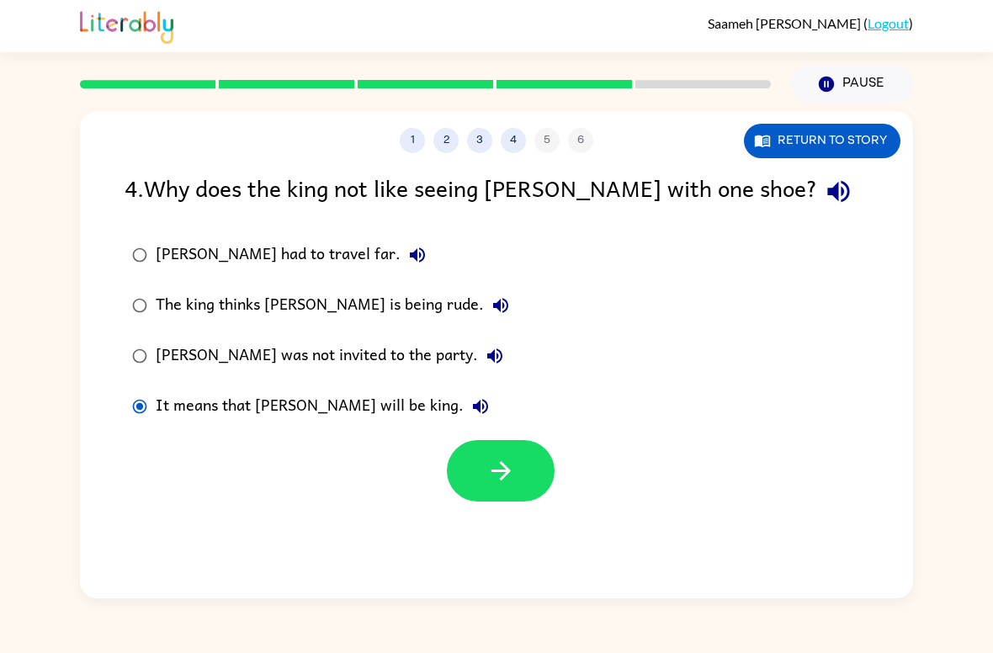
click at [467, 455] on button "button" at bounding box center [501, 470] width 108 height 61
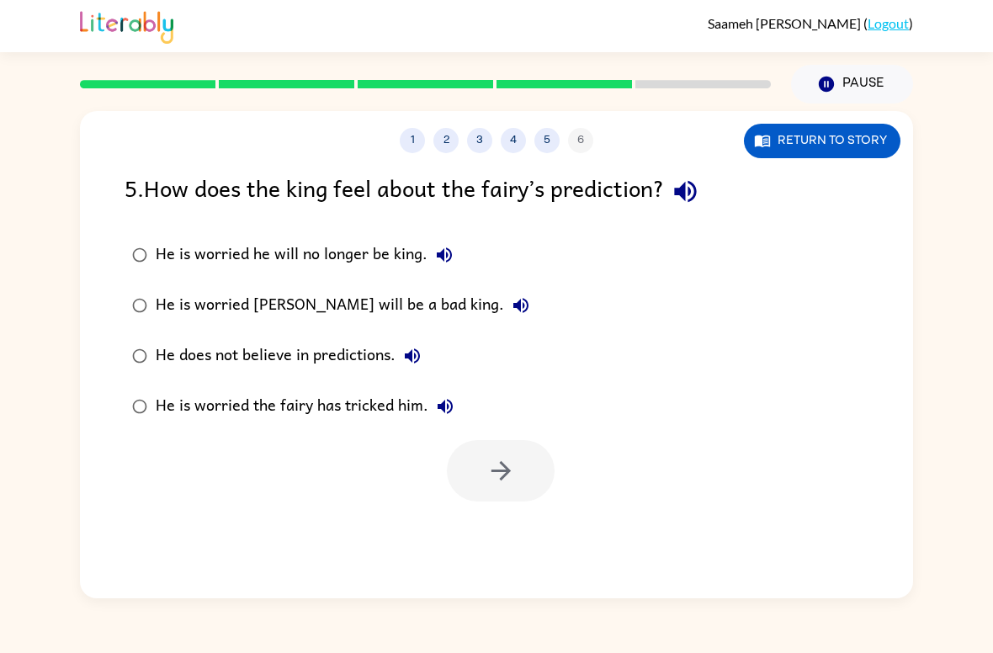
click at [193, 253] on div "He is worried he will no longer be king." at bounding box center [308, 255] width 305 height 34
click at [500, 485] on icon "button" at bounding box center [500, 470] width 29 height 29
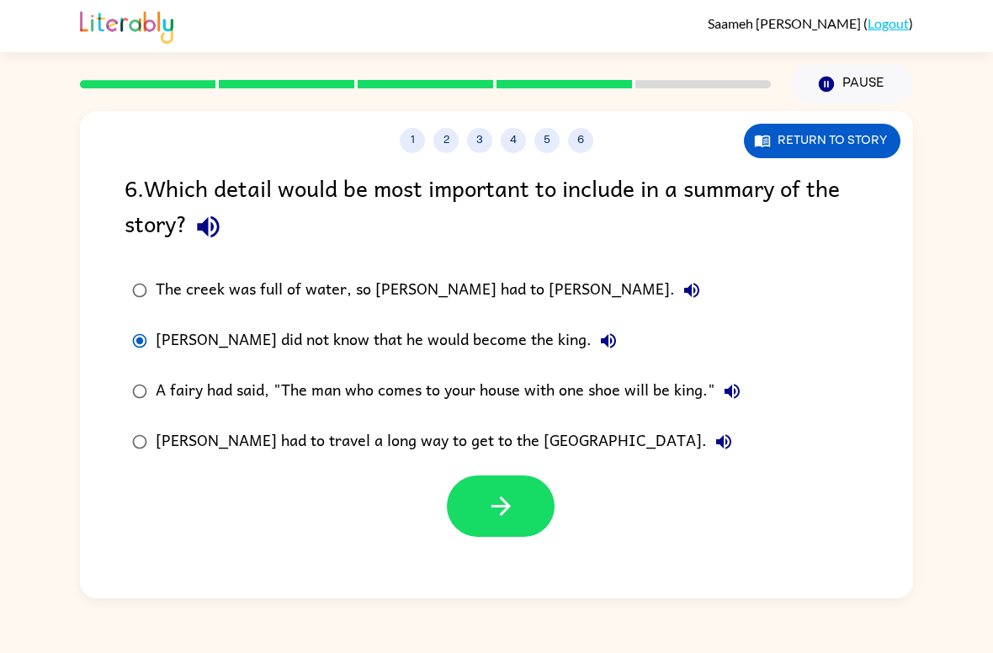
click at [484, 490] on button "button" at bounding box center [501, 505] width 108 height 61
